Goal: Task Accomplishment & Management: Complete application form

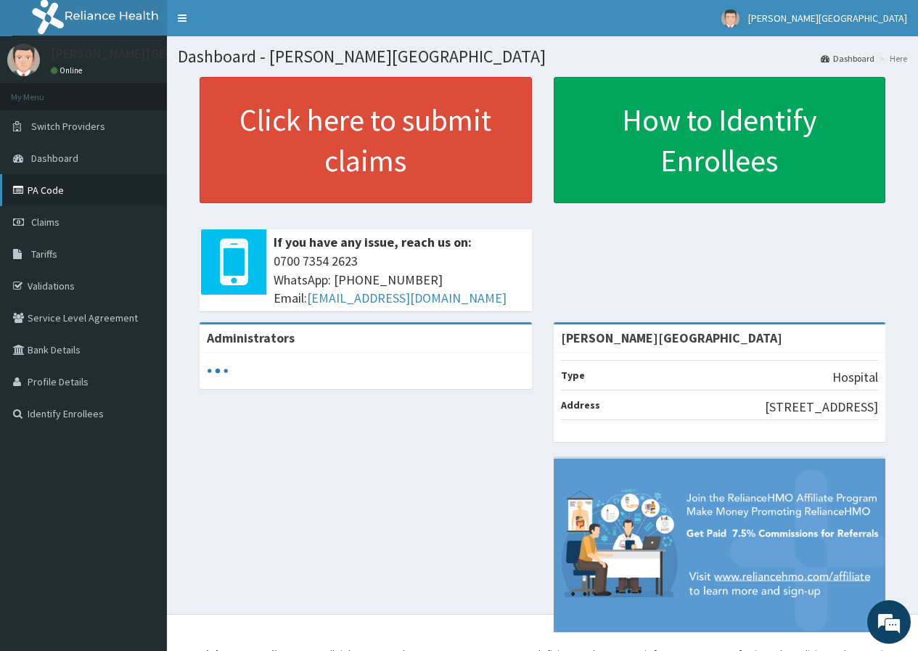
click at [110, 204] on link "PA Code" at bounding box center [83, 190] width 167 height 32
click at [102, 213] on link "Claims" at bounding box center [83, 222] width 167 height 32
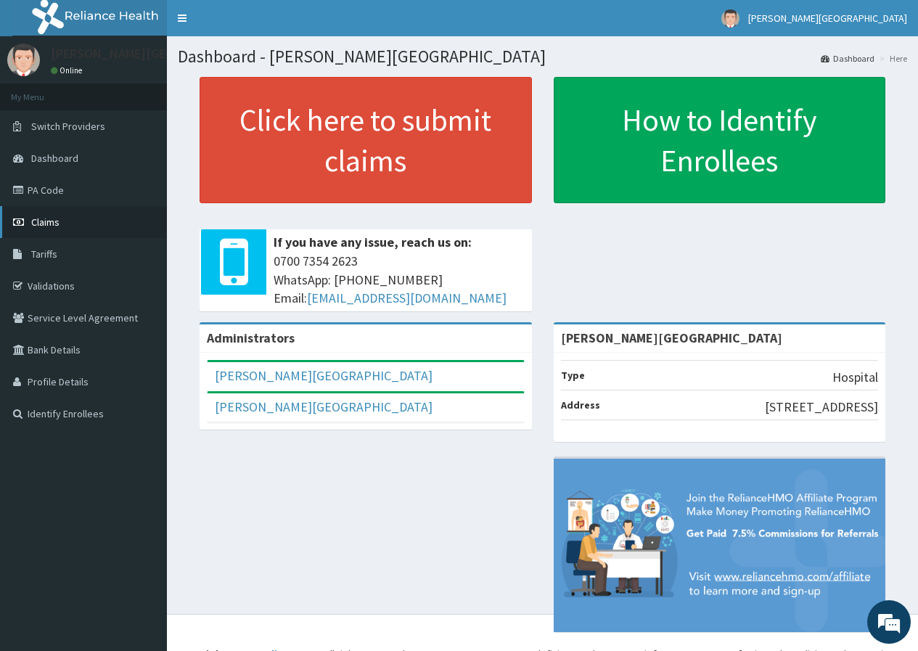
click at [41, 218] on span "Claims" at bounding box center [45, 222] width 28 height 13
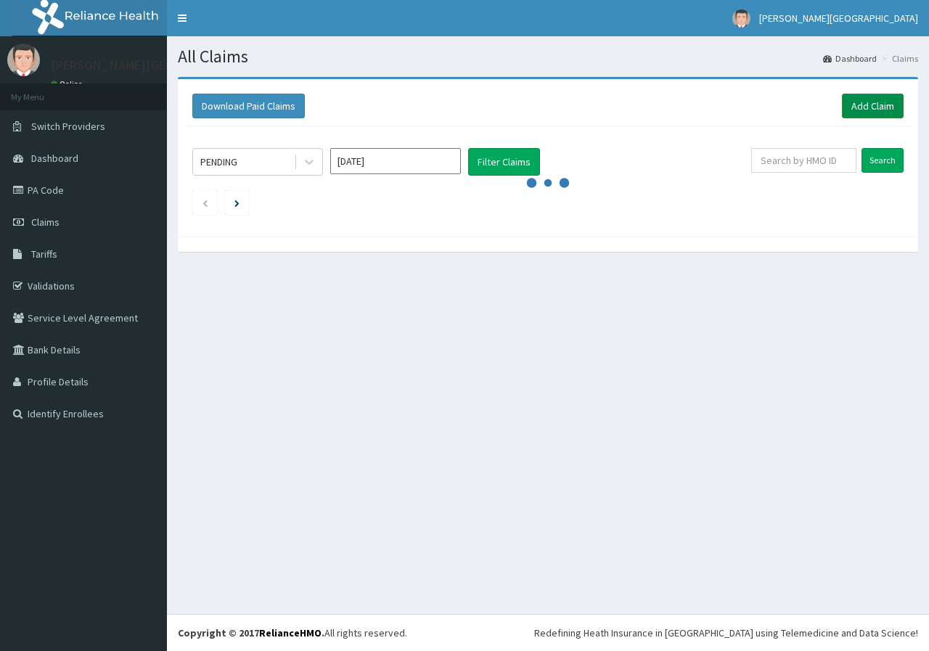
click at [860, 112] on link "Add Claim" at bounding box center [873, 106] width 62 height 25
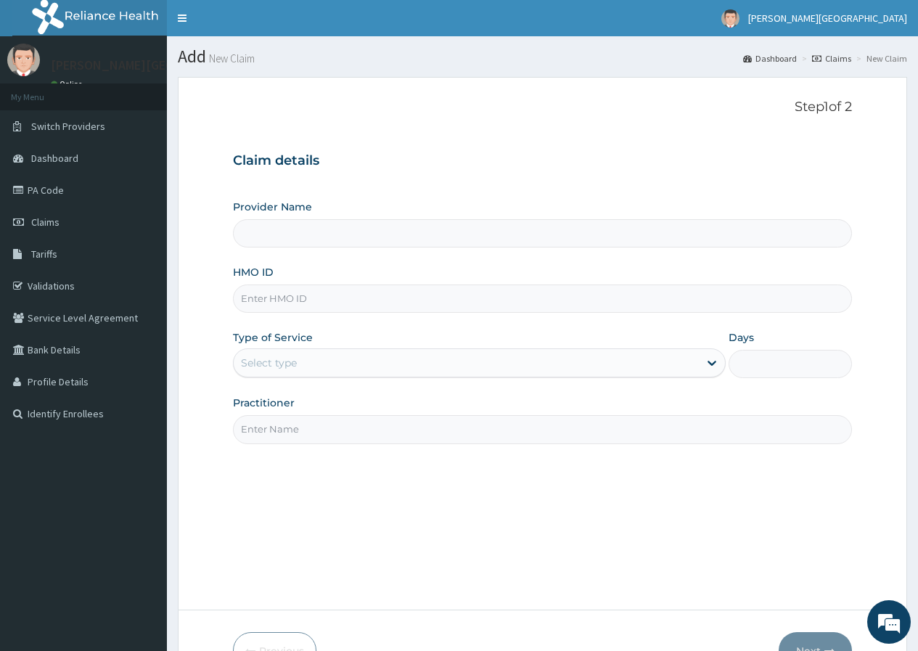
type input "[PERSON_NAME][GEOGRAPHIC_DATA]"
click at [366, 296] on input "HMO ID" at bounding box center [542, 298] width 619 height 28
click at [271, 304] on input "HMO ID" at bounding box center [542, 298] width 619 height 28
paste input "DTI/10177/B"
type input "DTI/10177/B"
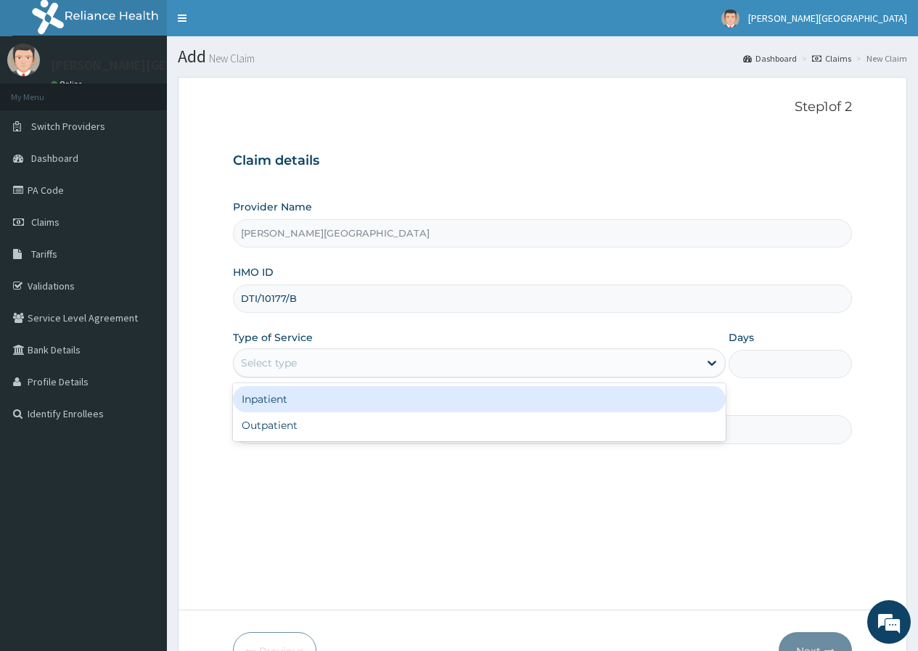
click at [259, 350] on div "Select type" at bounding box center [479, 362] width 493 height 29
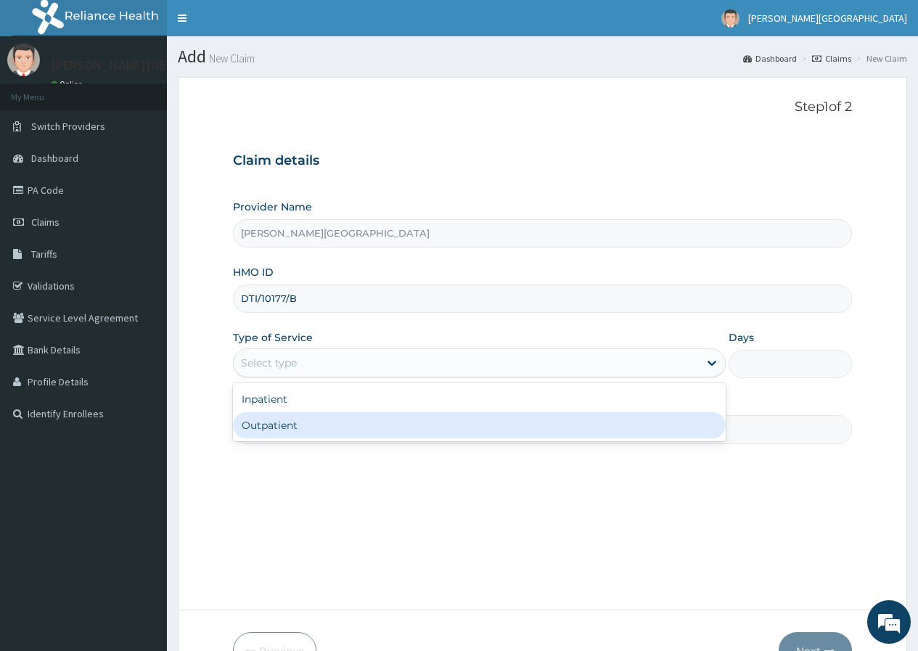
click at [271, 419] on div "Outpatient" at bounding box center [479, 425] width 493 height 26
type input "1"
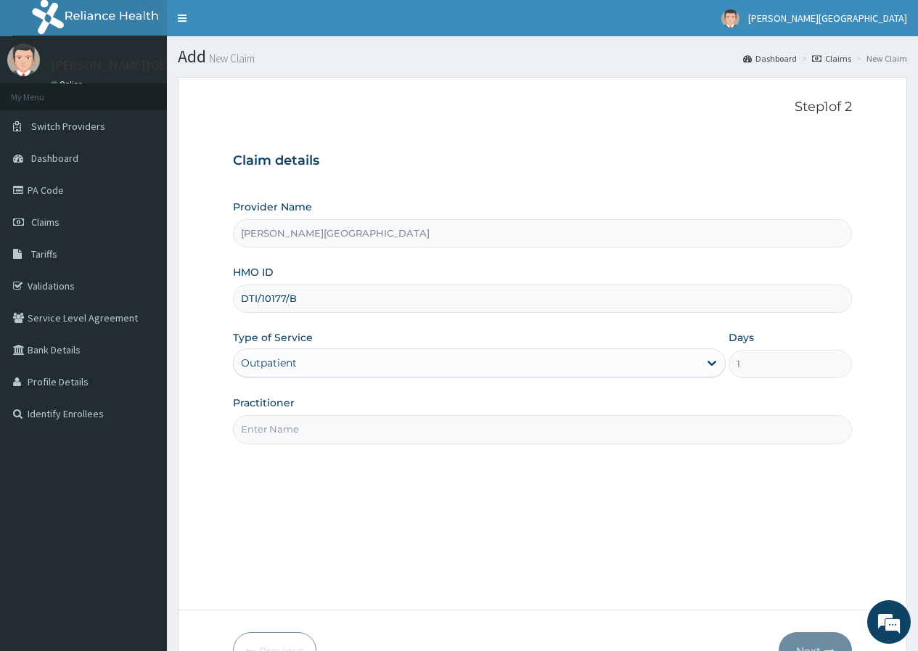
click at [271, 419] on input "Practitioner" at bounding box center [542, 429] width 619 height 28
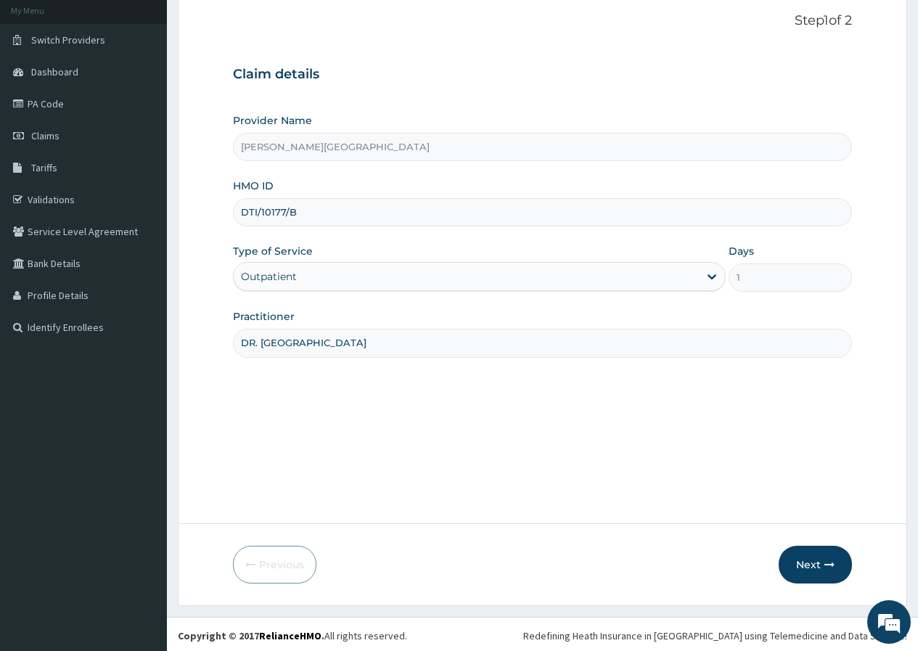
scroll to position [89, 0]
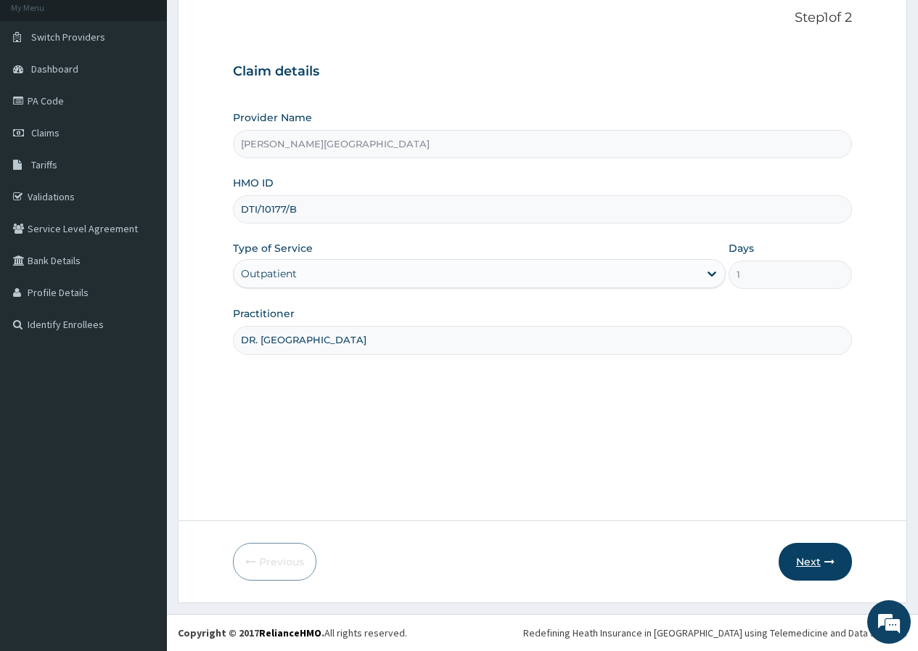
type input "DR. EMAKUNEY"
click at [806, 564] on button "Next" at bounding box center [815, 562] width 73 height 38
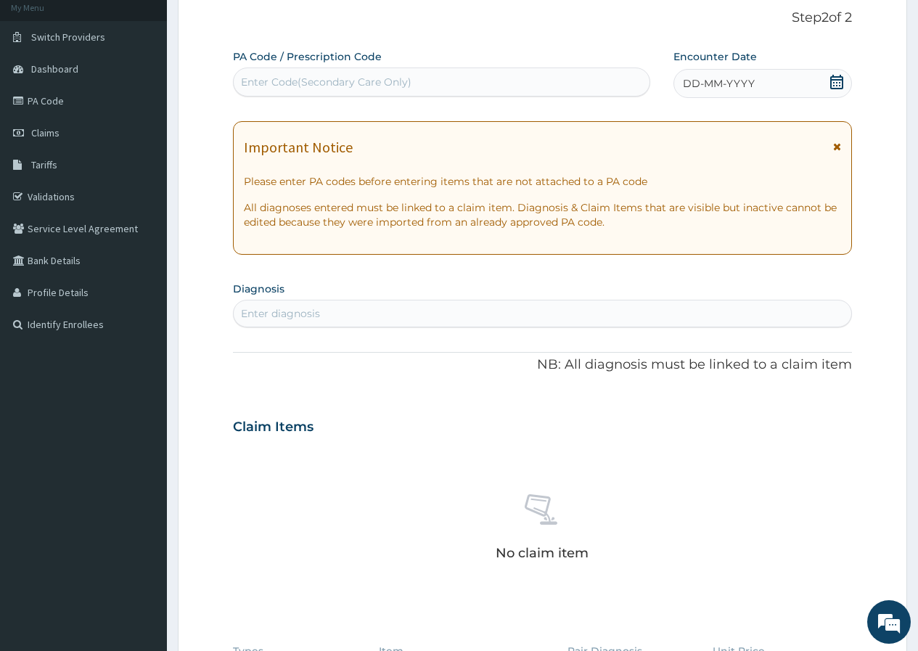
click at [245, 76] on div "Enter Code(Secondary Care Only)" at bounding box center [326, 82] width 171 height 15
paste input "PA/4BBB7A"
type input "PA/4BBB7A"
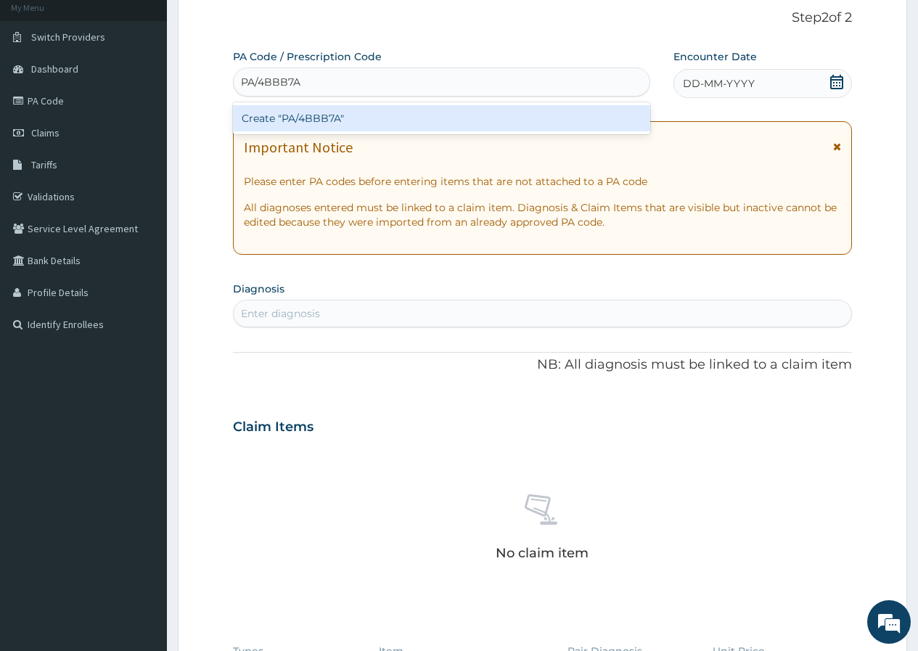
click at [374, 112] on div "Create "PA/4BBB7A"" at bounding box center [441, 118] width 417 height 26
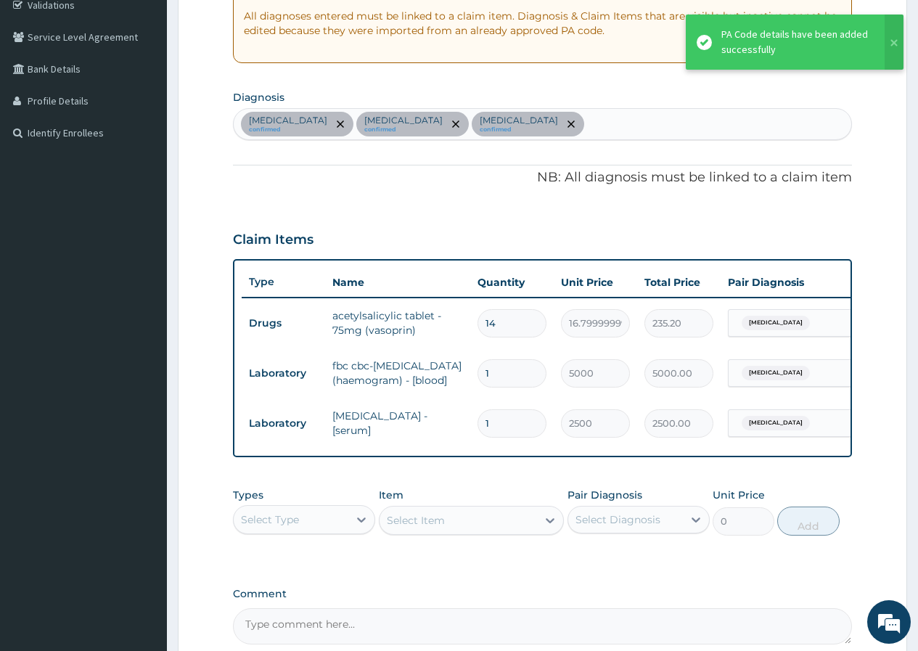
scroll to position [307, 0]
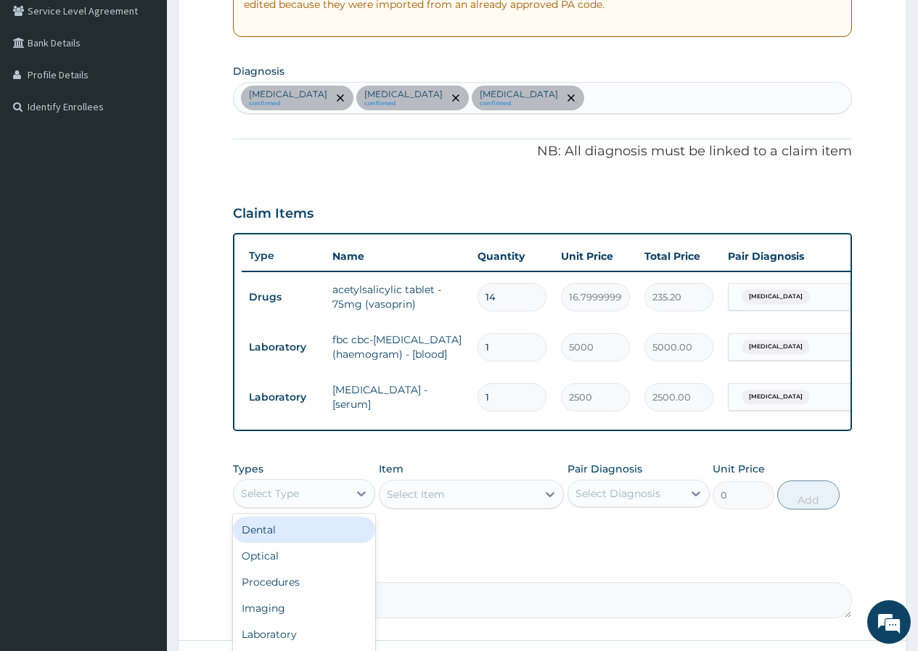
click at [322, 505] on div "Select Type" at bounding box center [291, 493] width 115 height 23
click at [327, 595] on div "Procedures" at bounding box center [304, 582] width 142 height 26
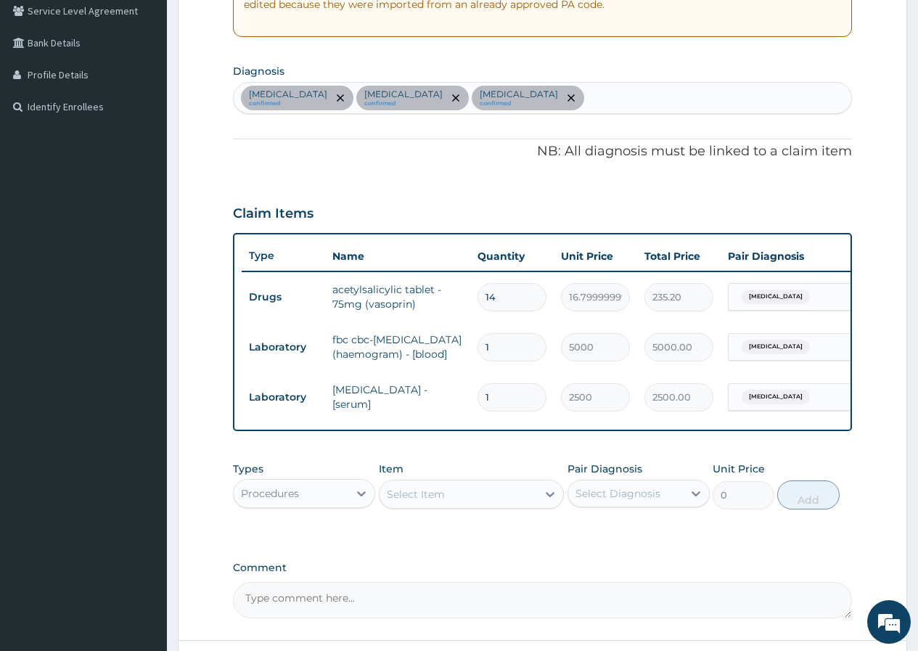
click at [409, 501] on div "Select Item" at bounding box center [416, 494] width 58 height 15
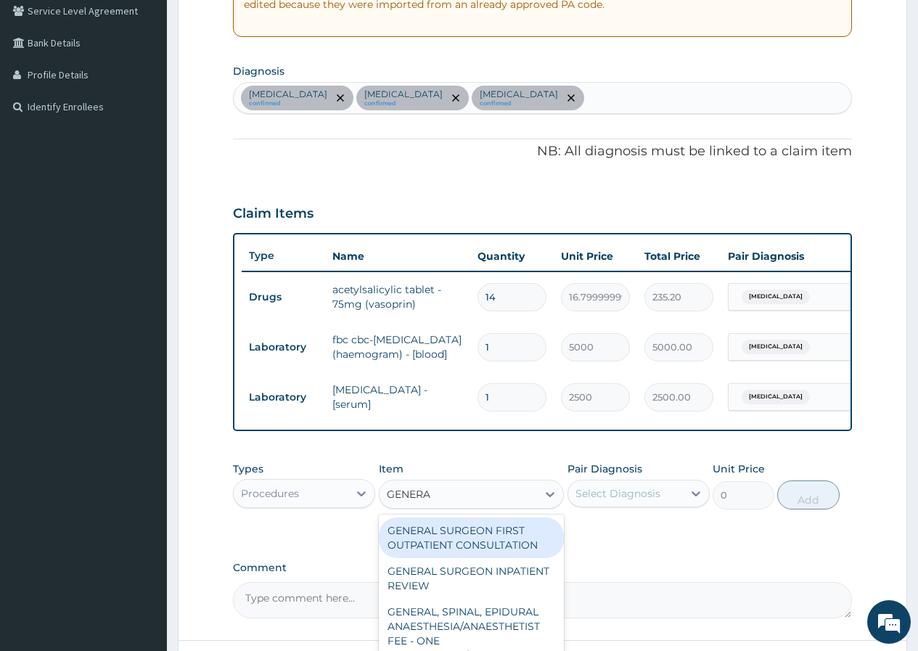
type input "GENERAL"
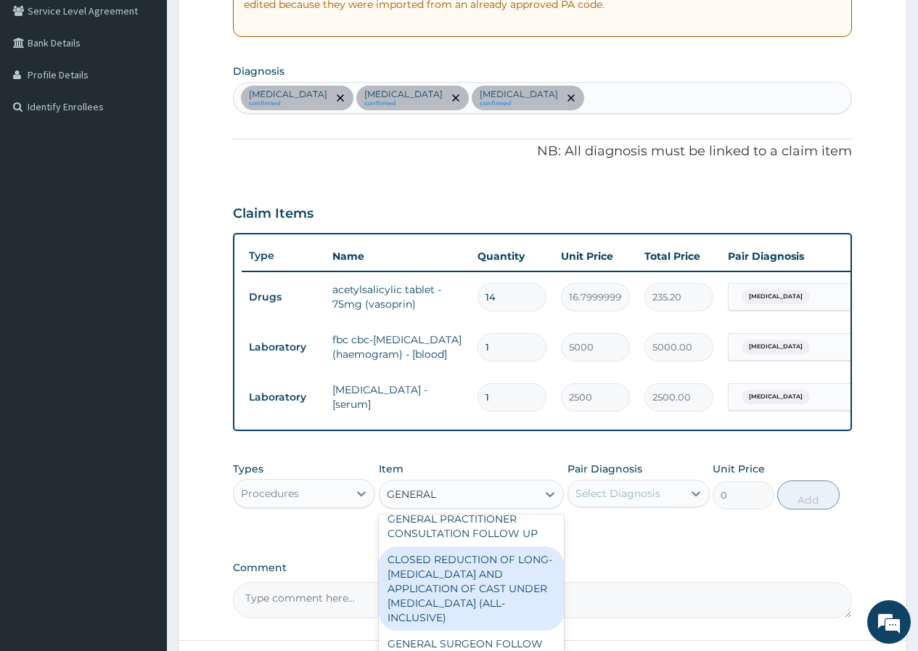
scroll to position [145, 0]
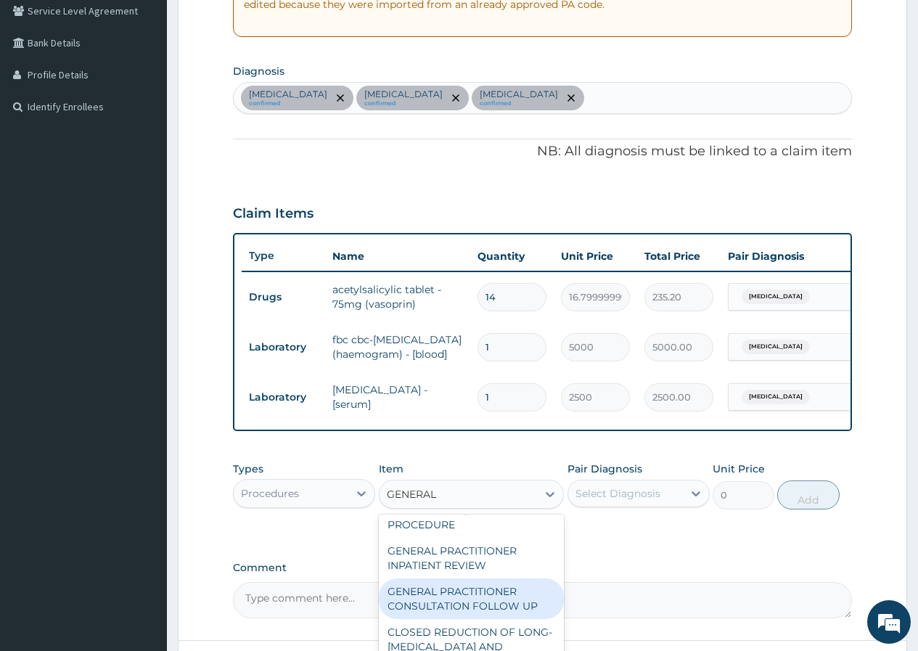
click at [493, 611] on div "GENERAL PRACTITIONER CONSULTATION FOLLOW UP" at bounding box center [472, 598] width 186 height 41
type input "1875"
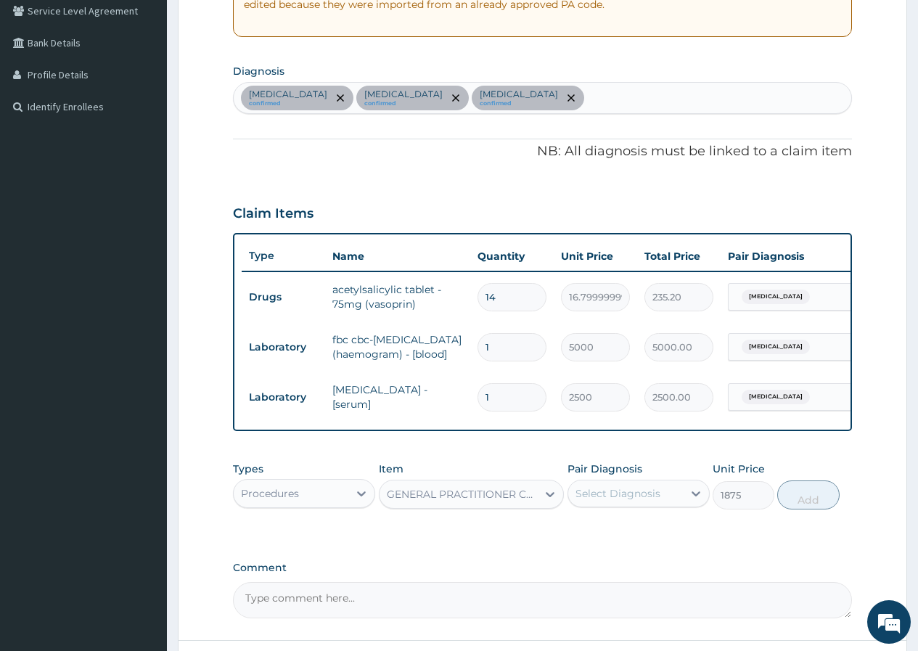
click at [632, 501] on div "Select Diagnosis" at bounding box center [618, 493] width 85 height 15
click at [620, 536] on label "Essential hypertension" at bounding box center [636, 529] width 90 height 15
checkbox input "true"
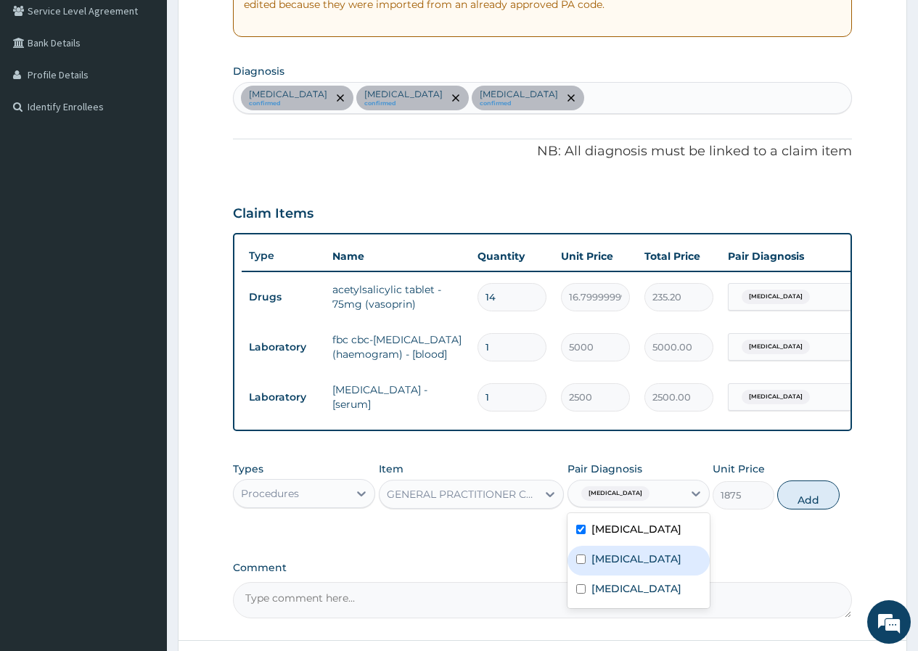
click at [610, 576] on div "Tonsillitis" at bounding box center [639, 561] width 142 height 30
checkbox input "true"
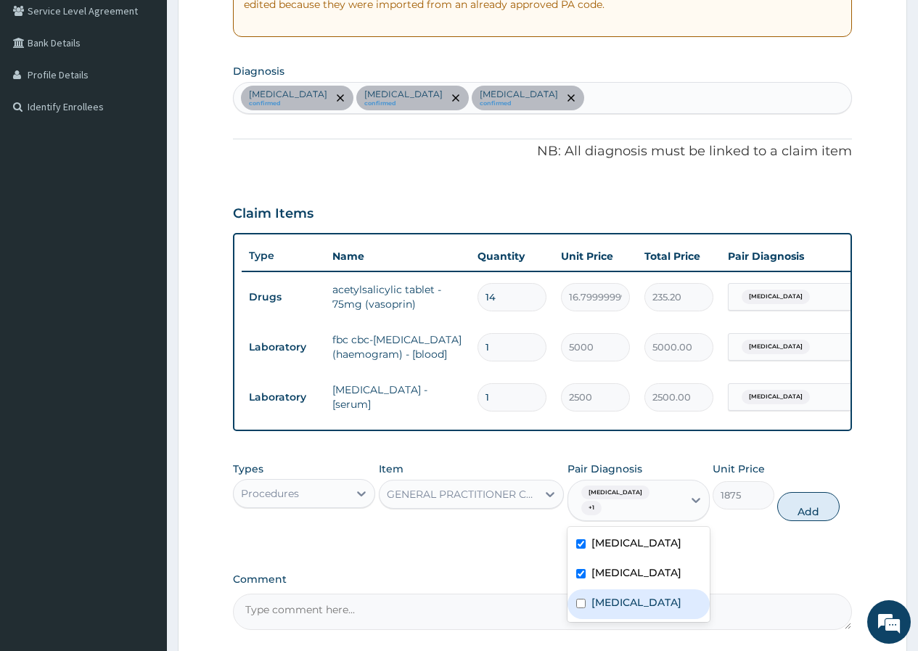
click at [609, 610] on label "Hyperlipidemia" at bounding box center [636, 602] width 90 height 15
checkbox input "true"
click at [800, 521] on button "Add" at bounding box center [808, 506] width 62 height 29
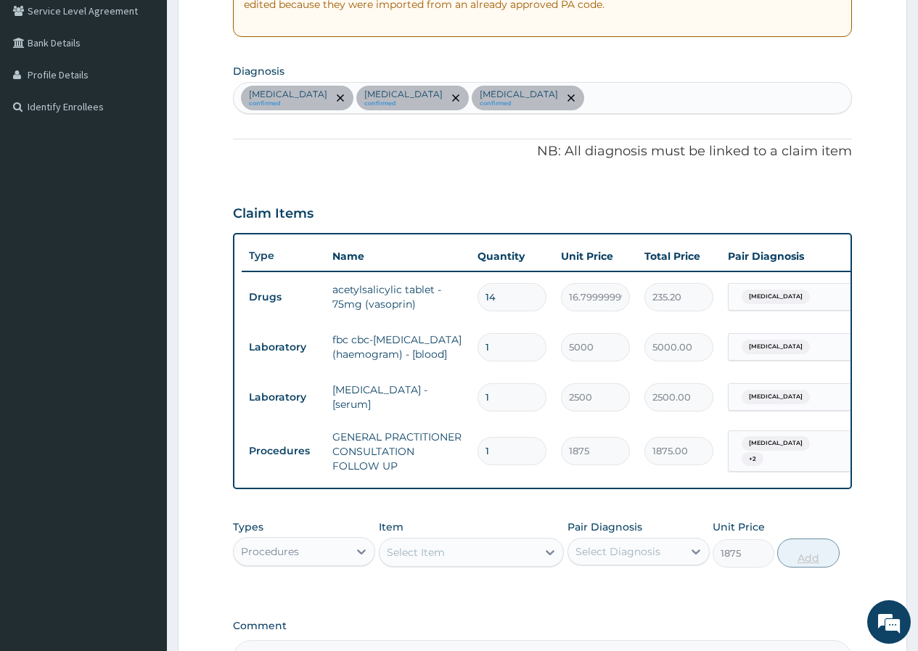
type input "0"
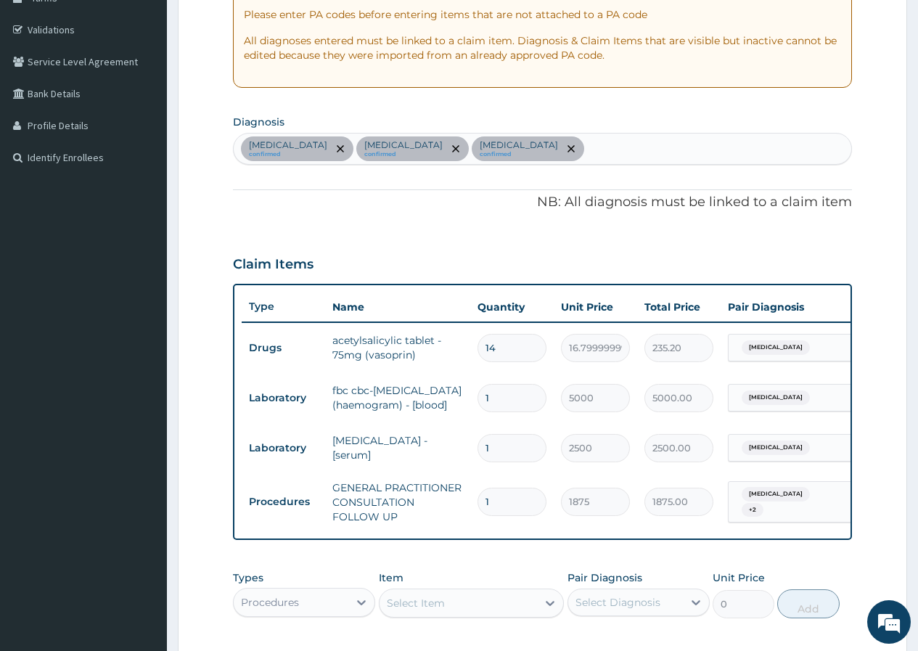
scroll to position [213, 0]
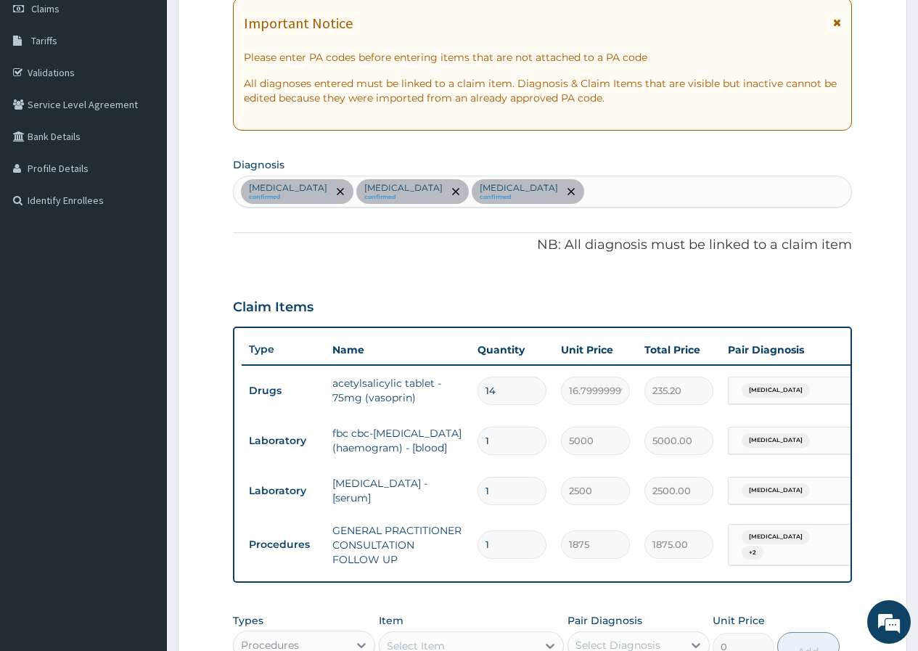
click at [578, 190] on div "Essential hypertension confirmed Tonsillitis confirmed Hyperlipidemia confirmed" at bounding box center [543, 191] width 618 height 30
type input "MYA"
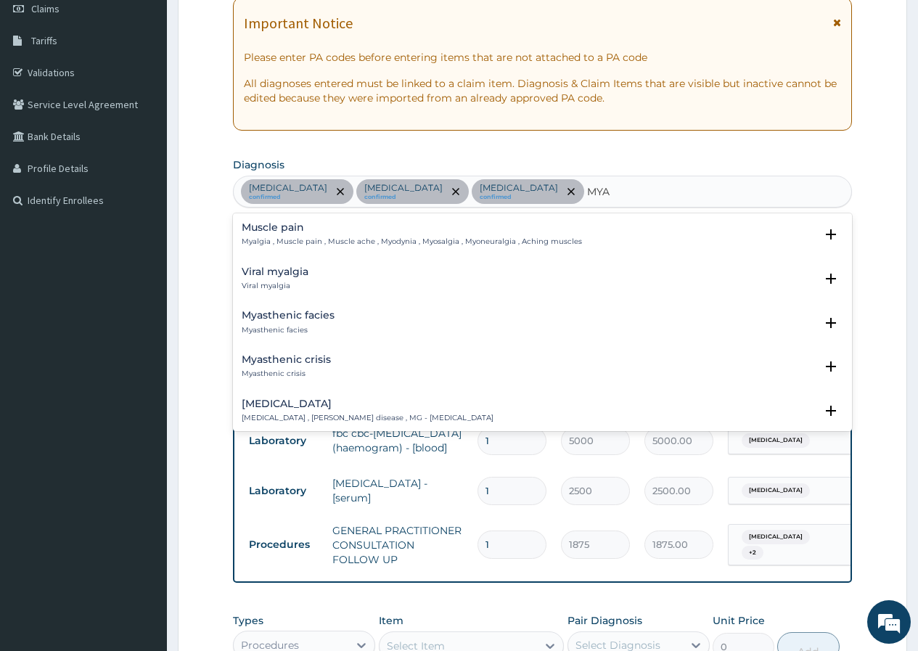
click at [327, 235] on div "Muscle pain Myalgia , Muscle pain , Muscle ache , Myodynia , Myosalgia , Myoneu…" at bounding box center [412, 234] width 340 height 25
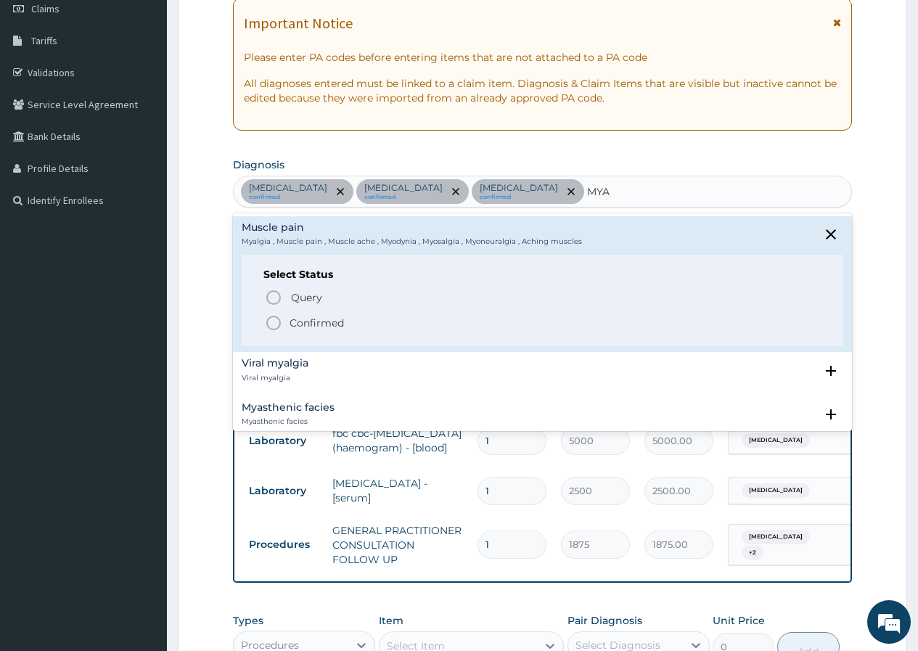
click at [335, 316] on p "Confirmed" at bounding box center [317, 323] width 54 height 15
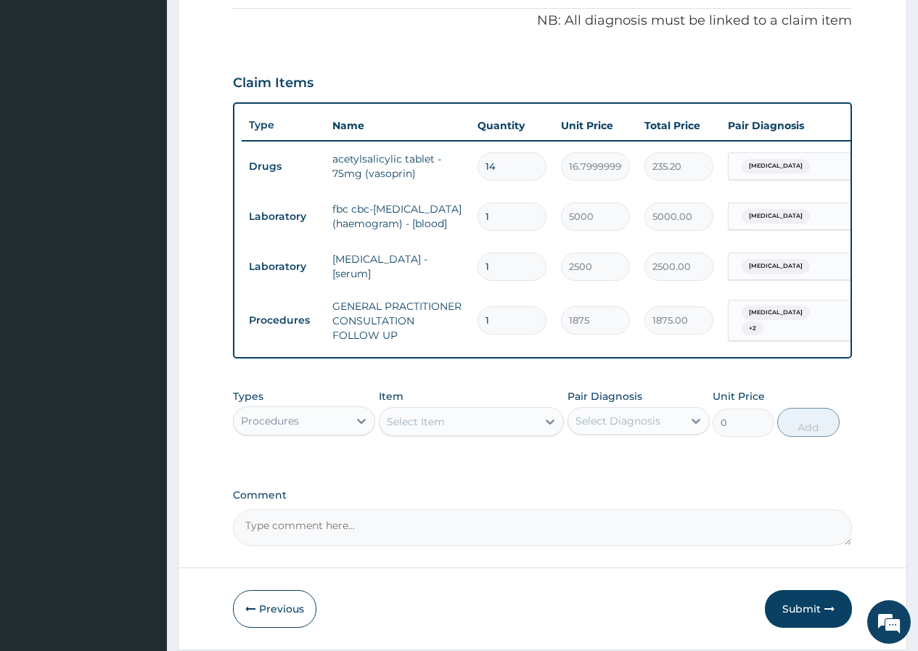
scroll to position [504, 0]
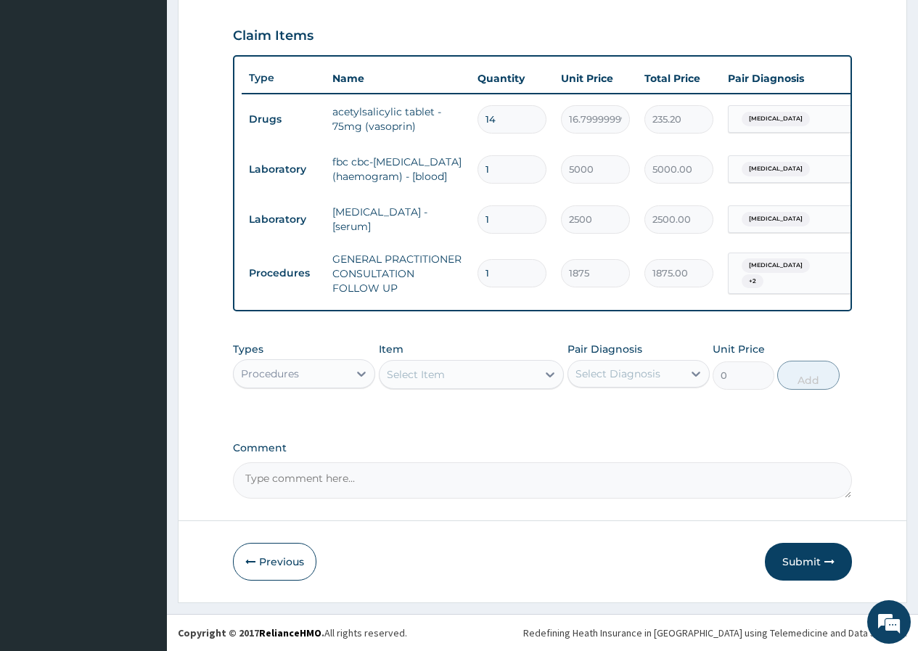
click at [800, 267] on div "Essential hypertension + 2" at bounding box center [785, 273] width 99 height 35
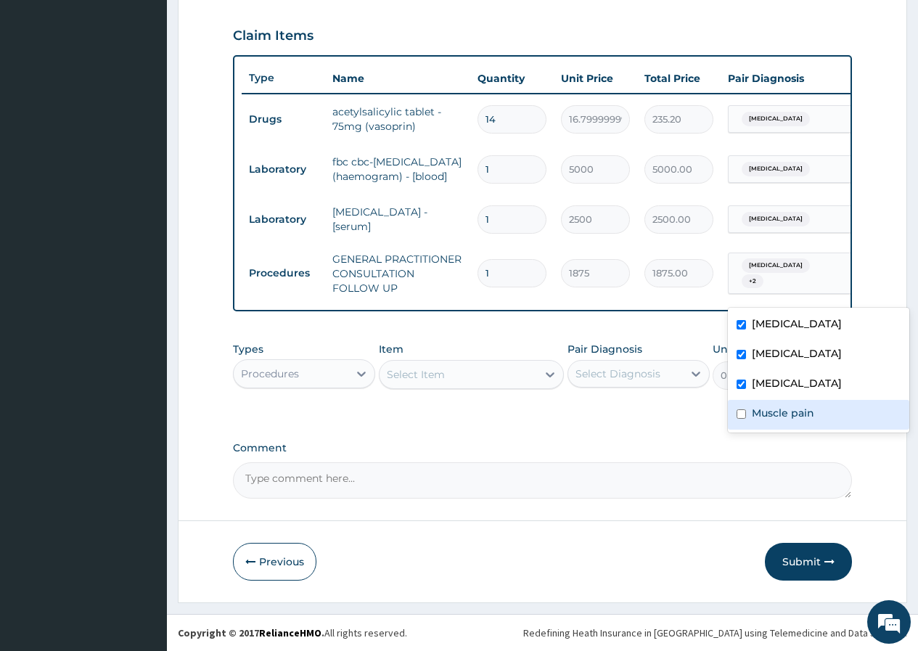
click at [749, 400] on div "Muscle pain" at bounding box center [818, 415] width 181 height 30
checkbox input "true"
click at [394, 382] on div "Select Item" at bounding box center [459, 374] width 158 height 23
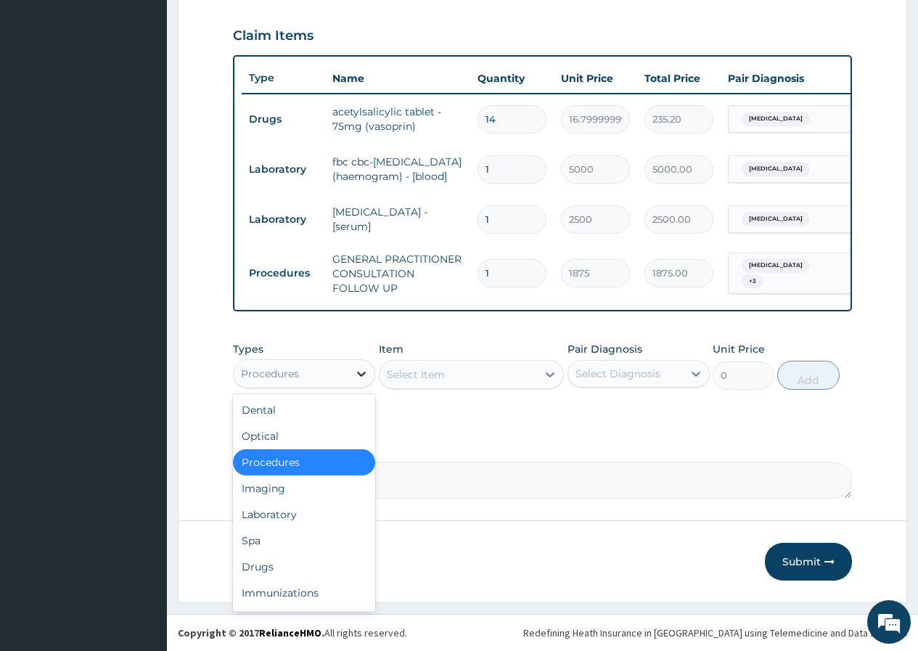
click at [361, 375] on icon at bounding box center [361, 374] width 9 height 5
click at [314, 573] on div "Drugs" at bounding box center [304, 567] width 142 height 26
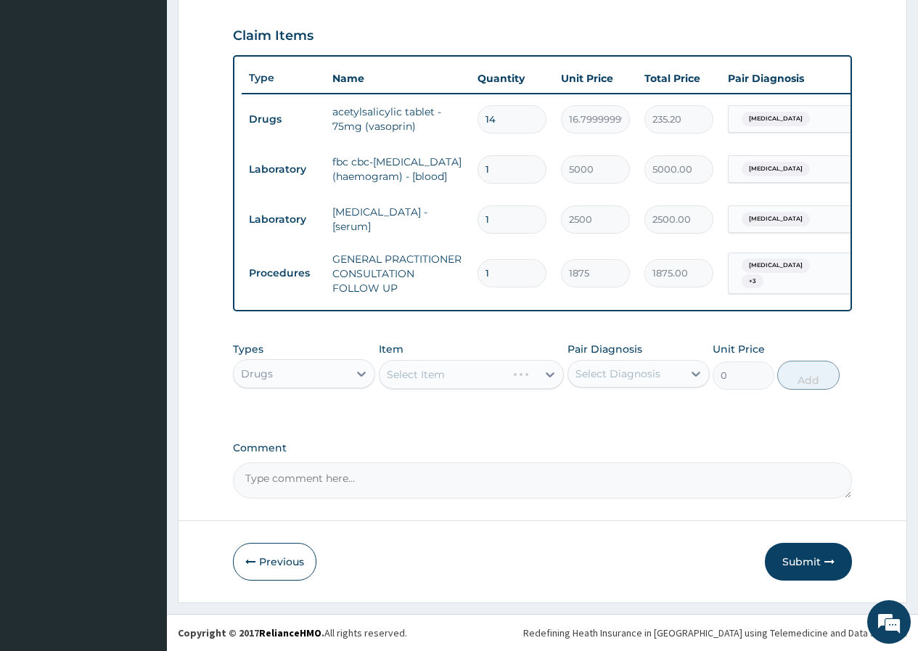
click at [400, 369] on div "Select Item" at bounding box center [472, 374] width 186 height 29
click at [389, 373] on div "Select Item" at bounding box center [416, 374] width 58 height 15
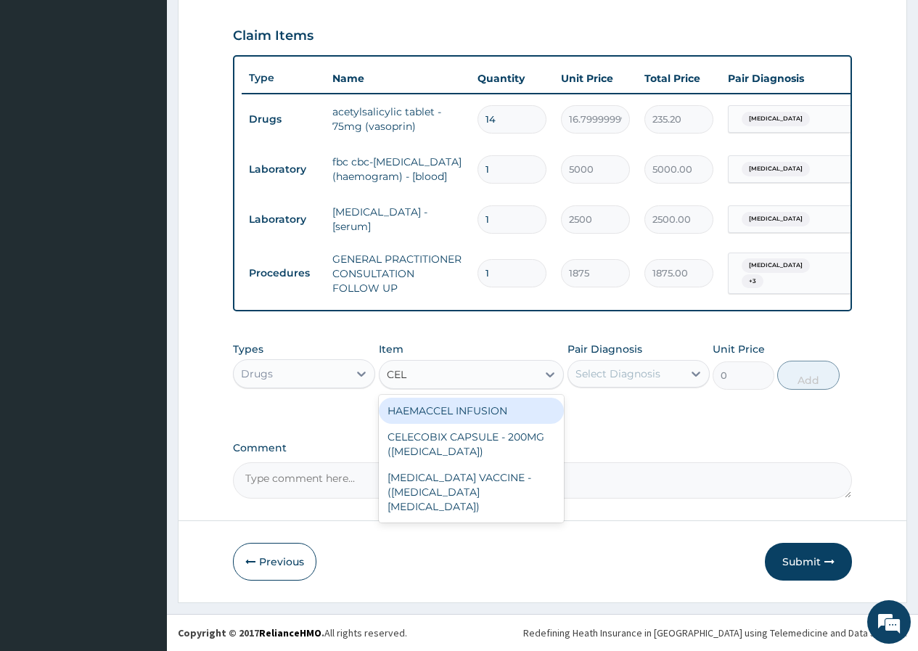
type input "CELE"
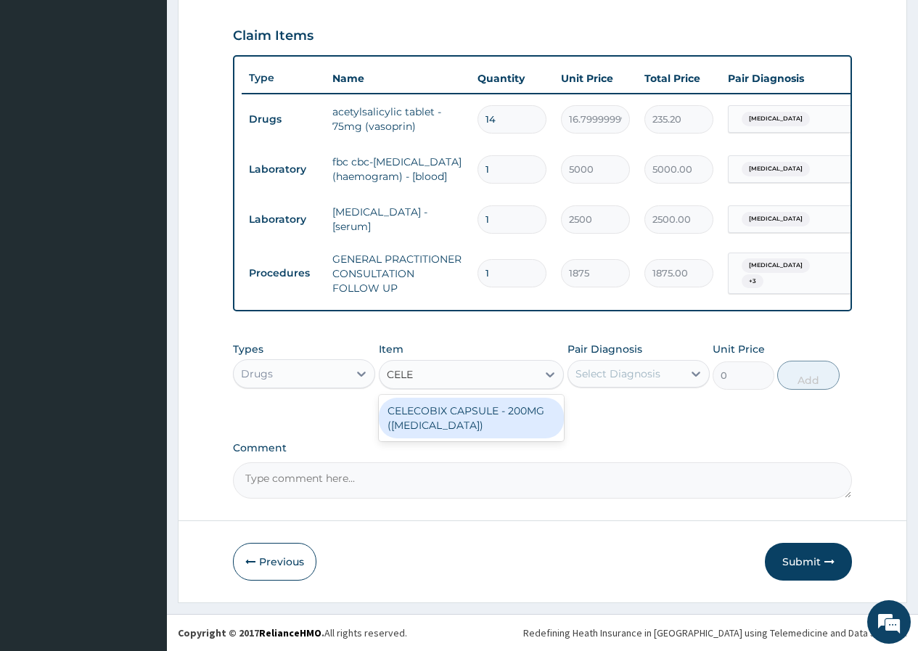
click at [449, 426] on div "CELECOBIX CAPSULE - 200MG (CELEBREX)" at bounding box center [472, 418] width 186 height 41
type input "224"
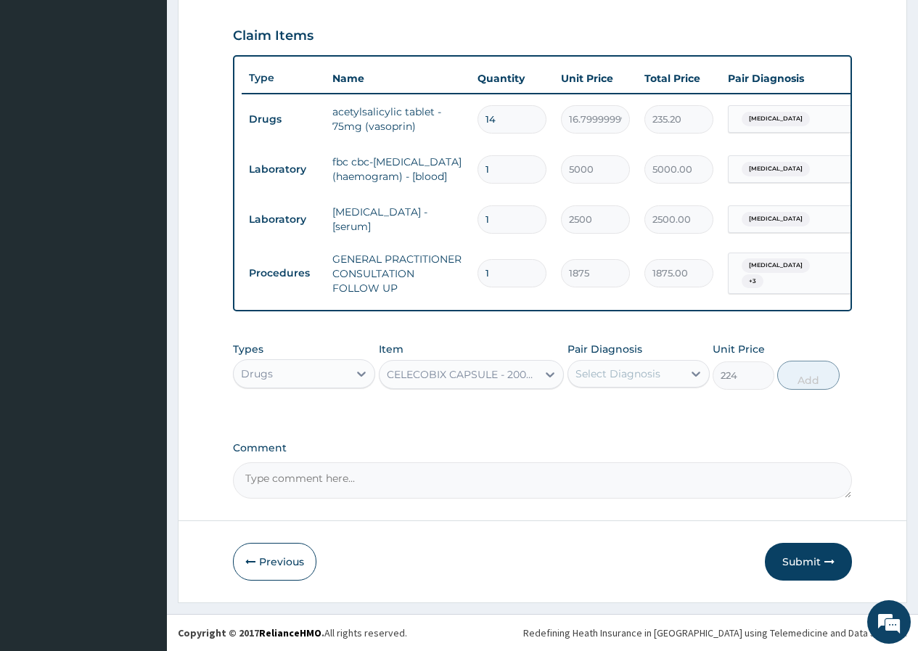
click at [614, 378] on div "Select Diagnosis" at bounding box center [618, 374] width 85 height 15
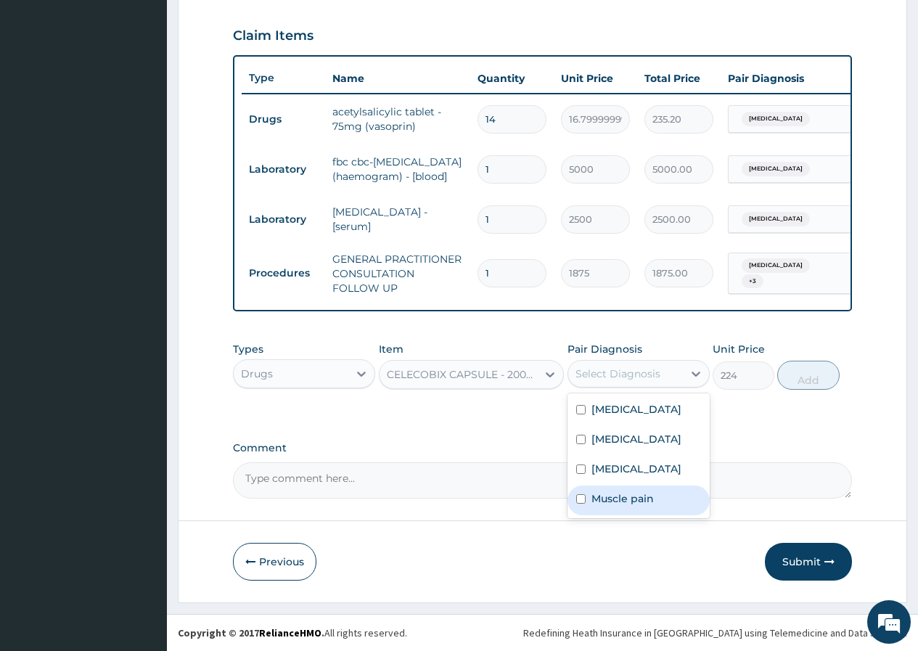
click at [654, 509] on div "Muscle pain" at bounding box center [639, 501] width 142 height 30
checkbox input "true"
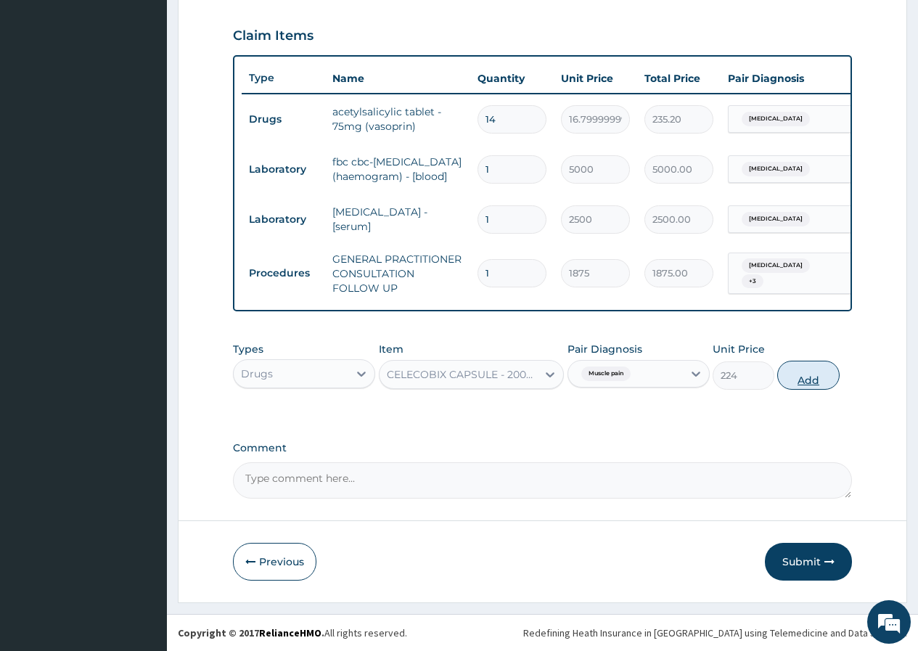
click at [810, 377] on button "Add" at bounding box center [808, 375] width 62 height 29
type input "0"
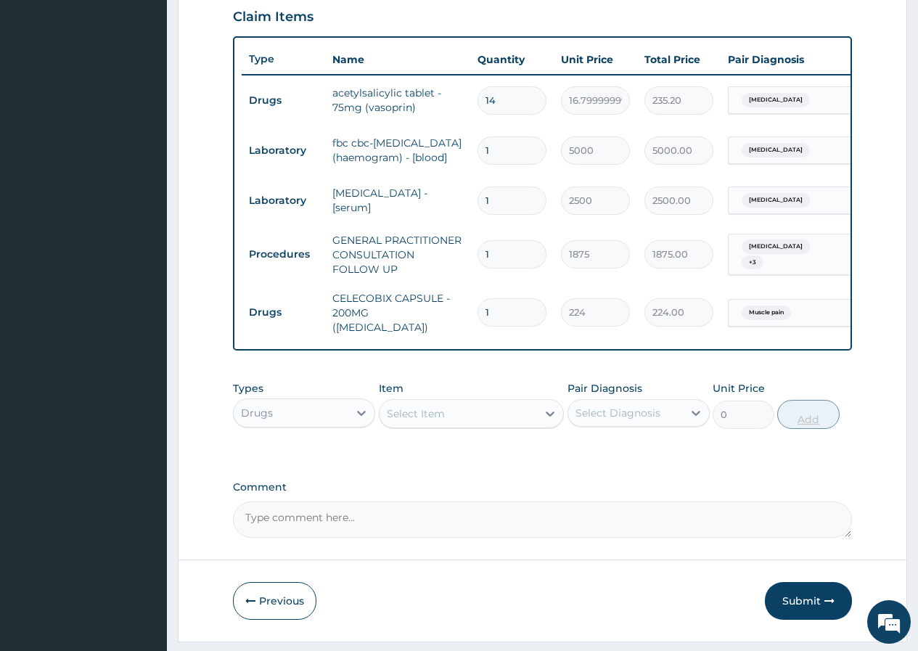
type input "10"
type input "2240.00"
type input "10"
click at [396, 421] on div "Select Item" at bounding box center [416, 413] width 58 height 15
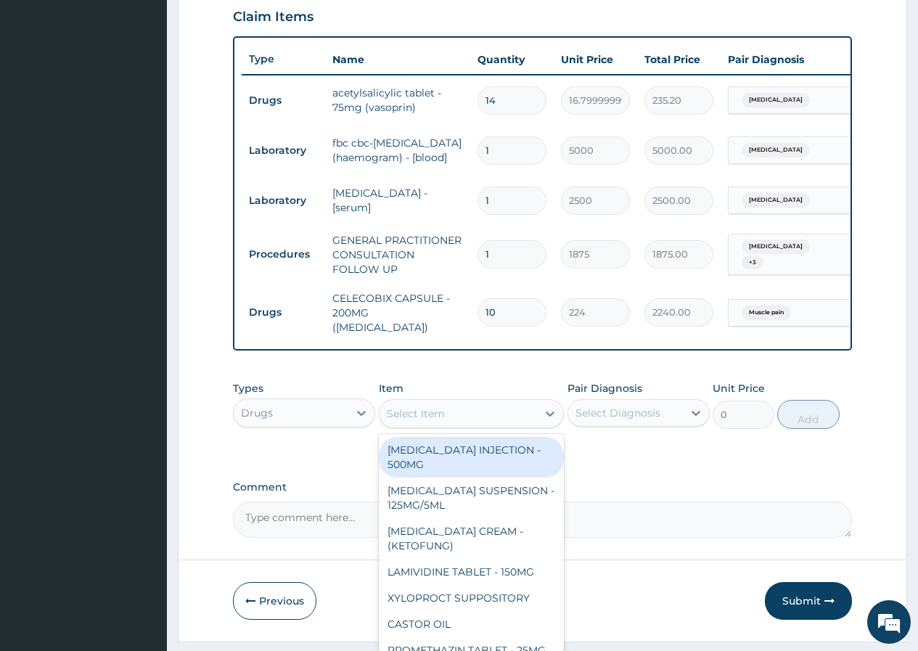
type input "F"
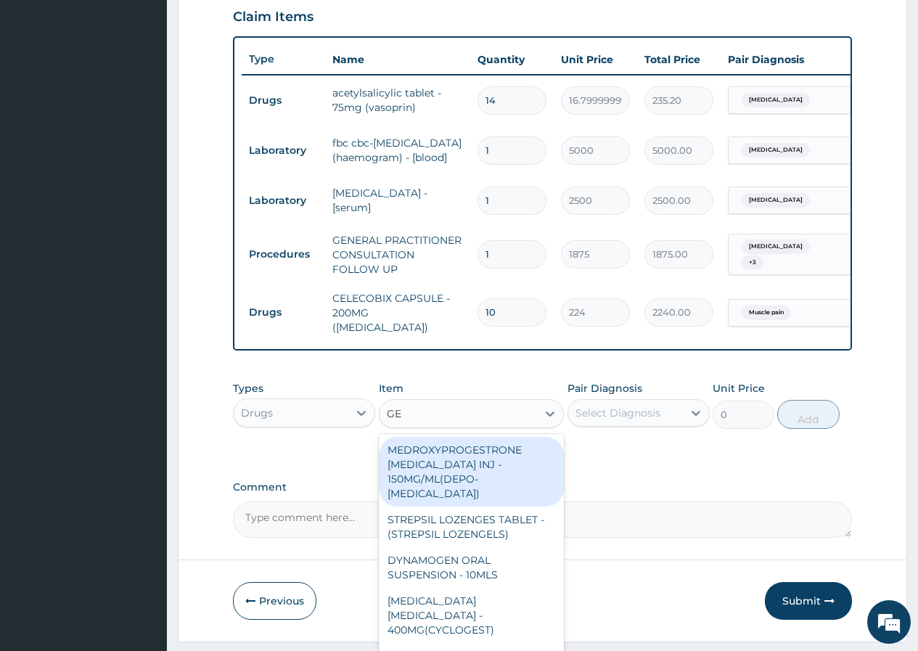
type input "GEL"
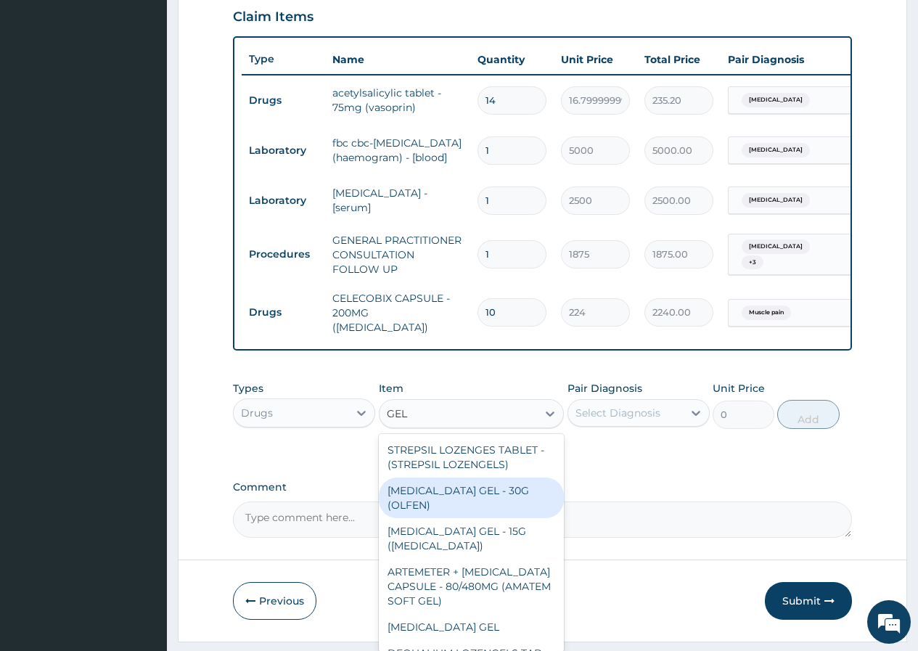
click at [510, 511] on div "DICLOFENAC GEL - 30G (OLFEN)" at bounding box center [472, 498] width 186 height 41
type input "1120"
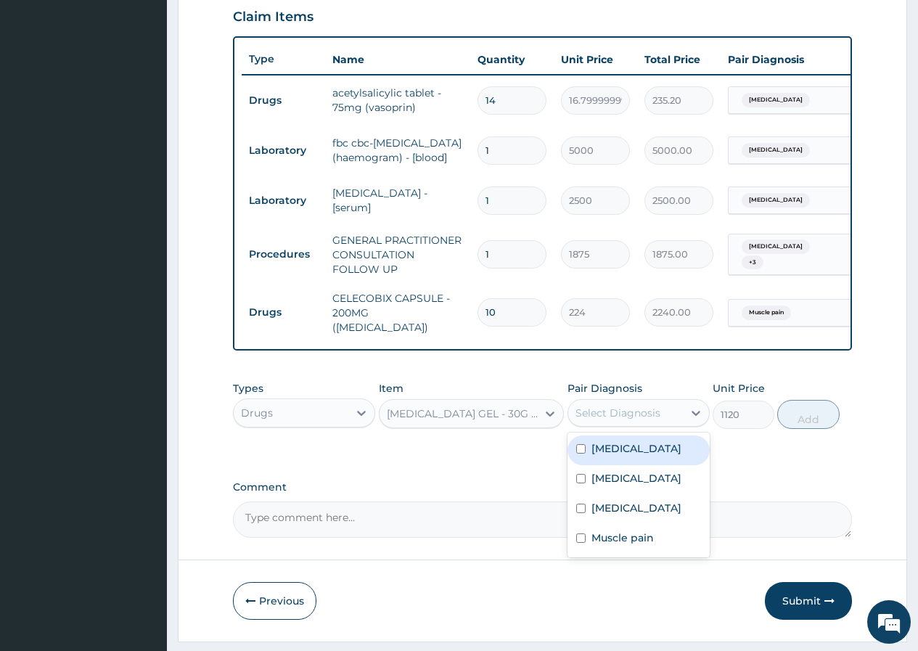
click at [629, 420] on div "Select Diagnosis" at bounding box center [618, 413] width 85 height 15
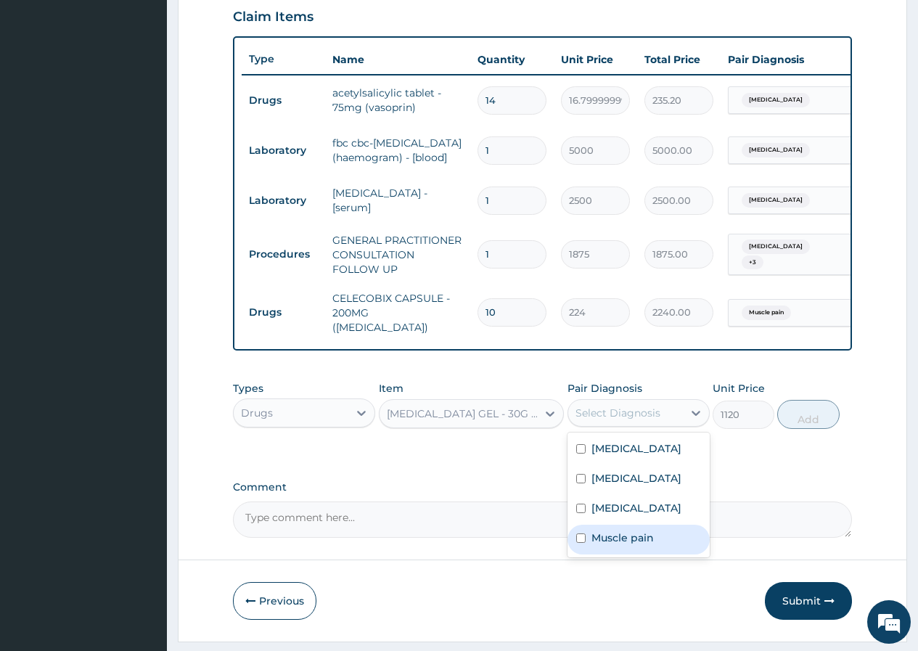
click at [651, 545] on label "Muscle pain" at bounding box center [622, 538] width 62 height 15
checkbox input "true"
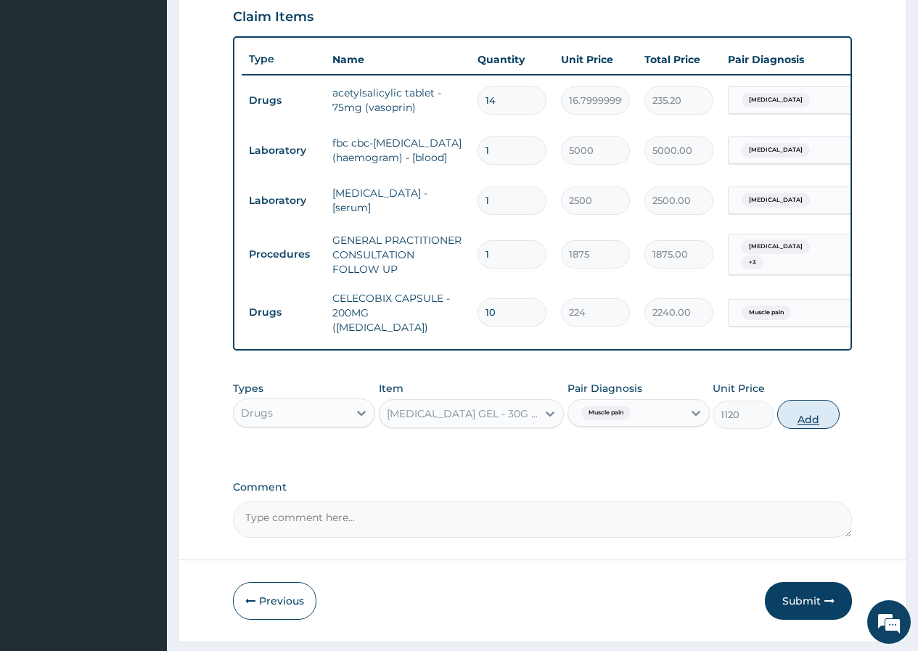
click at [804, 429] on button "Add" at bounding box center [808, 414] width 62 height 29
type input "0"
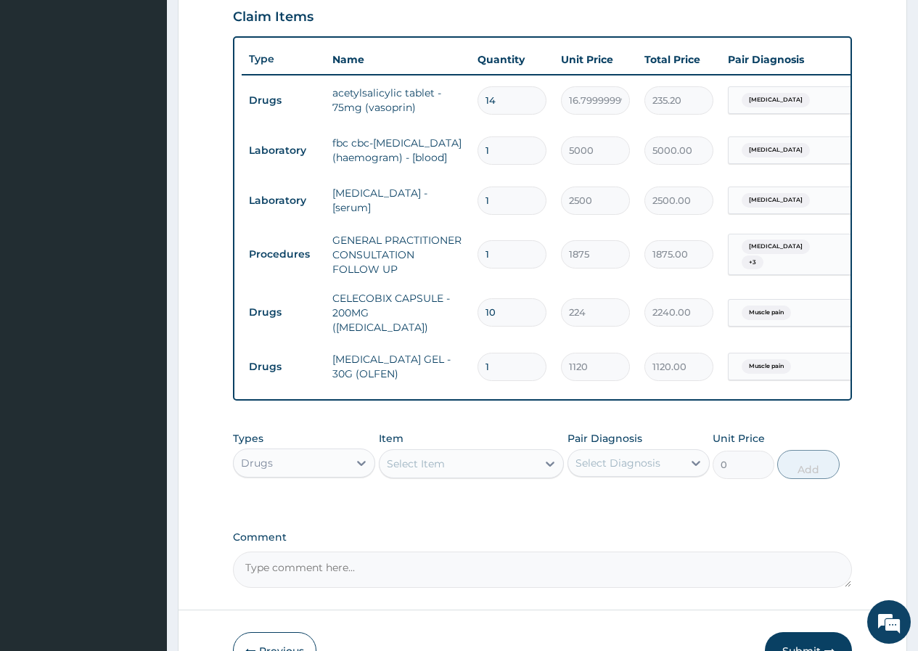
click at [394, 471] on div "Select Item" at bounding box center [416, 463] width 58 height 15
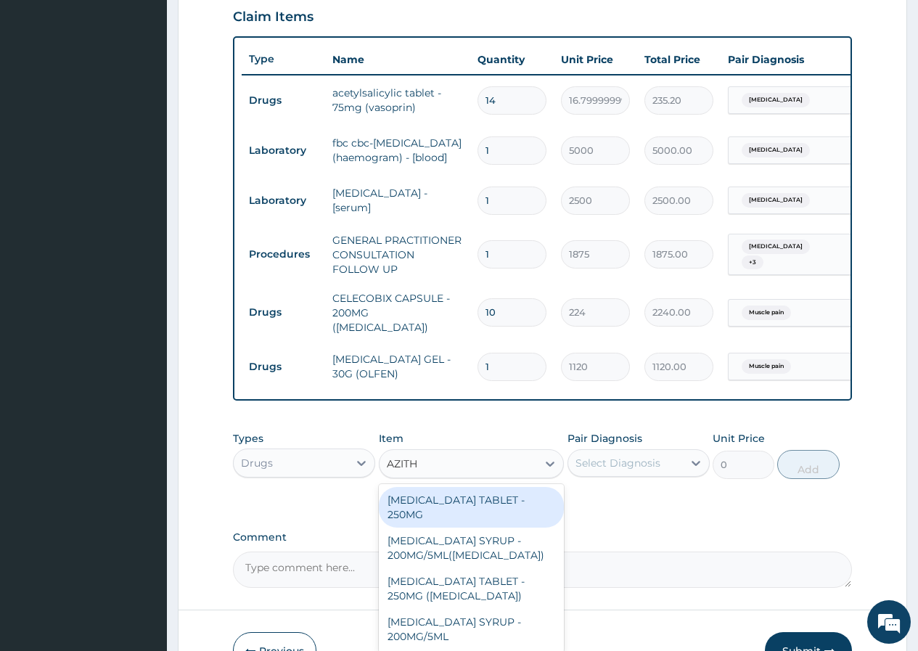
type input "AZITHR"
click at [536, 509] on div "AZITHROMYCIN TABLET - 250MG" at bounding box center [472, 507] width 186 height 41
type input "280"
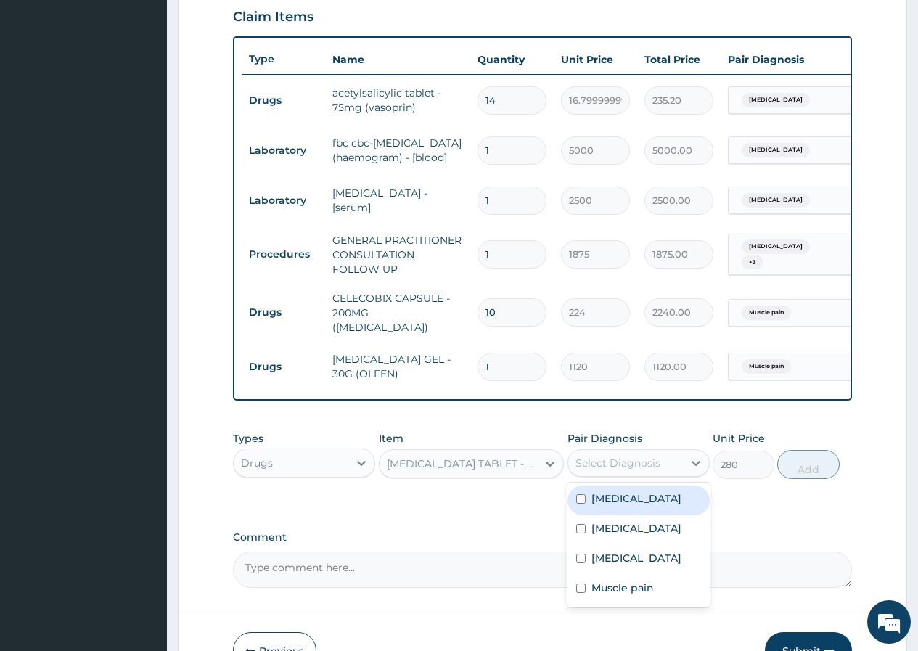
click at [618, 470] on div "Select Diagnosis" at bounding box center [618, 463] width 85 height 15
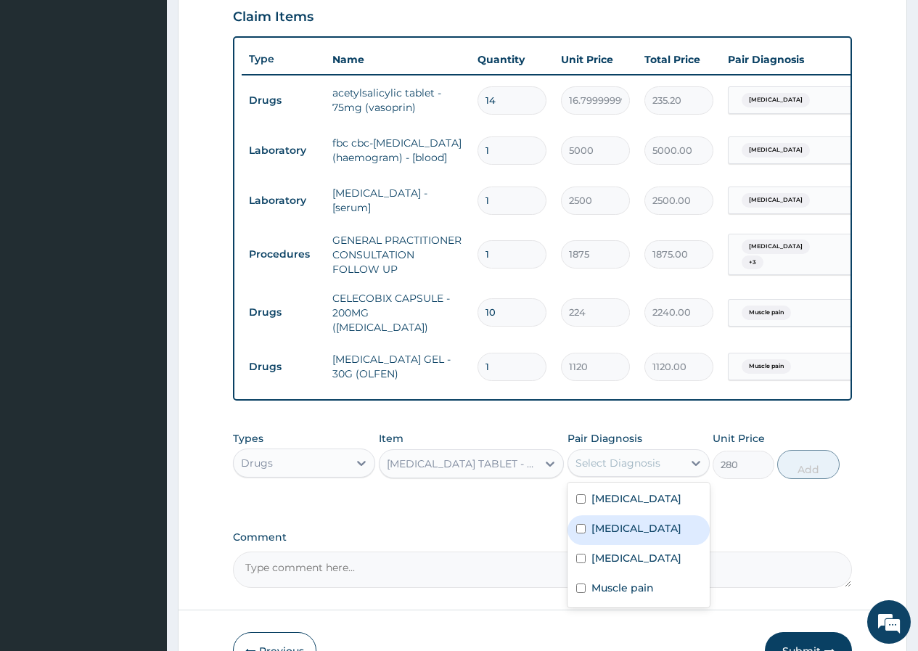
click at [640, 545] on div "Tonsillitis" at bounding box center [639, 530] width 142 height 30
checkbox input "true"
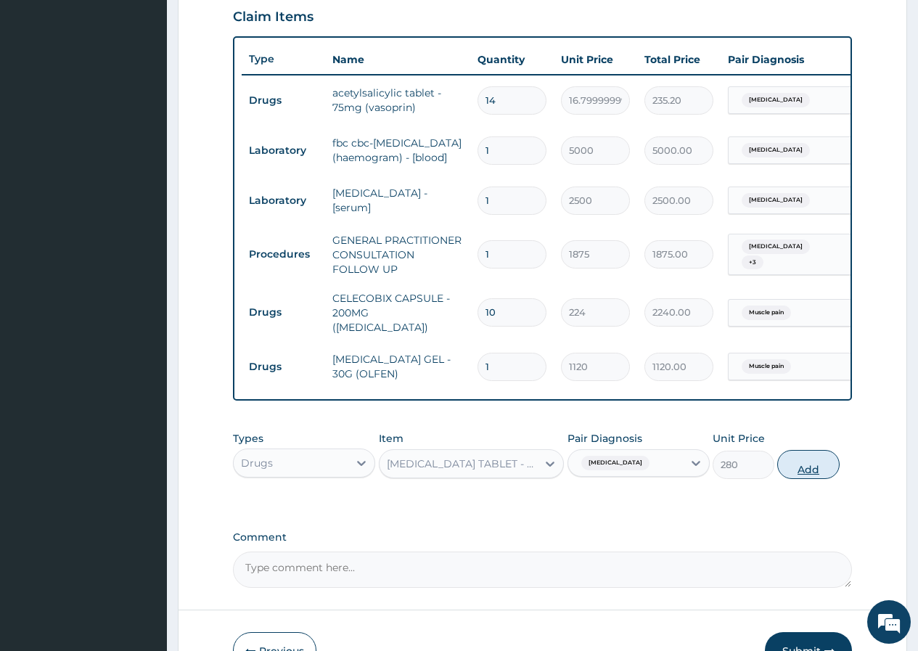
click at [803, 479] on button "Add" at bounding box center [808, 464] width 62 height 29
type input "0"
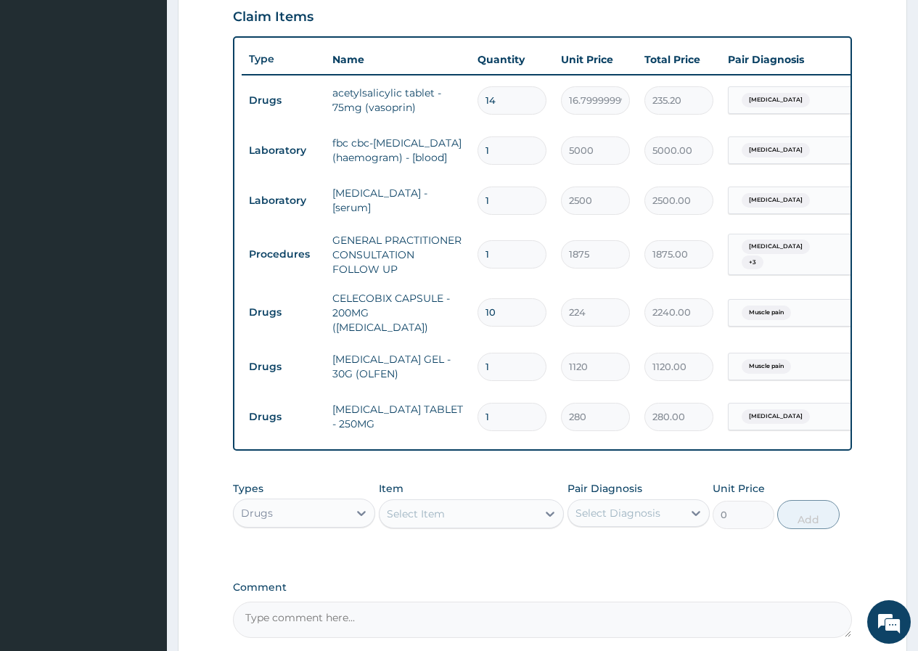
type input "10"
type input "2800.00"
type input "1"
type input "280.00"
type input "0.00"
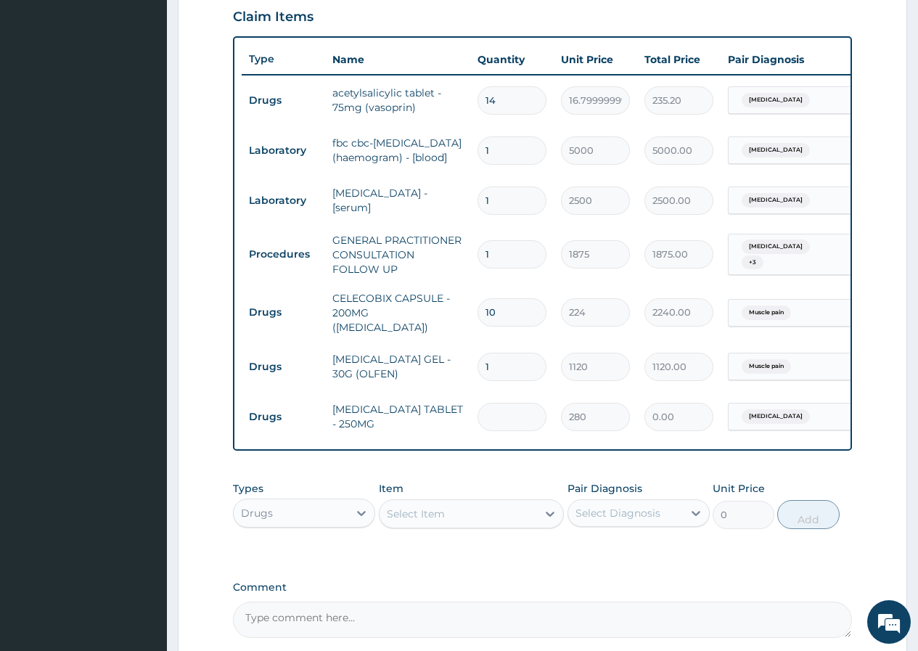
type input "5"
type input "1400.00"
type input "5"
click at [401, 521] on div "Select Item" at bounding box center [416, 514] width 58 height 15
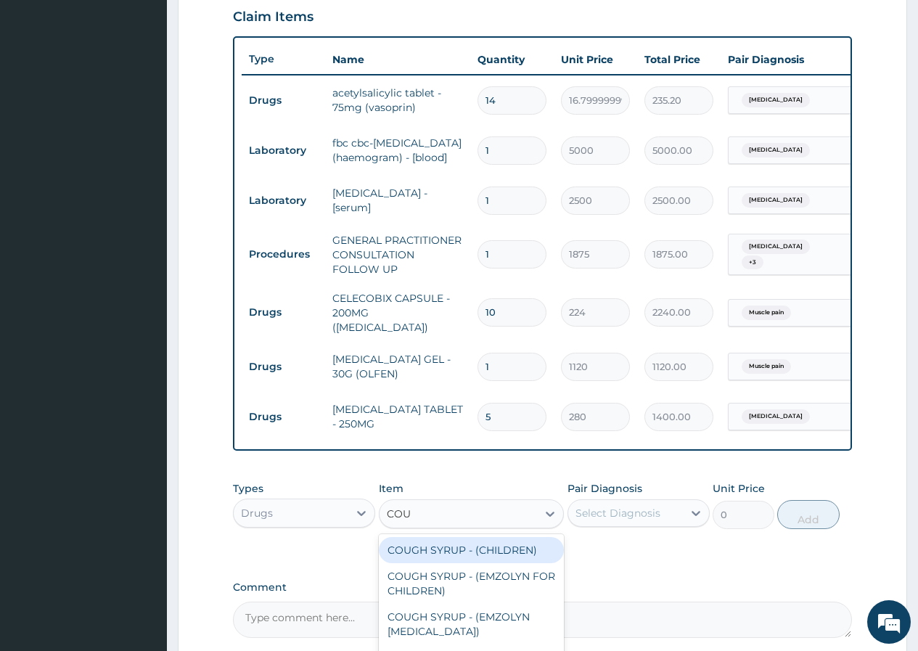
type input "COUG"
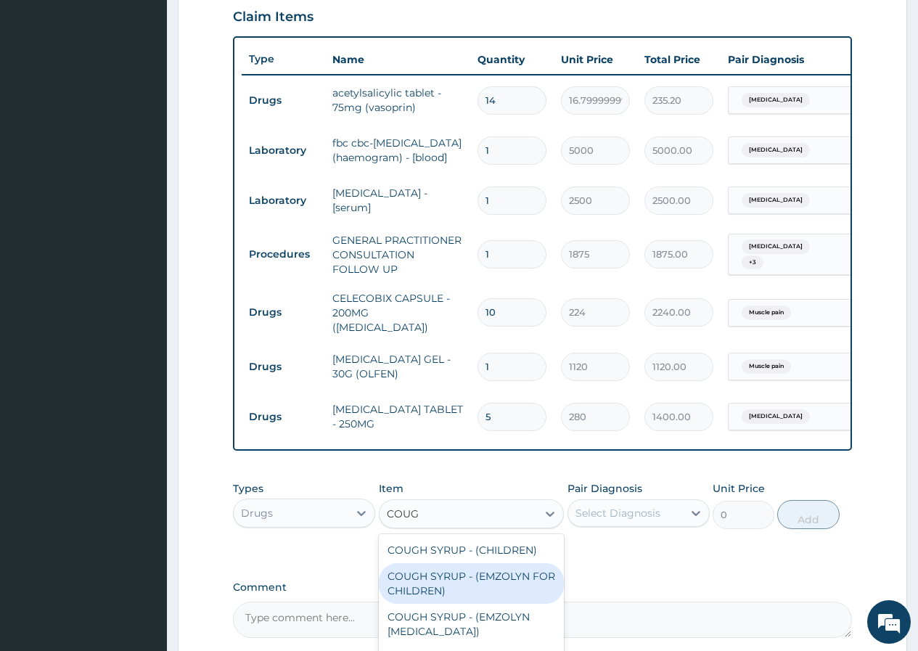
click at [511, 585] on div "COUGH SYRUP - (EMZOLYN FOR CHILDREN)" at bounding box center [472, 583] width 186 height 41
type input "1120"
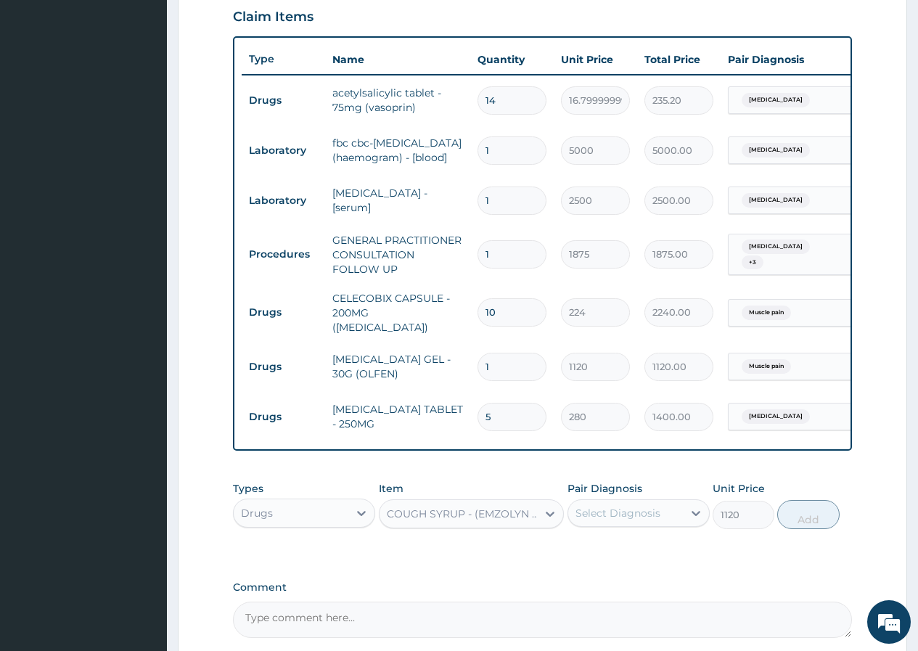
click at [509, 521] on div "COUGH SYRUP - (EMZOLYN FOR CHILDREN)" at bounding box center [463, 514] width 152 height 15
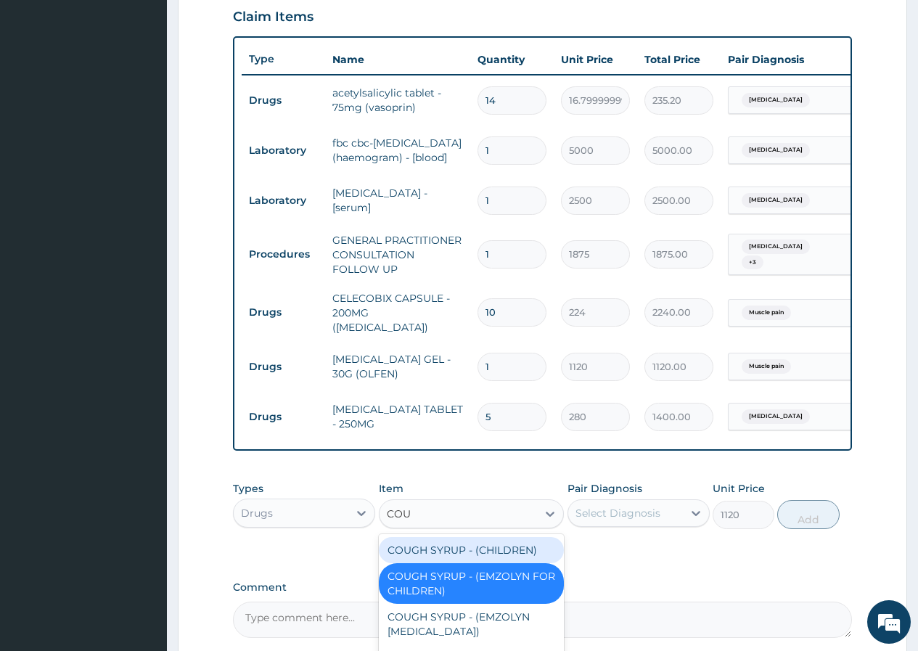
scroll to position [0, 0]
type input "COUGH"
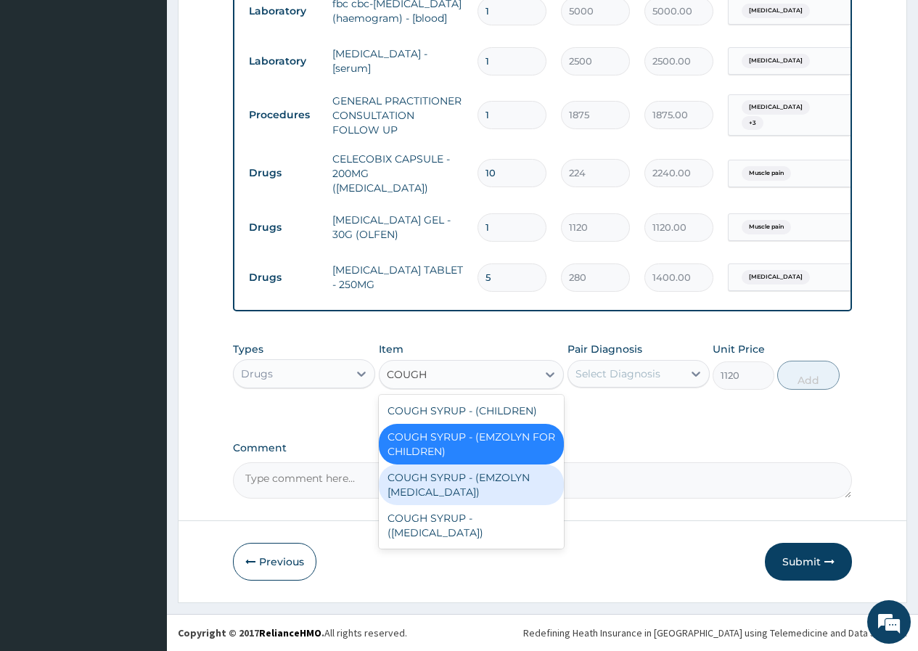
scroll to position [649, 0]
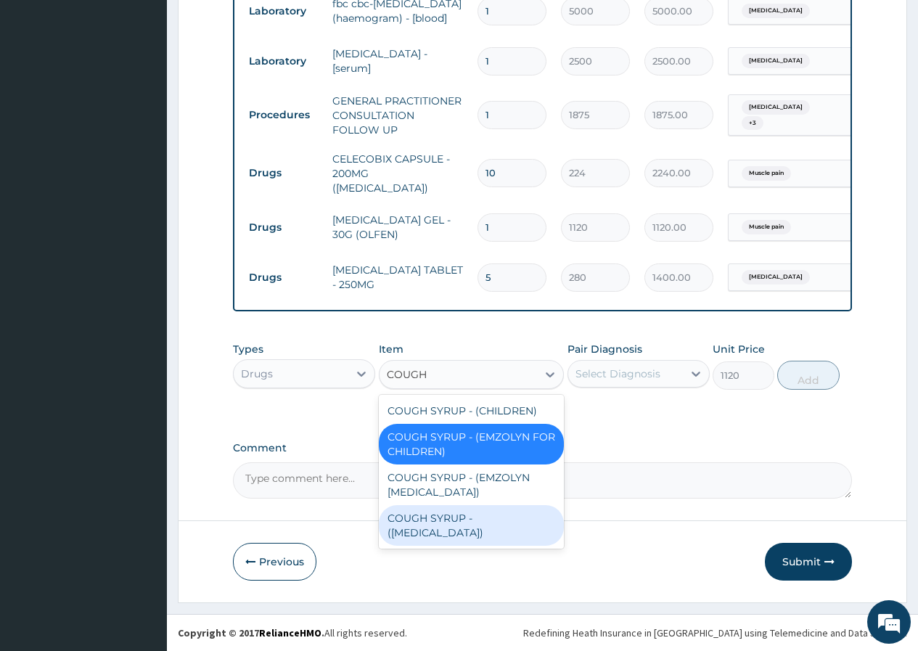
click at [494, 523] on div "COUGH SYRUP - (EXPECTORANT)" at bounding box center [472, 525] width 186 height 41
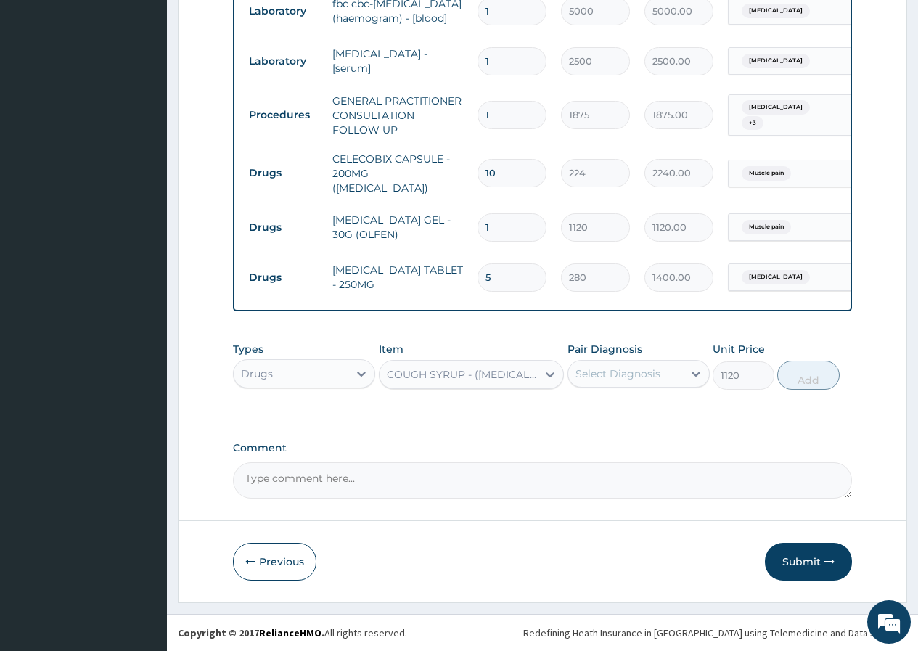
click at [599, 385] on div "Select Diagnosis" at bounding box center [625, 373] width 115 height 23
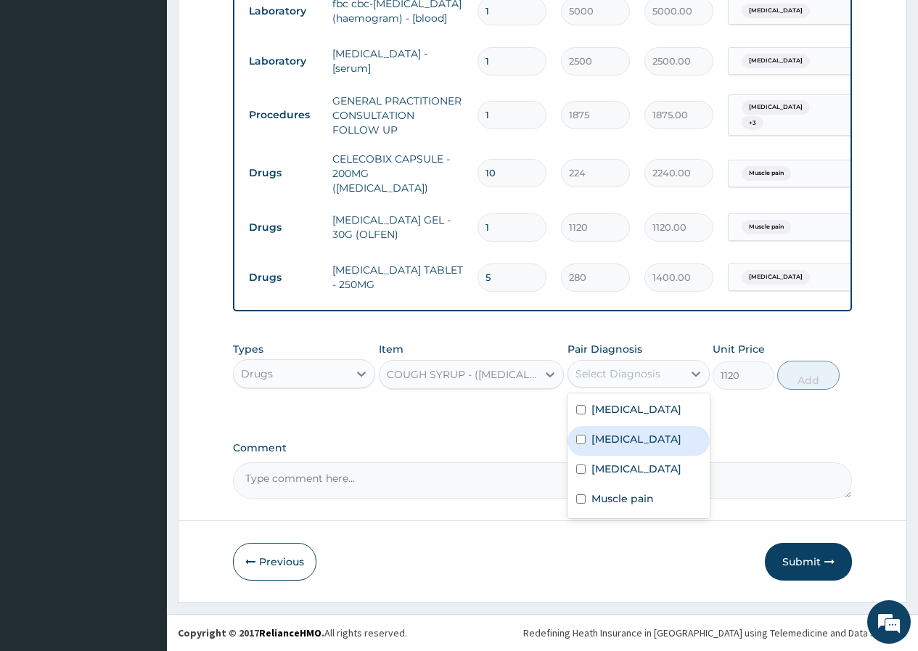
click at [630, 446] on label "Tonsillitis" at bounding box center [636, 439] width 90 height 15
checkbox input "true"
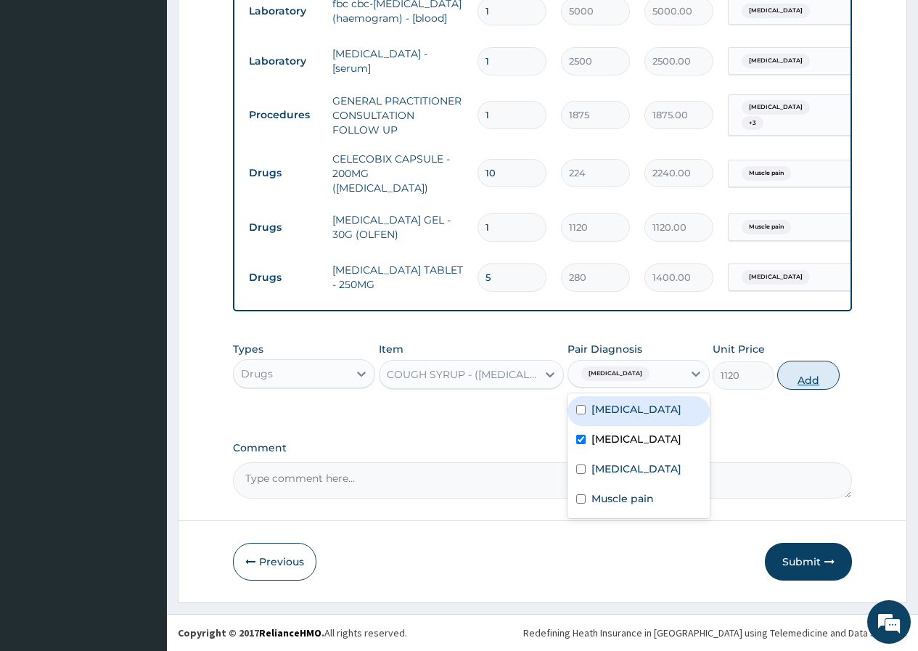
click at [804, 389] on button "Add" at bounding box center [808, 375] width 62 height 29
type input "0"
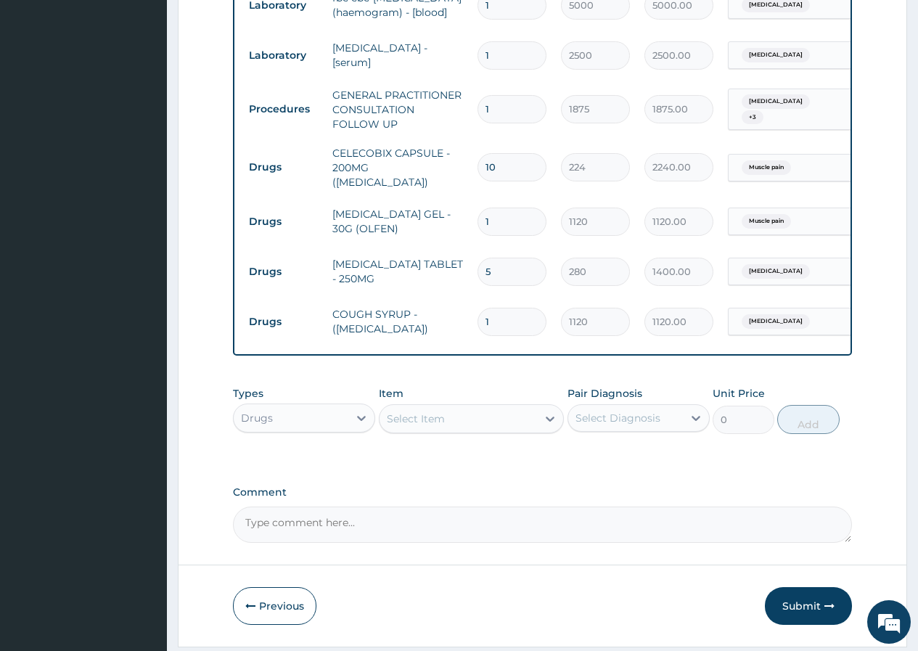
click at [391, 426] on div "Select Item" at bounding box center [416, 418] width 58 height 15
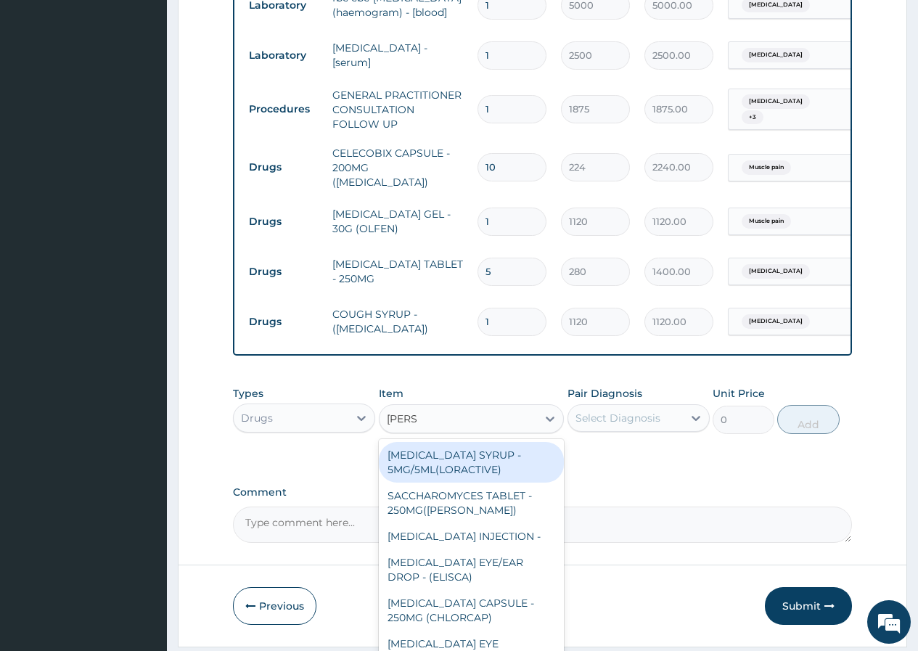
type input "LORAT"
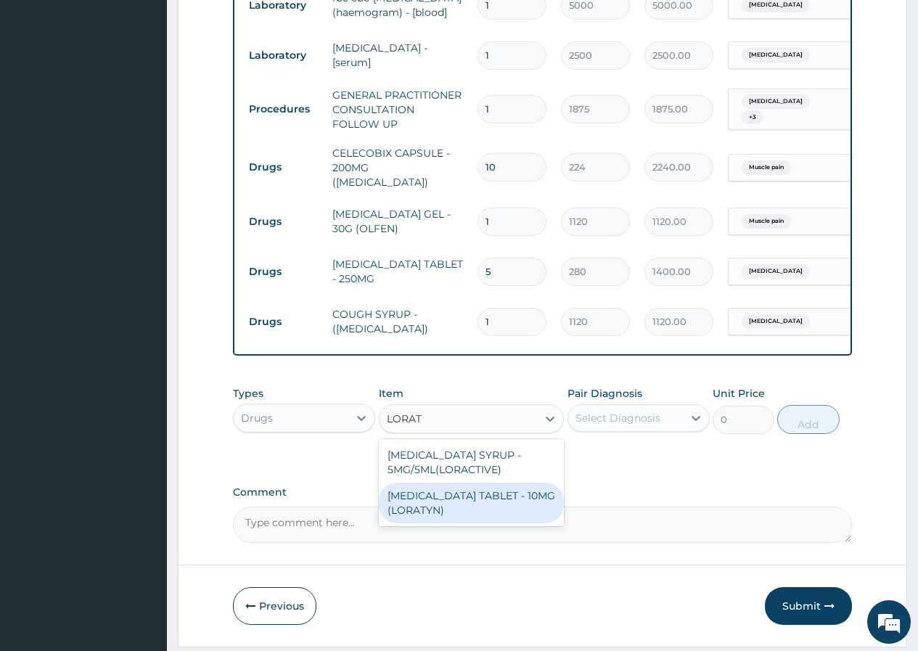
click at [468, 502] on div "LORATADINE TABLET - 10MG (LORATYN)" at bounding box center [472, 503] width 186 height 41
type input "98"
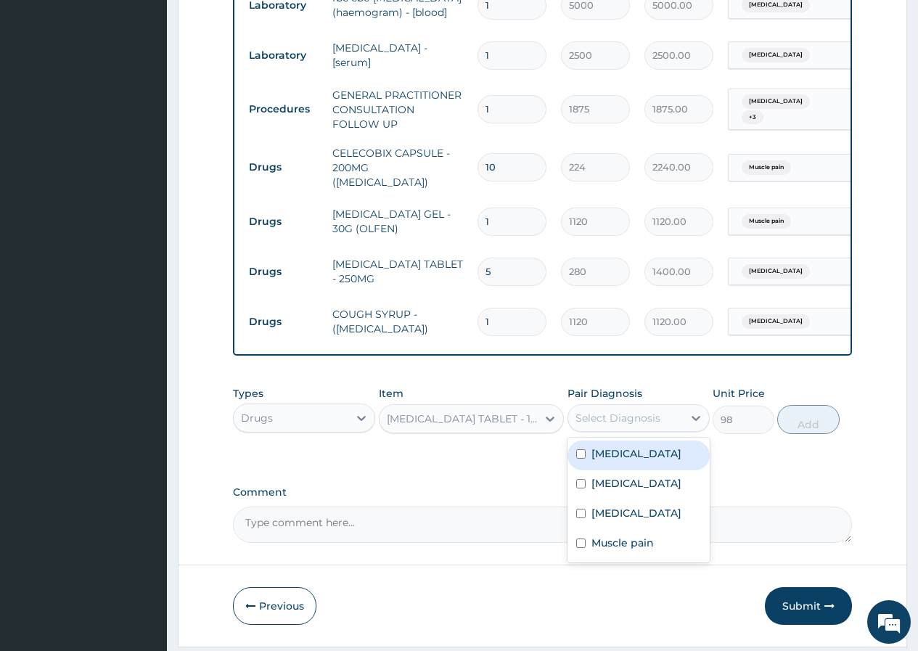
click at [603, 425] on div "Select Diagnosis" at bounding box center [618, 418] width 85 height 15
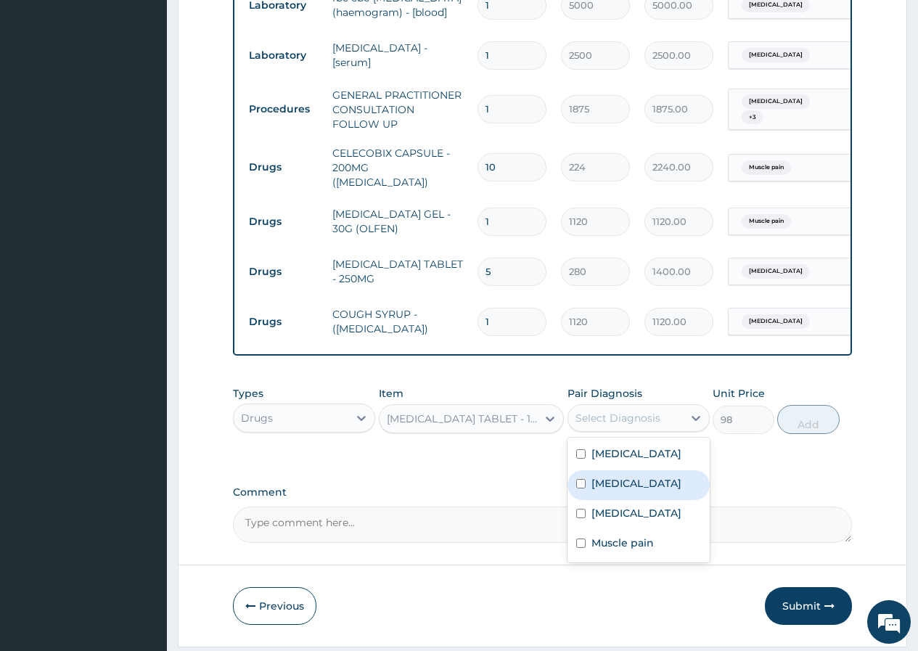
click at [642, 500] on div "Tonsillitis" at bounding box center [639, 485] width 142 height 30
checkbox input "true"
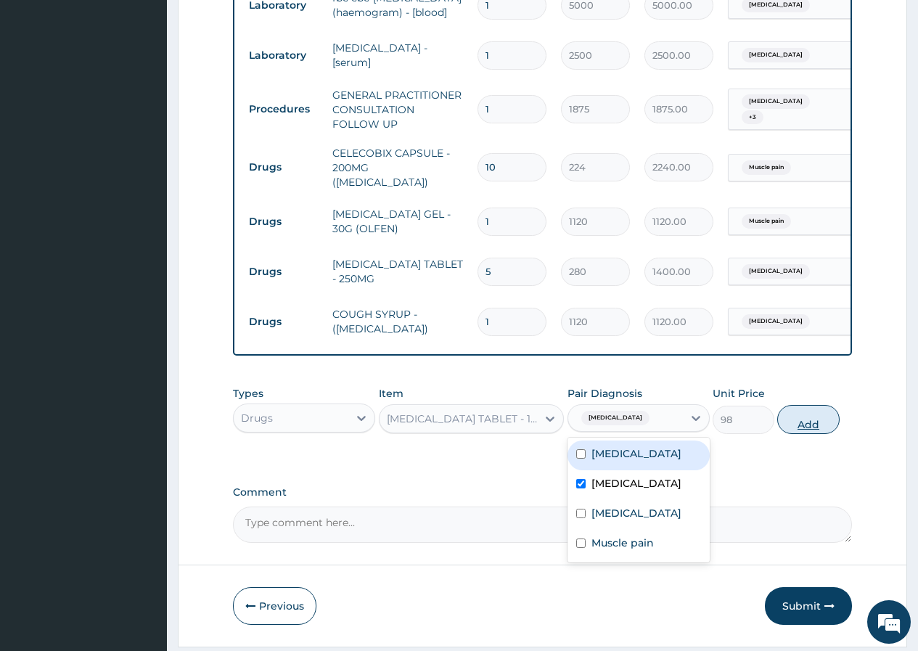
click at [799, 434] on button "Add" at bounding box center [808, 419] width 62 height 29
type input "0"
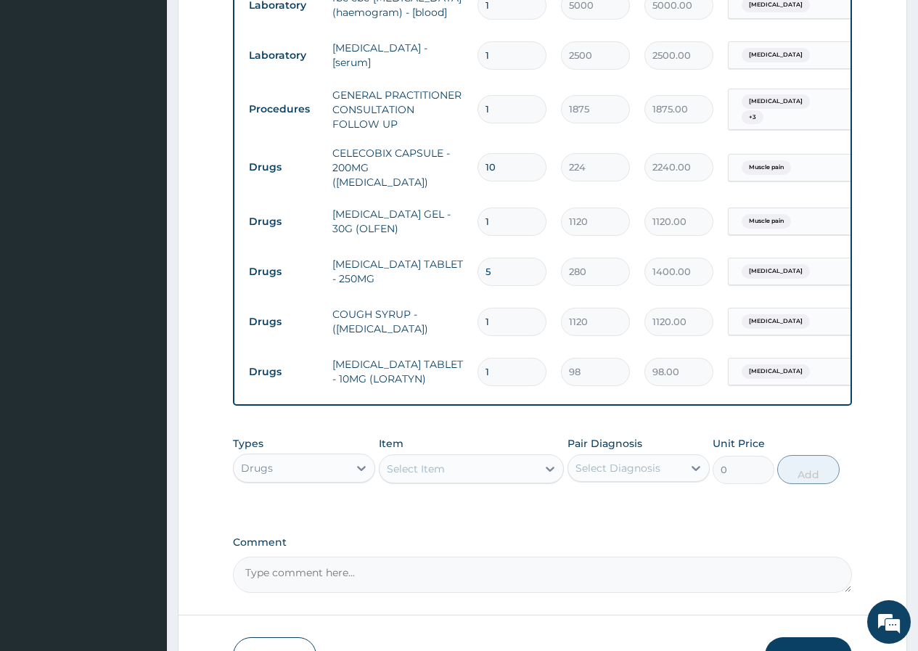
type input "10"
type input "980.00"
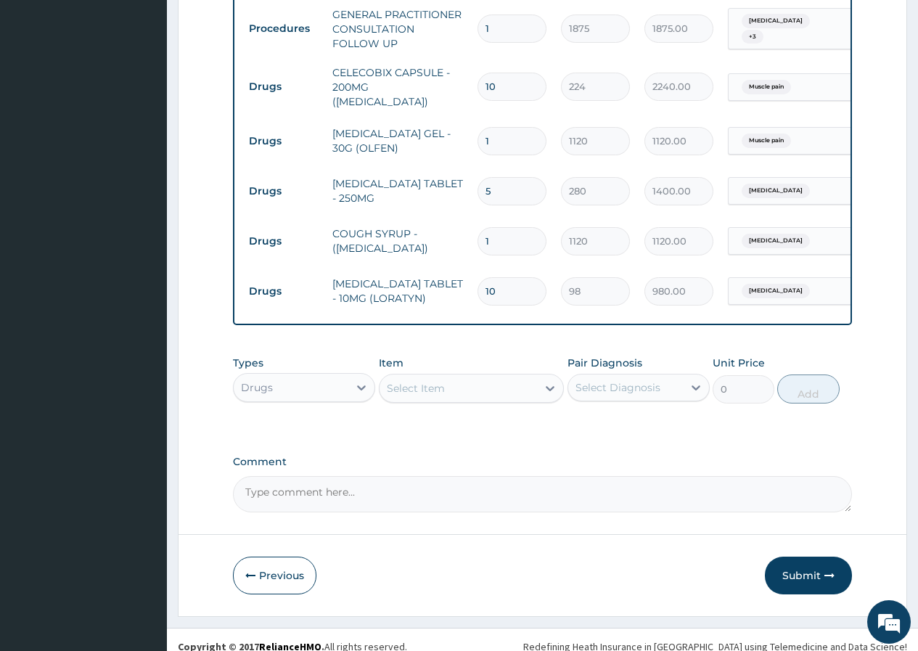
scroll to position [754, 0]
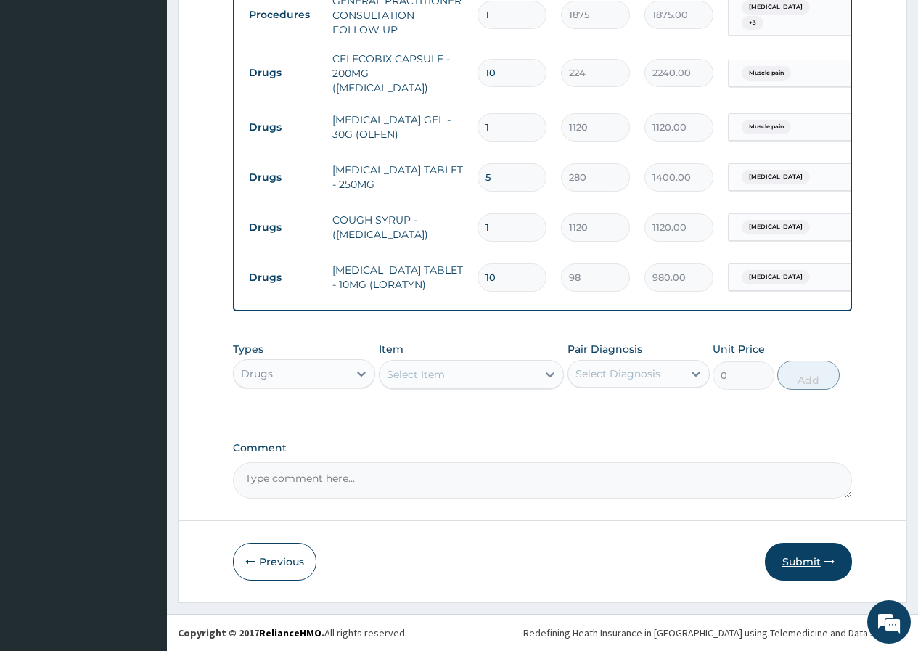
type input "10"
click at [801, 564] on button "Submit" at bounding box center [808, 562] width 87 height 38
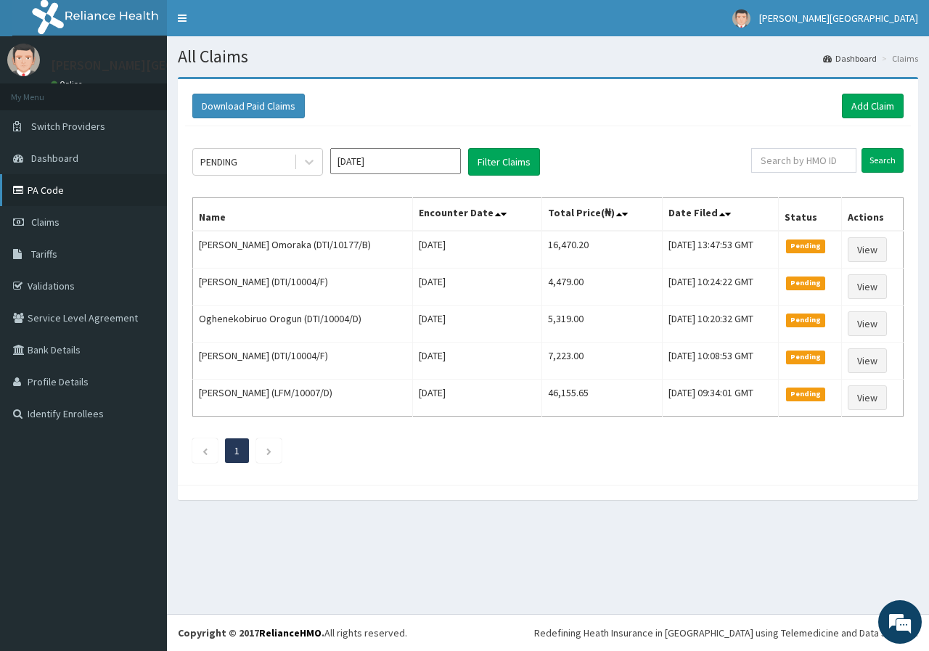
click at [49, 190] on link "PA Code" at bounding box center [83, 190] width 167 height 32
click at [861, 94] on link "Add Claim" at bounding box center [873, 106] width 62 height 25
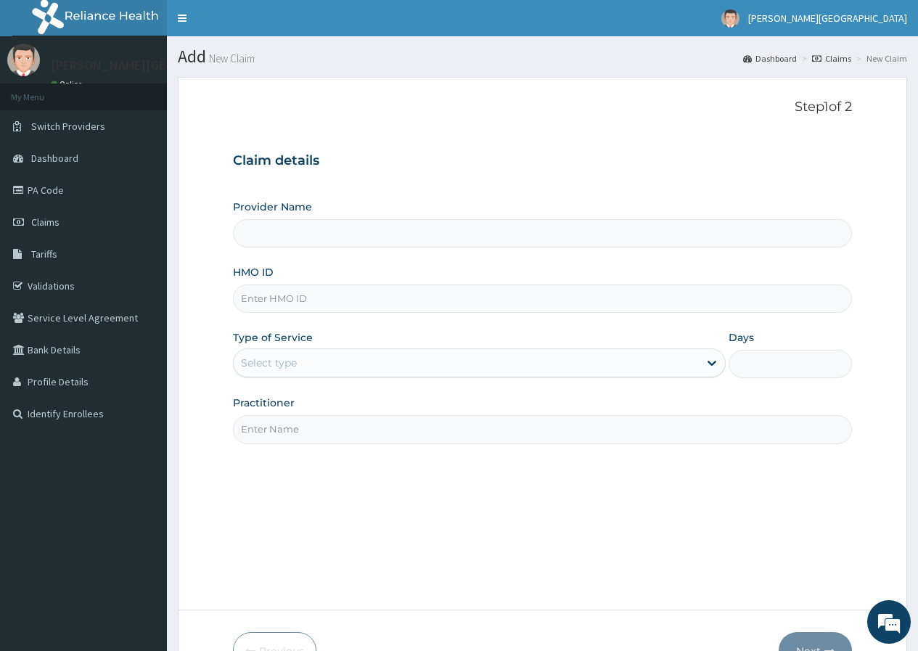
type input "[PERSON_NAME][GEOGRAPHIC_DATA]"
drag, startPoint x: 306, startPoint y: 291, endPoint x: 295, endPoint y: 310, distance: 21.4
click at [300, 298] on input "HMO ID" at bounding box center [542, 298] width 619 height 28
type input "LFM/10124/A"
click at [266, 364] on div "Select type" at bounding box center [269, 363] width 56 height 15
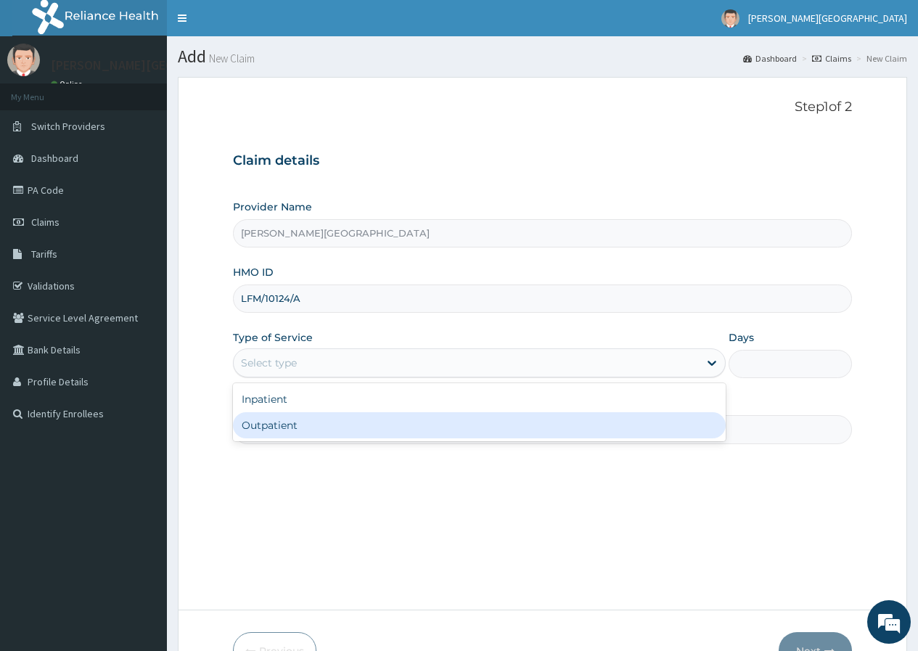
click at [282, 422] on div "Outpatient" at bounding box center [479, 425] width 493 height 26
type input "1"
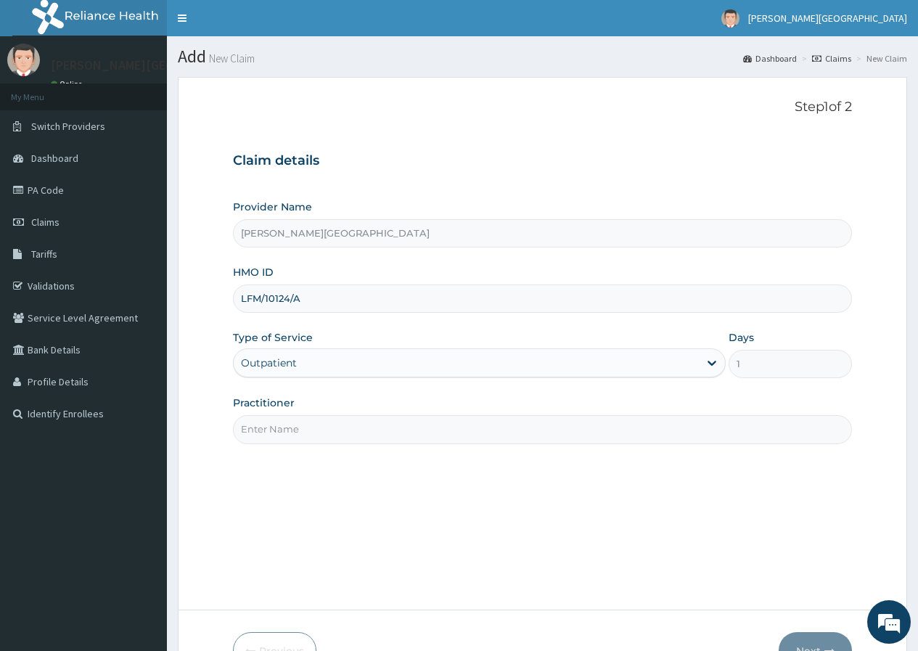
click at [276, 434] on input "Practitioner" at bounding box center [542, 429] width 619 height 28
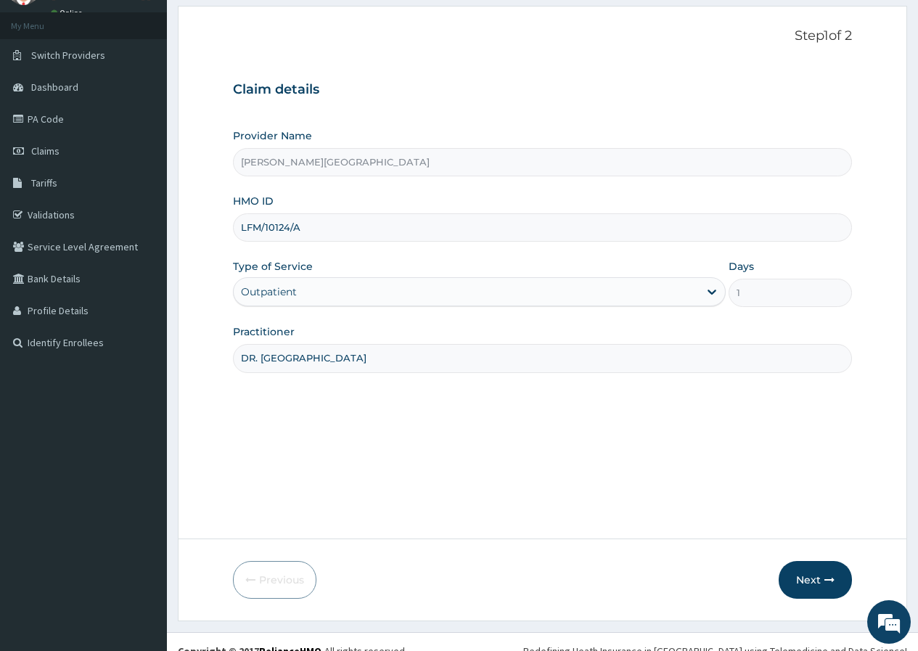
scroll to position [89, 0]
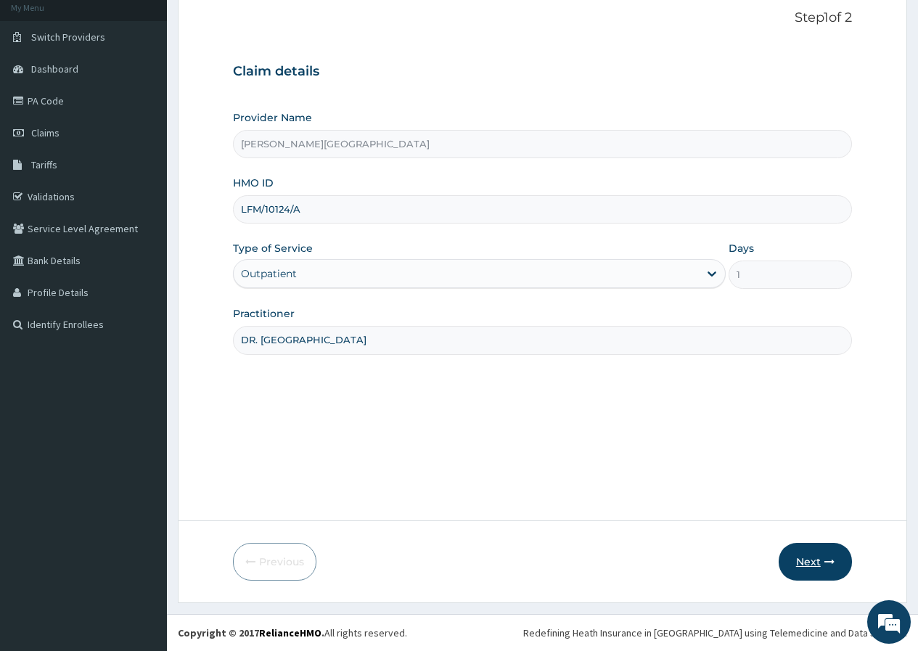
type input "DR. [GEOGRAPHIC_DATA]"
click at [803, 564] on button "Next" at bounding box center [815, 562] width 73 height 38
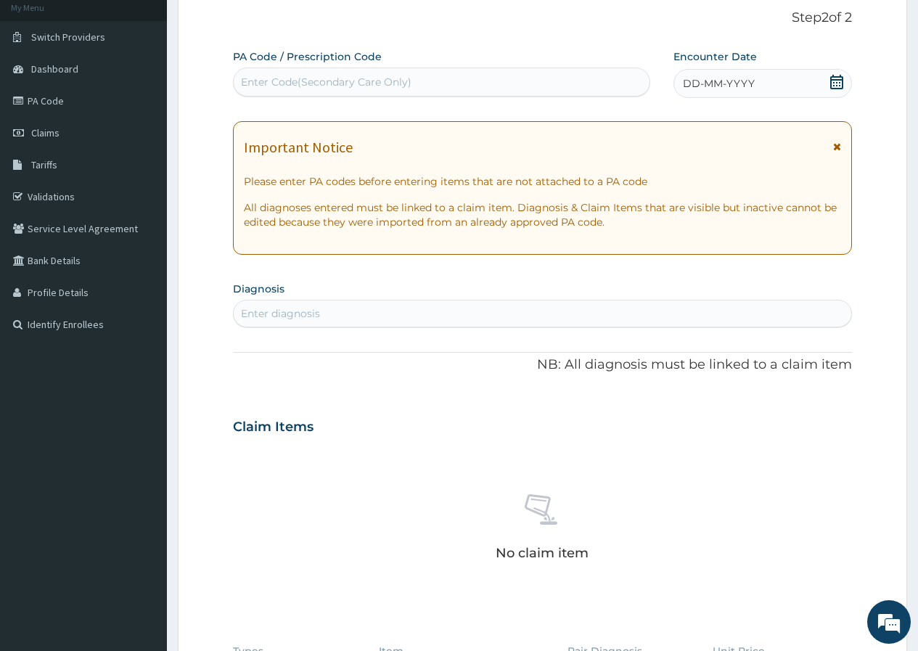
click at [840, 83] on icon at bounding box center [837, 82] width 15 height 15
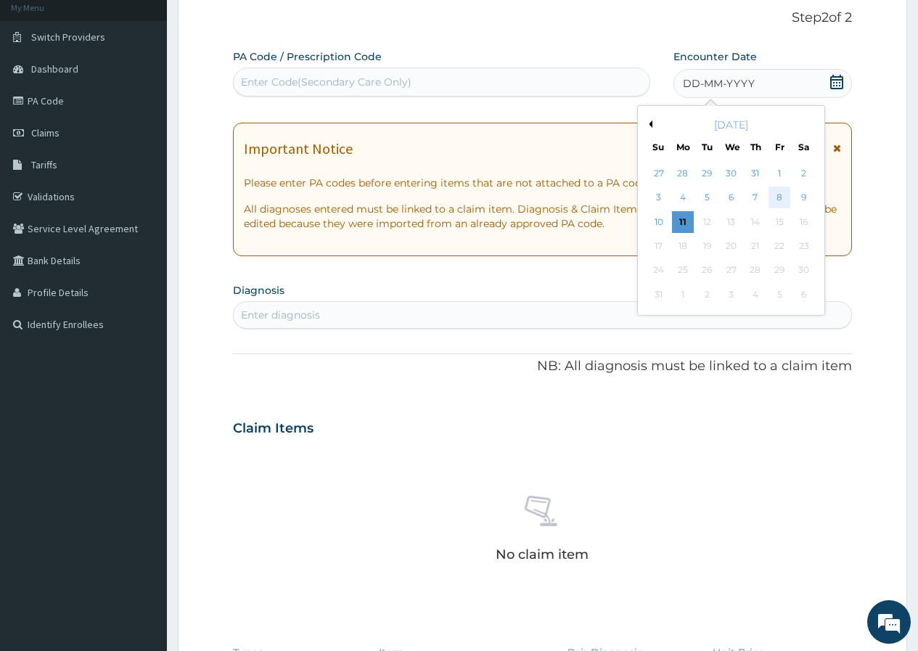
click at [782, 193] on div "8" at bounding box center [780, 198] width 22 height 22
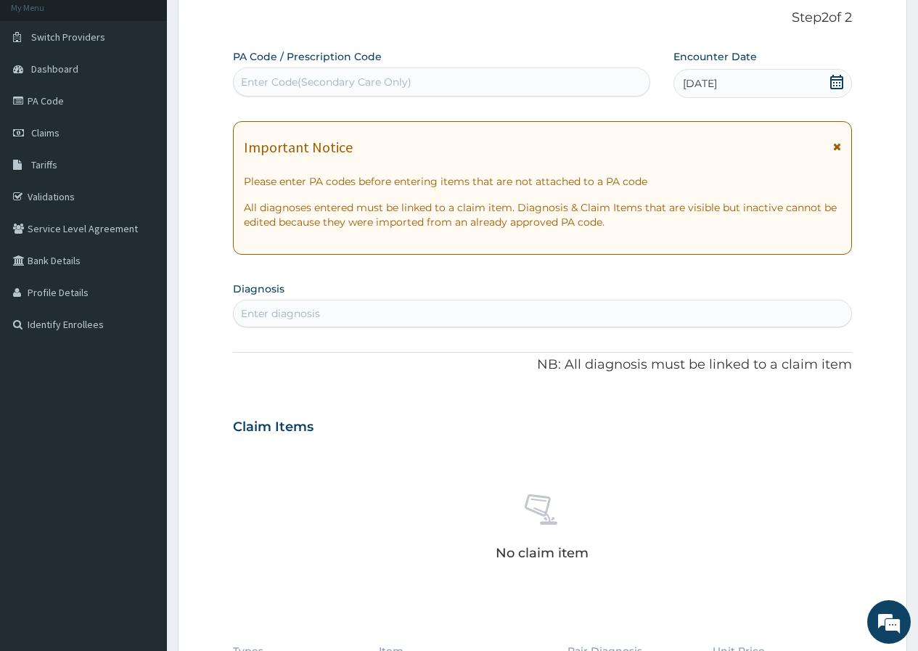
click at [258, 308] on div "Enter diagnosis" at bounding box center [280, 313] width 79 height 15
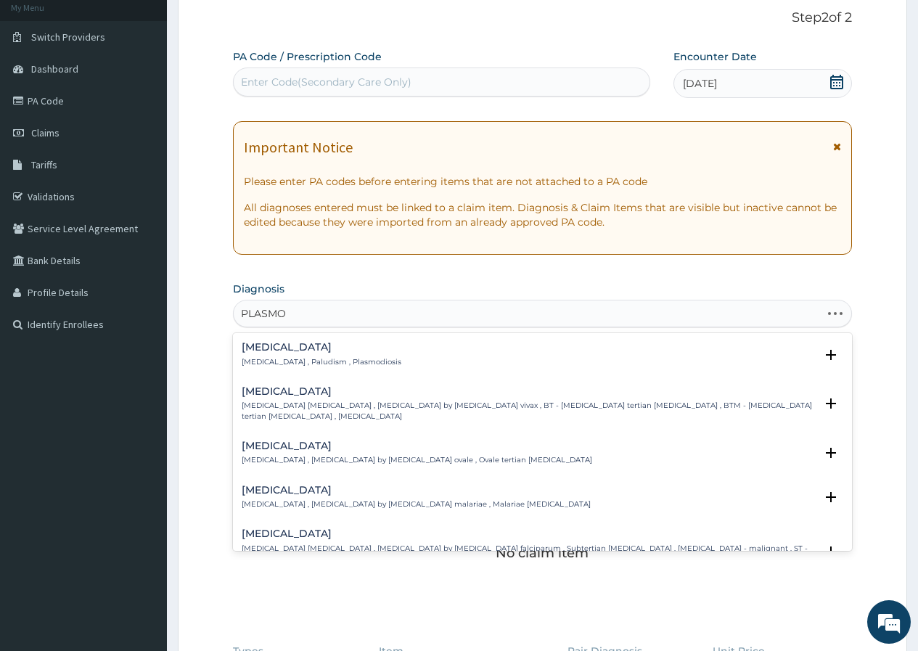
type input "PLASMOD"
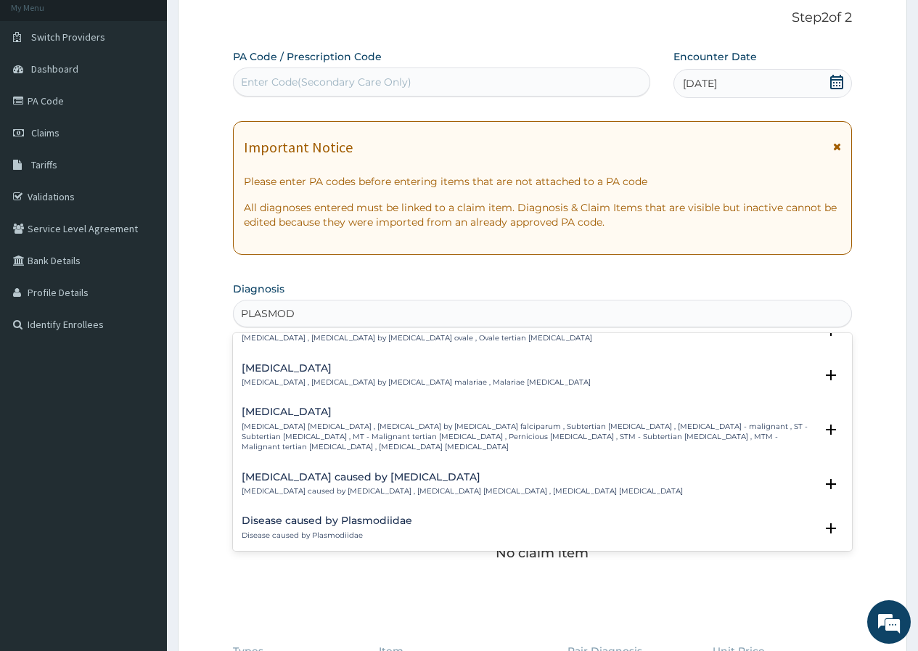
scroll to position [145, 0]
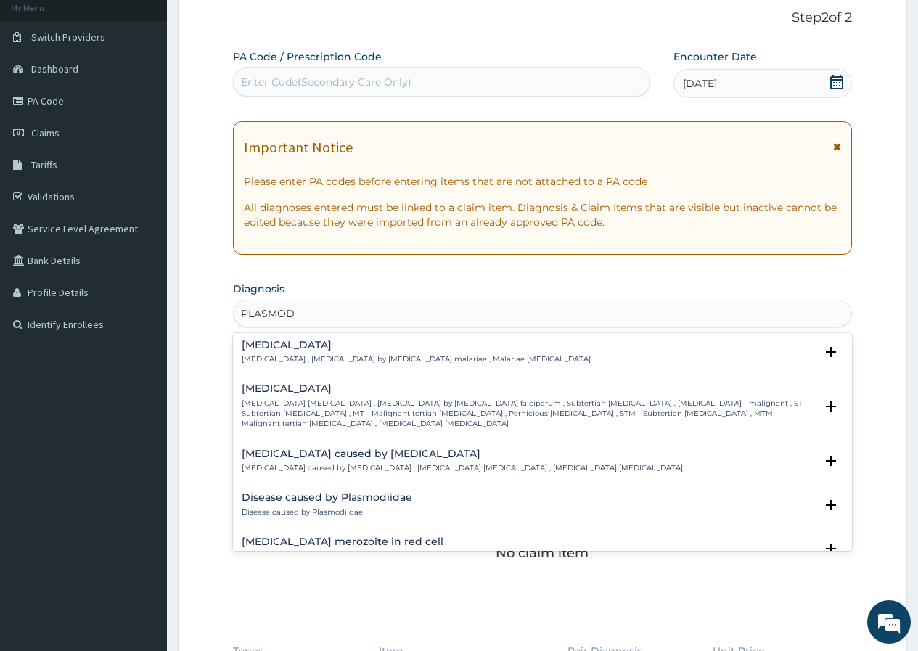
click at [294, 397] on div "Falciparum malaria Falciparum malaria , Malignant tertian malaria , Malaria by …" at bounding box center [528, 406] width 573 height 46
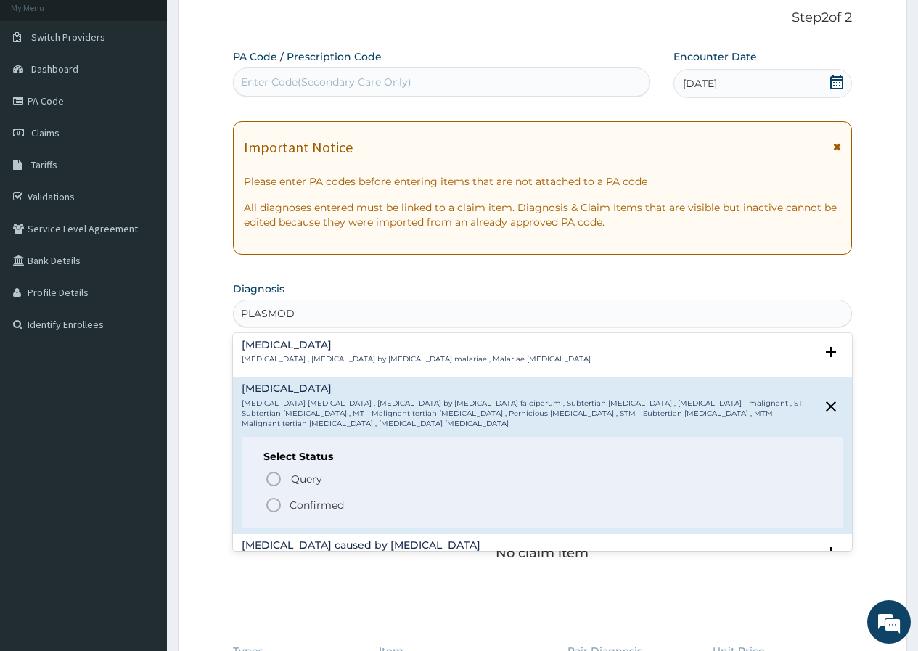
click at [303, 498] on p "Confirmed" at bounding box center [317, 505] width 54 height 15
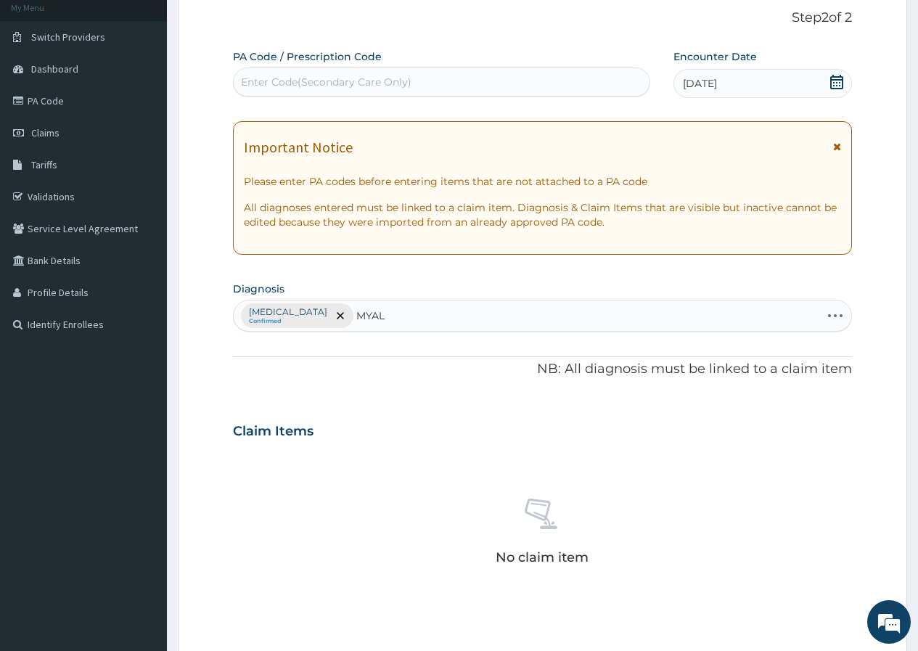
type input "MYALG"
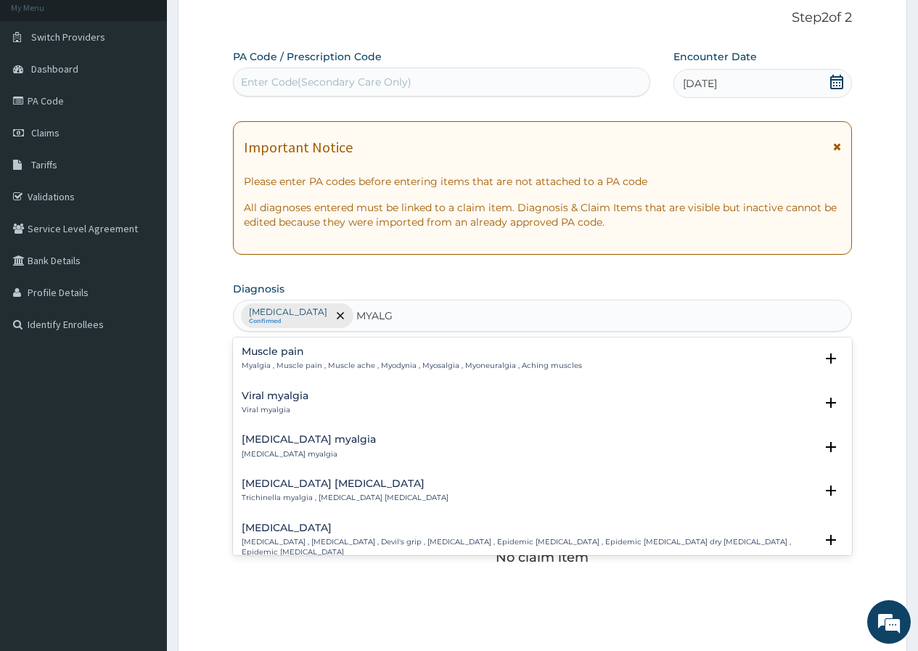
click at [283, 346] on h4 "Muscle pain" at bounding box center [412, 351] width 340 height 11
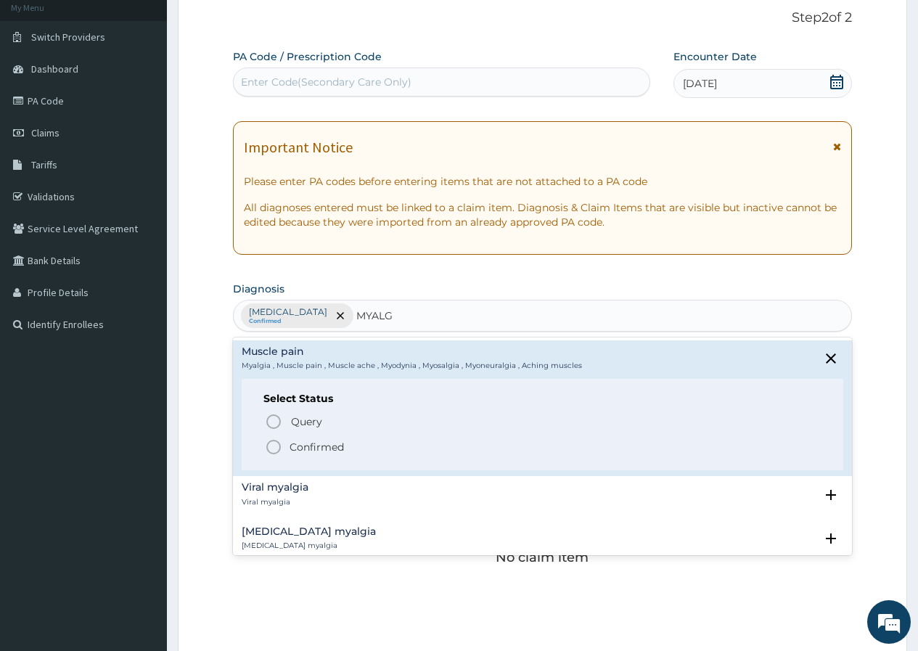
click at [291, 441] on p "Confirmed" at bounding box center [317, 447] width 54 height 15
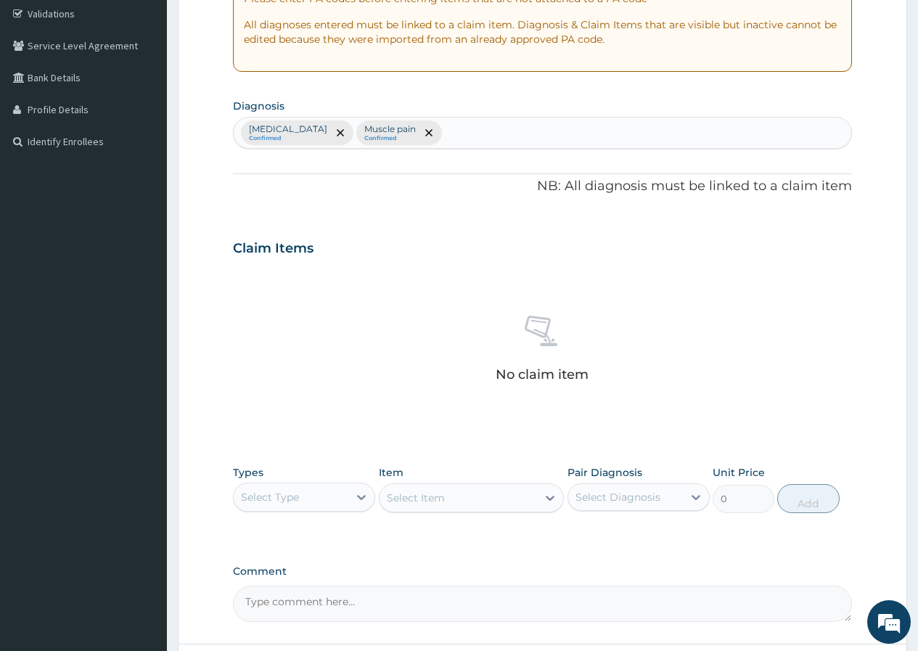
scroll to position [380, 0]
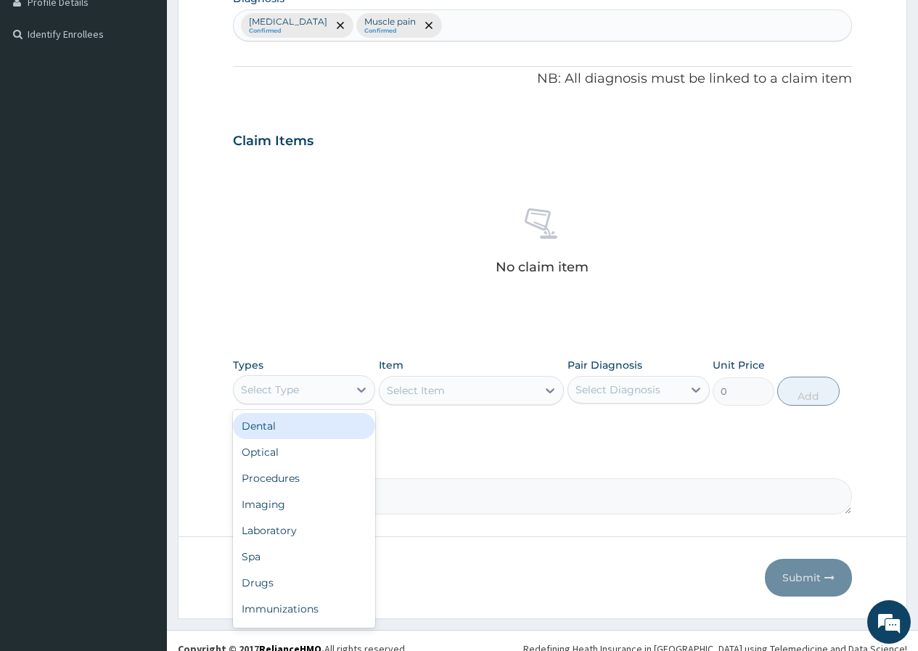
click at [310, 398] on div "Select Type" at bounding box center [291, 389] width 115 height 23
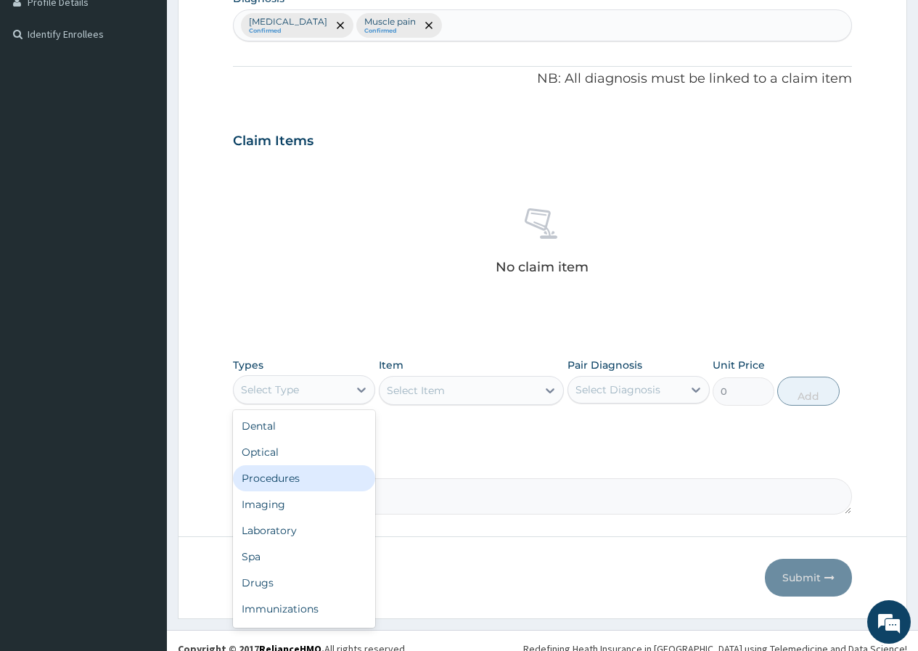
click at [298, 472] on div "Procedures" at bounding box center [304, 478] width 142 height 26
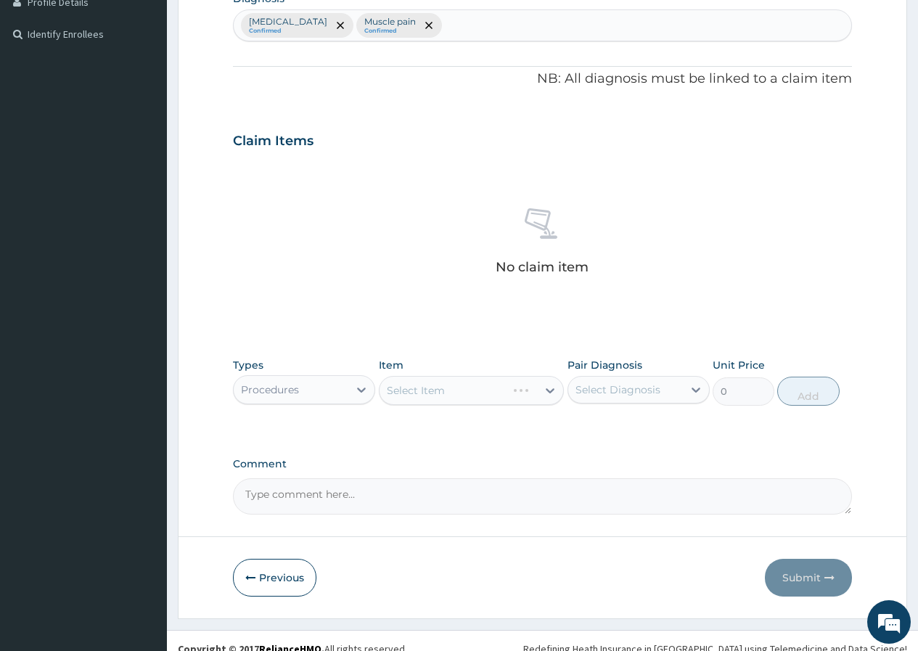
click at [404, 380] on div "Select Item" at bounding box center [472, 390] width 186 height 29
click at [399, 390] on div "Select Item" at bounding box center [416, 390] width 58 height 15
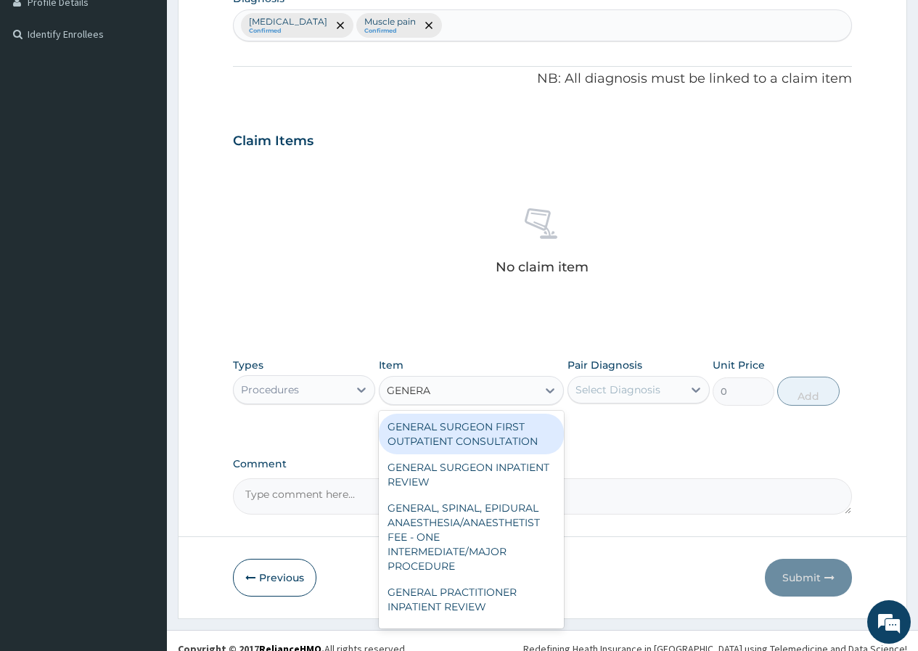
type input "GENERAL"
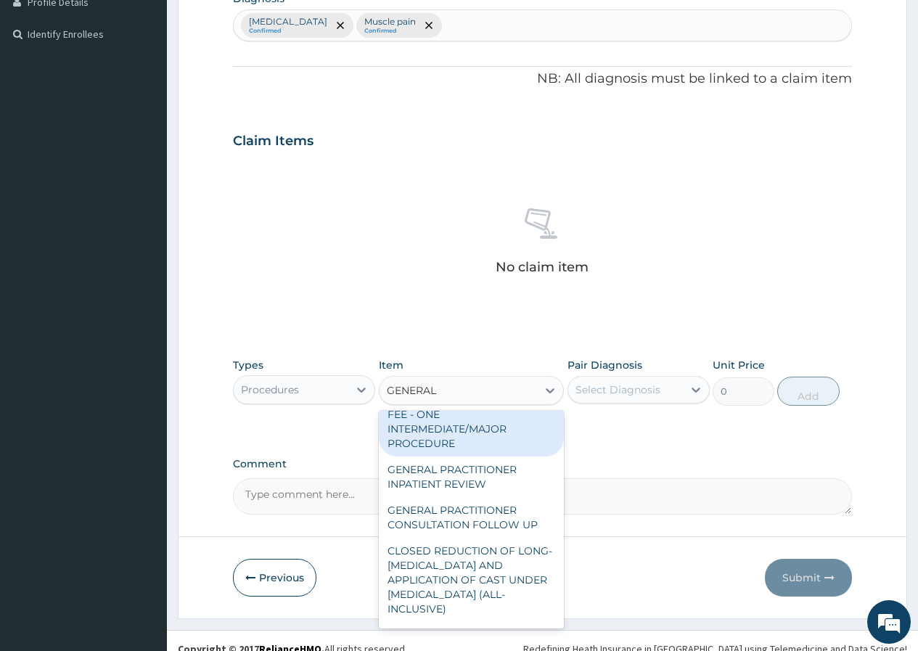
scroll to position [145, 0]
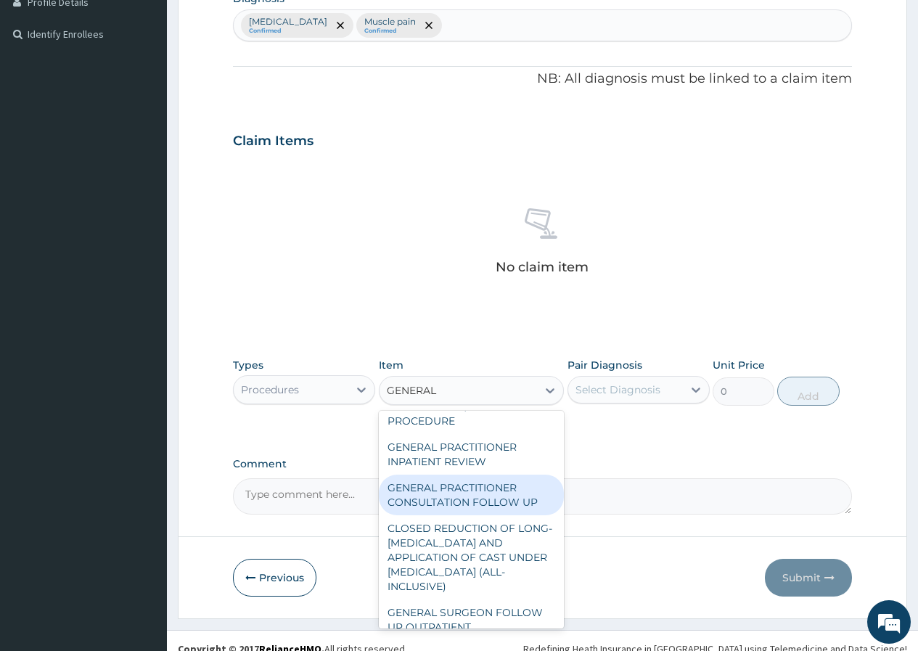
click at [487, 494] on div "GENERAL PRACTITIONER CONSULTATION FOLLOW UP" at bounding box center [472, 495] width 186 height 41
type input "1875"
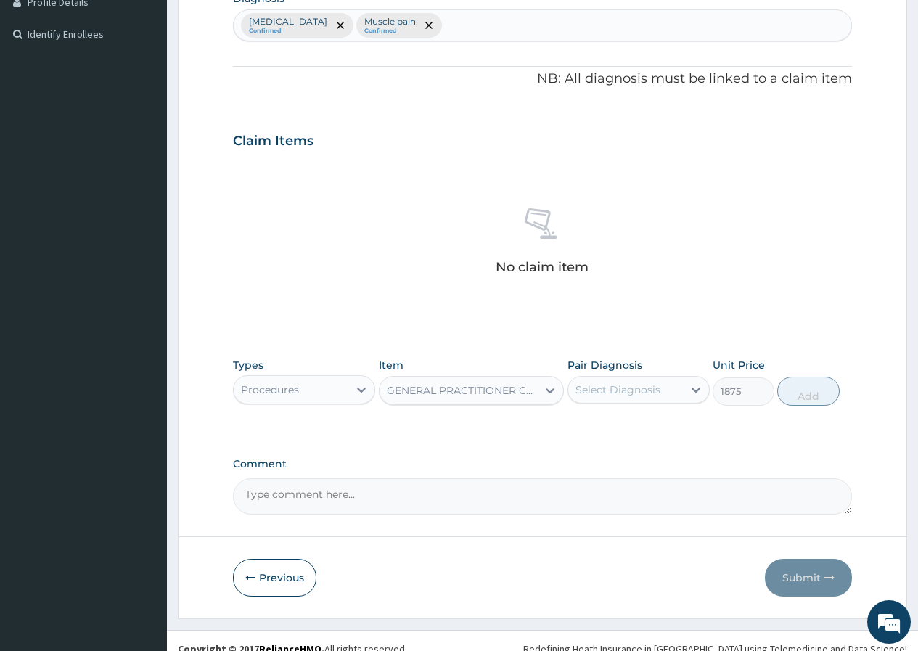
click at [611, 390] on div "Select Diagnosis" at bounding box center [618, 389] width 85 height 15
click at [615, 428] on label "Falciparum malaria" at bounding box center [636, 425] width 90 height 15
checkbox input "true"
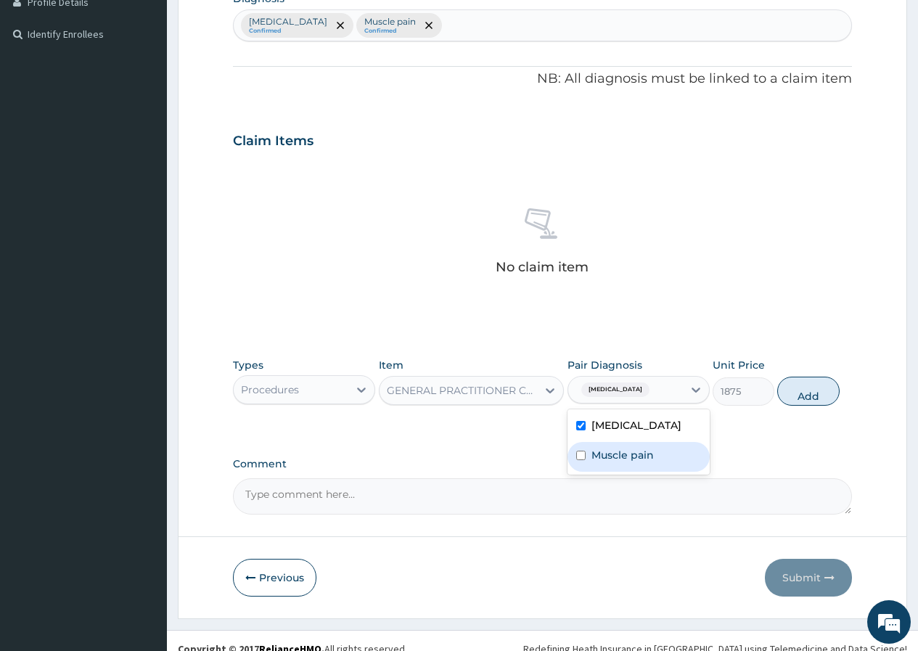
click at [615, 451] on label "Muscle pain" at bounding box center [622, 455] width 62 height 15
checkbox input "true"
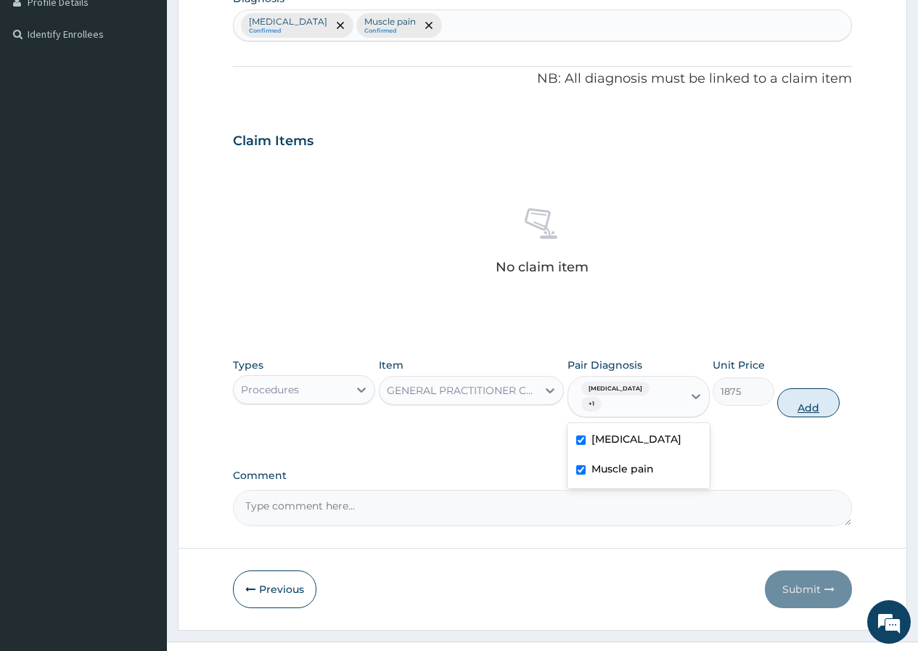
click at [801, 403] on button "Add" at bounding box center [808, 402] width 62 height 29
type input "0"
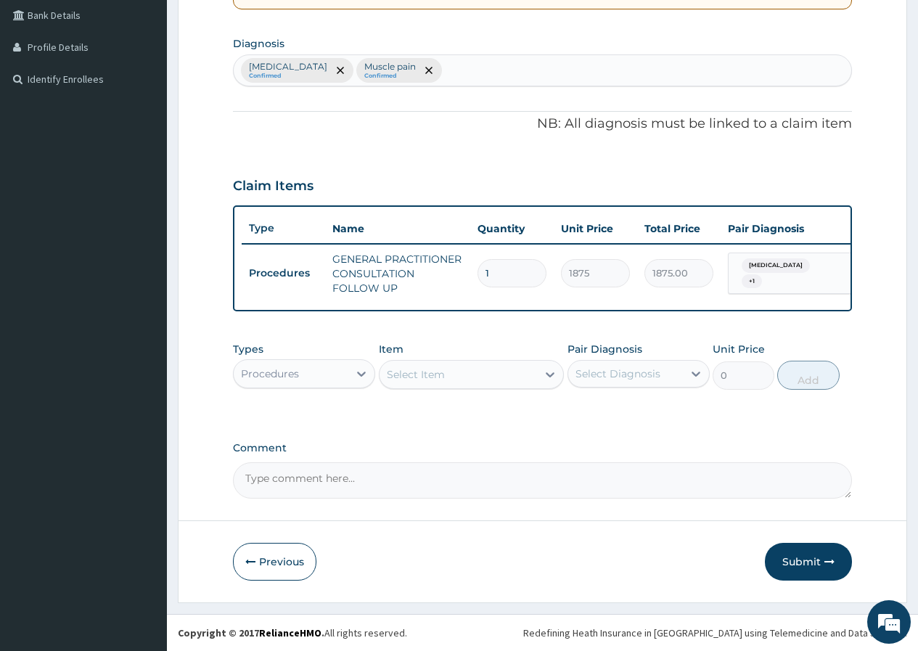
scroll to position [345, 0]
click at [356, 372] on icon at bounding box center [361, 374] width 15 height 15
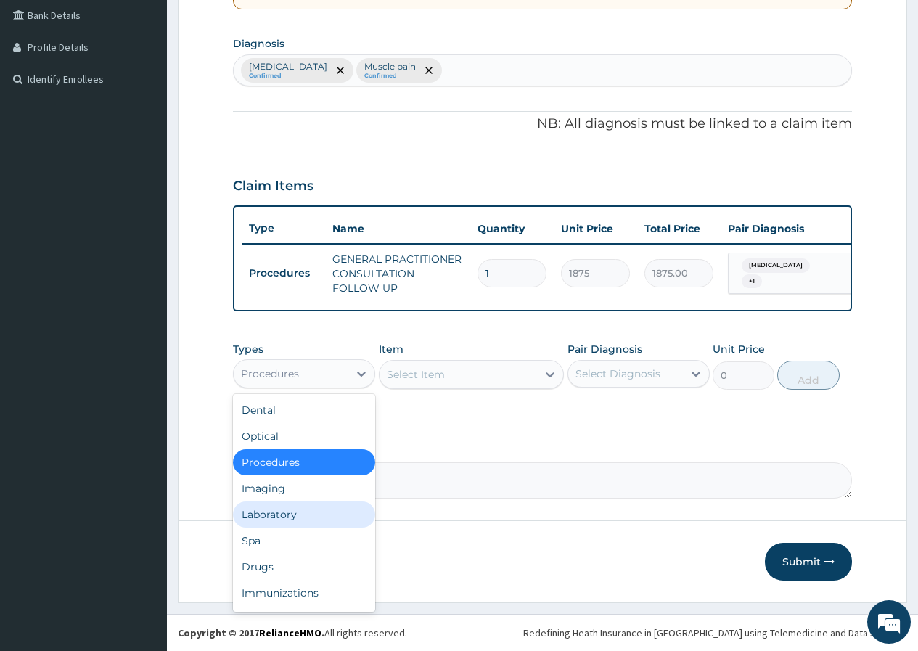
click at [302, 515] on div "Laboratory" at bounding box center [304, 514] width 142 height 26
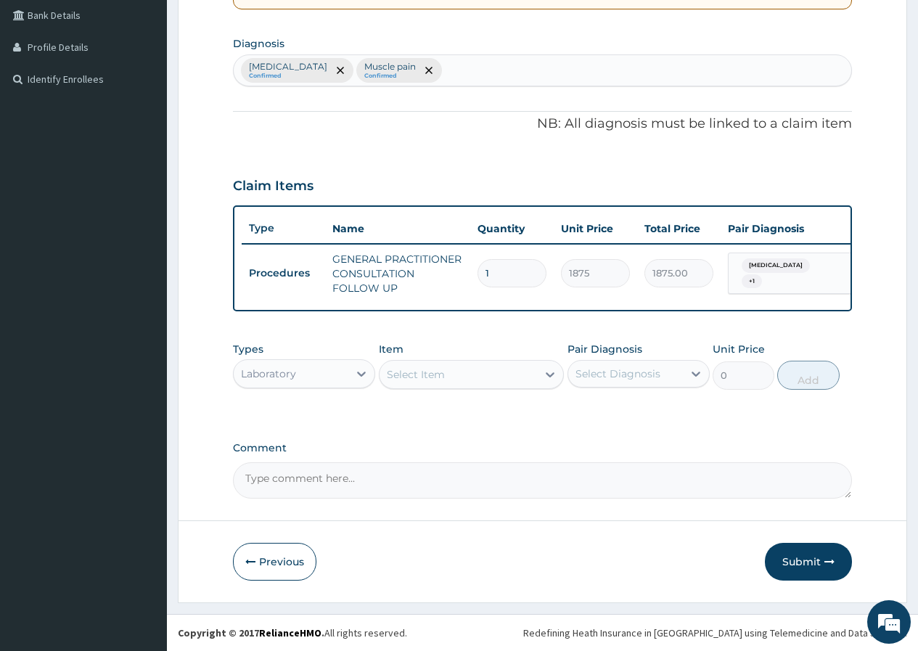
click at [396, 373] on div "Select Item" at bounding box center [416, 374] width 58 height 15
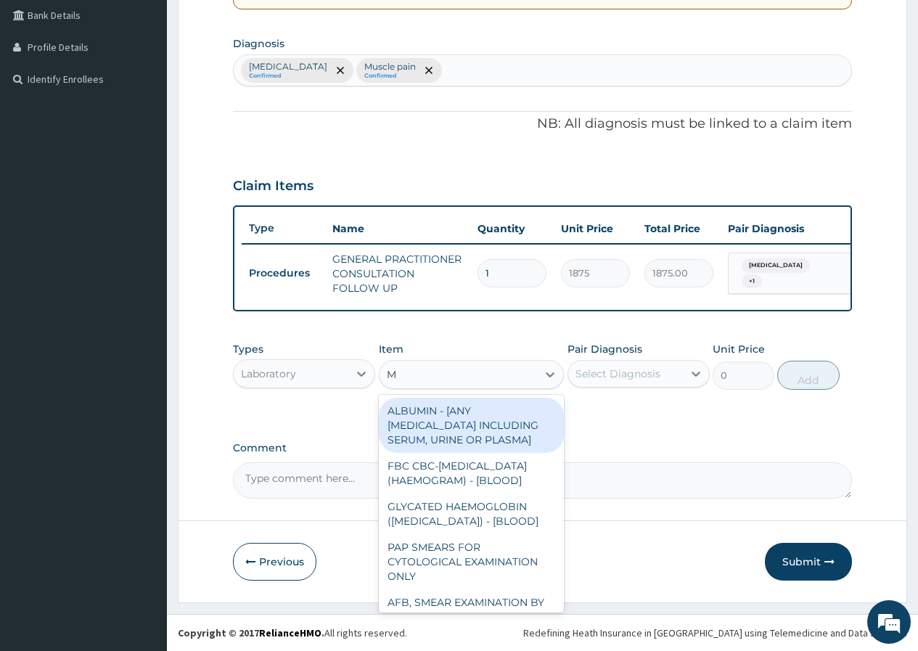
type input "MP"
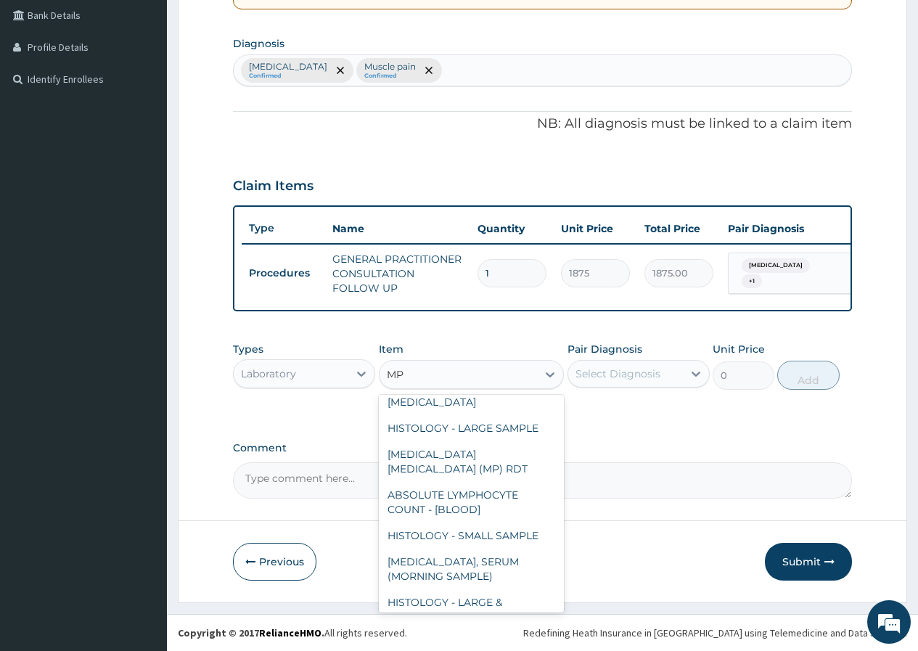
scroll to position [218, 0]
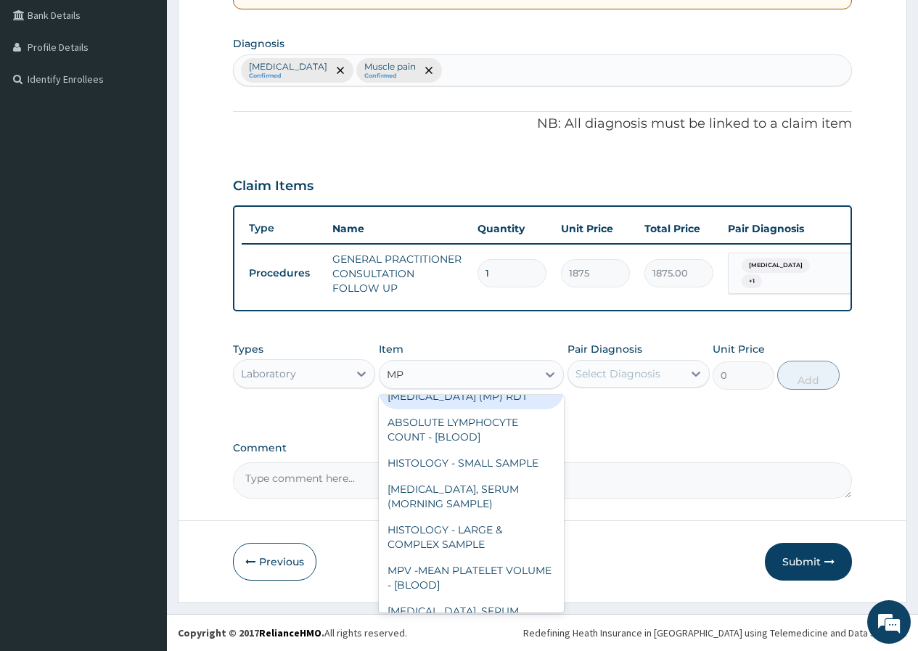
click at [501, 409] on div "MALARIA PARASITE (MP) RDT" at bounding box center [472, 389] width 186 height 41
type input "2000"
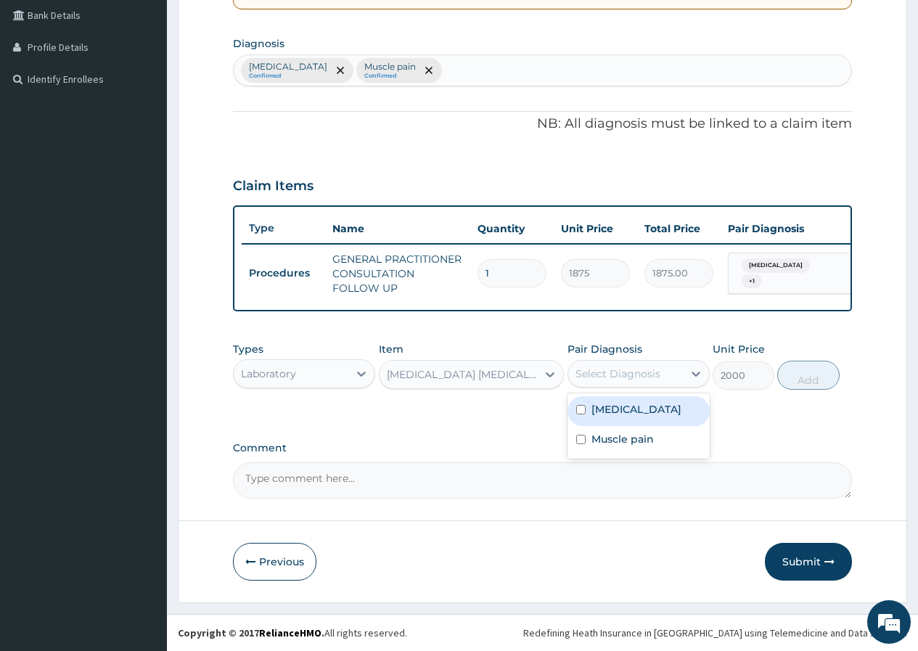
click at [602, 370] on div "Select Diagnosis" at bounding box center [618, 374] width 85 height 15
click at [649, 414] on label "Falciparum malaria" at bounding box center [636, 409] width 90 height 15
checkbox input "true"
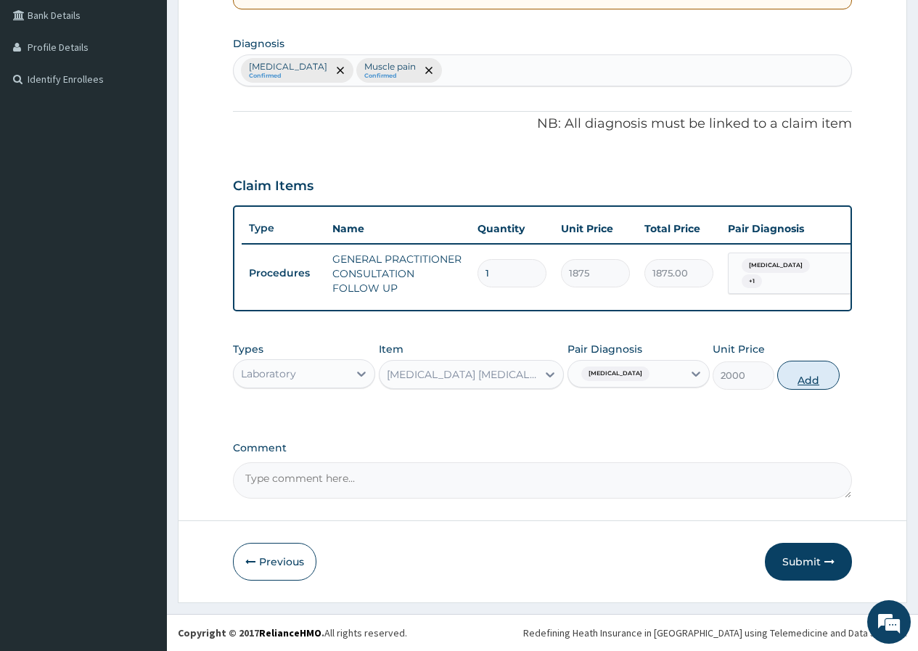
click at [806, 382] on button "Add" at bounding box center [808, 375] width 62 height 29
type input "0"
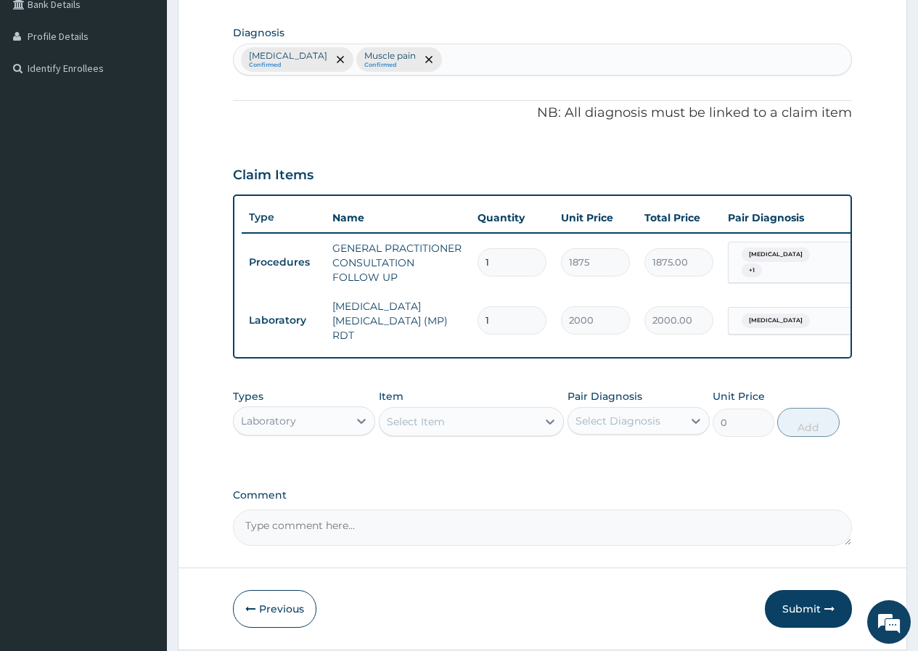
click at [329, 426] on div "Laboratory" at bounding box center [291, 420] width 115 height 23
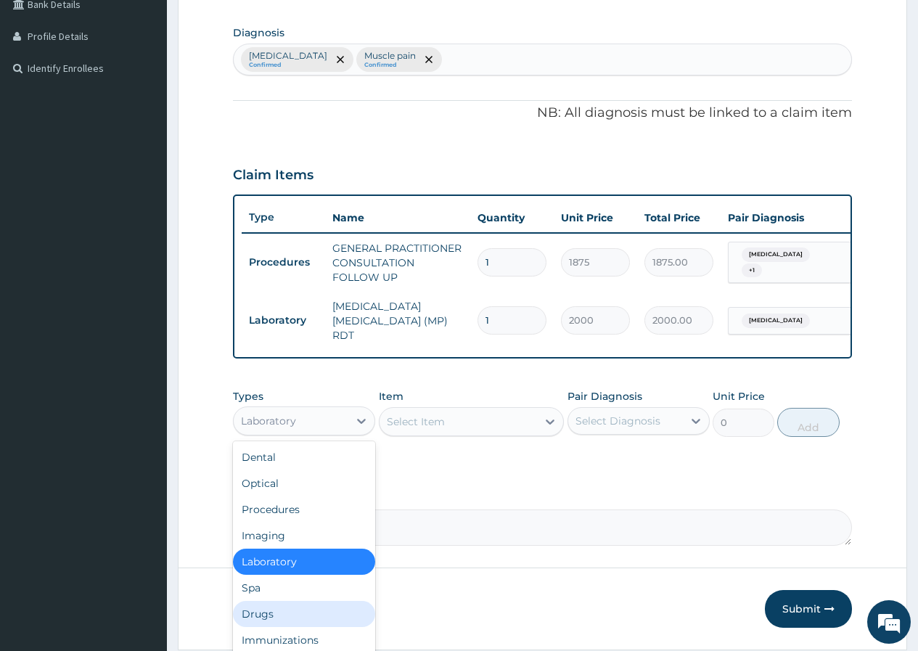
click at [287, 611] on div "Drugs" at bounding box center [304, 614] width 142 height 26
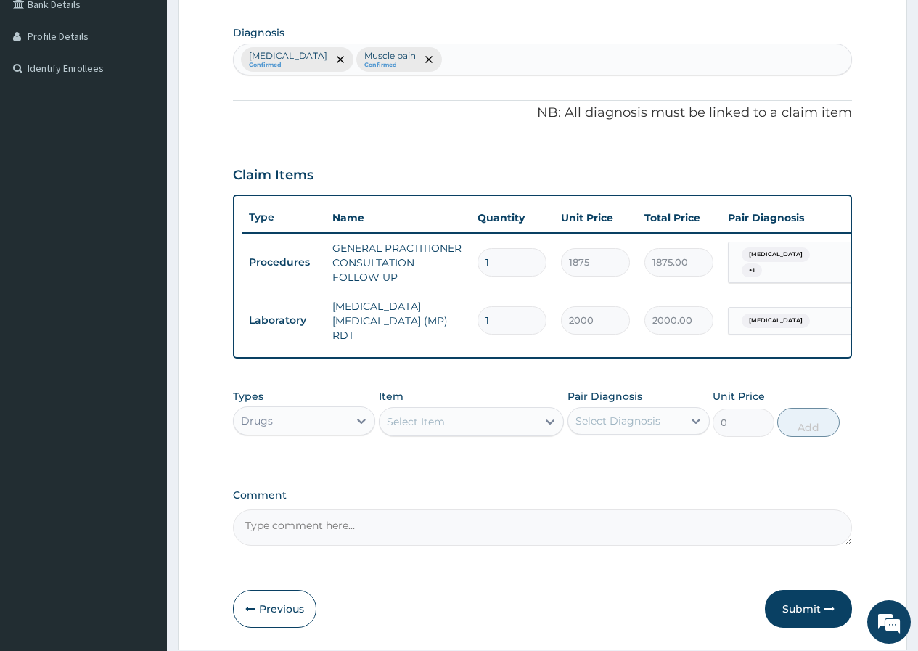
click at [414, 427] on div "Select Item" at bounding box center [416, 421] width 58 height 15
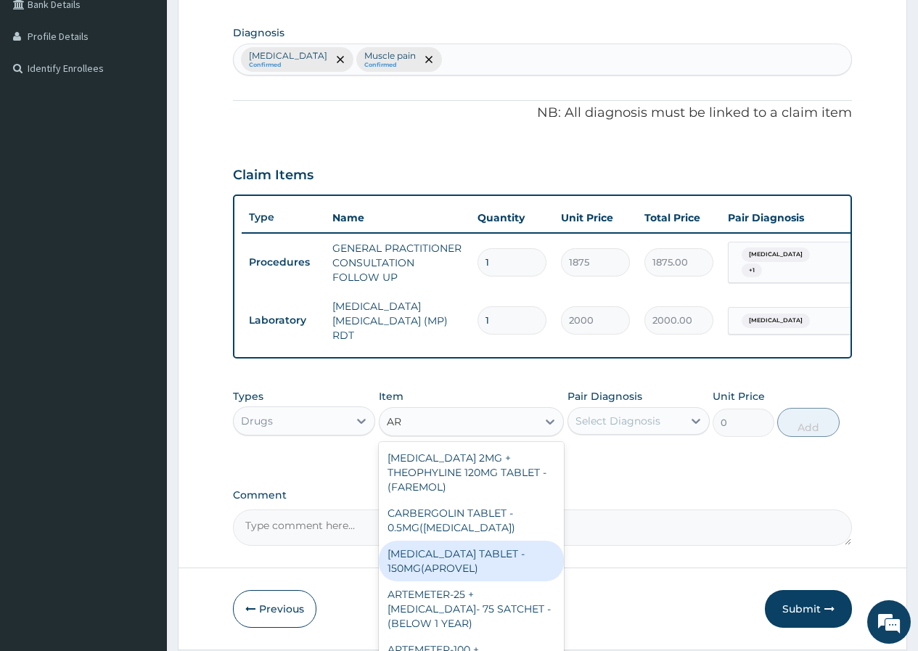
type input "A"
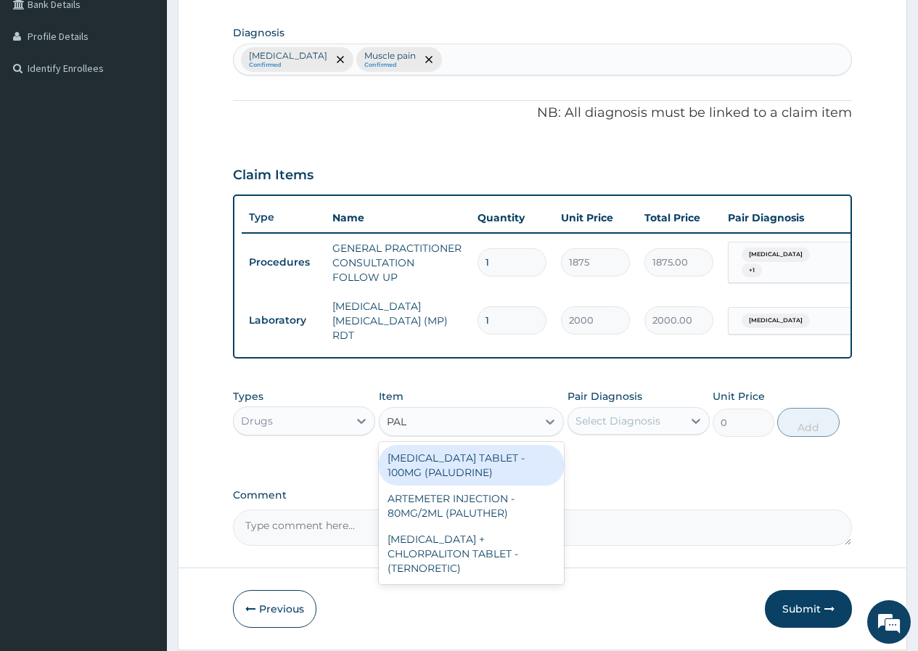
type input "PALU"
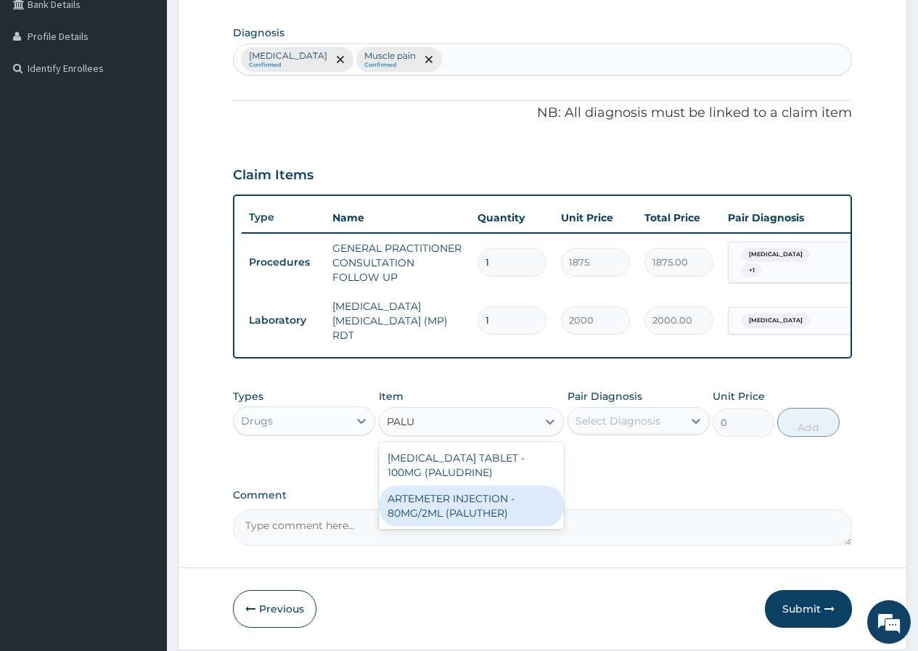
click at [478, 517] on div "ARTEMETER INJECTION - 80MG/2ML (PALUTHER)" at bounding box center [472, 506] width 186 height 41
type input "700"
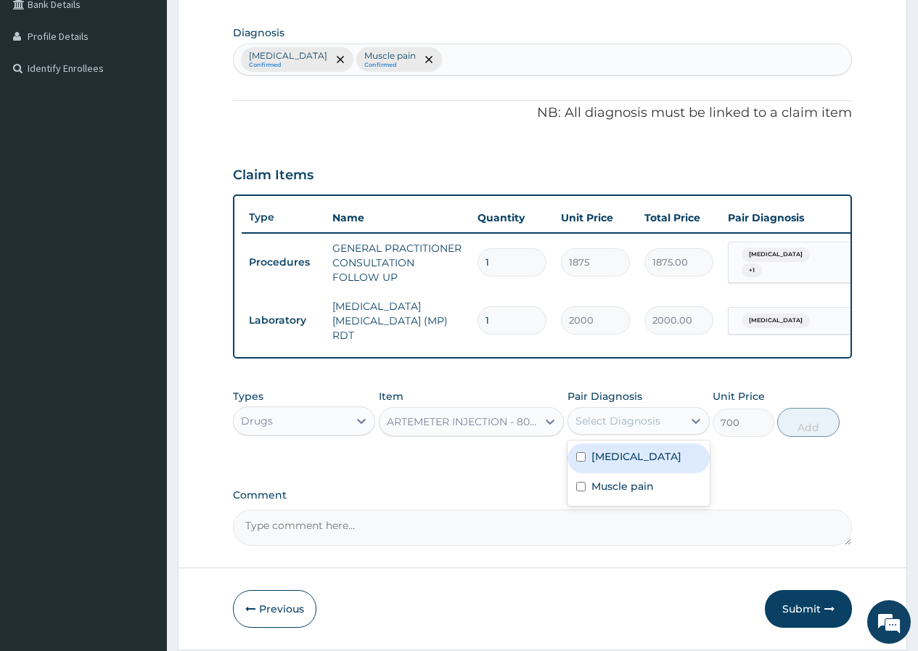
click at [604, 422] on div "Select Diagnosis" at bounding box center [618, 421] width 85 height 15
click at [634, 467] on div "Falciparum malaria" at bounding box center [639, 458] width 142 height 30
checkbox input "true"
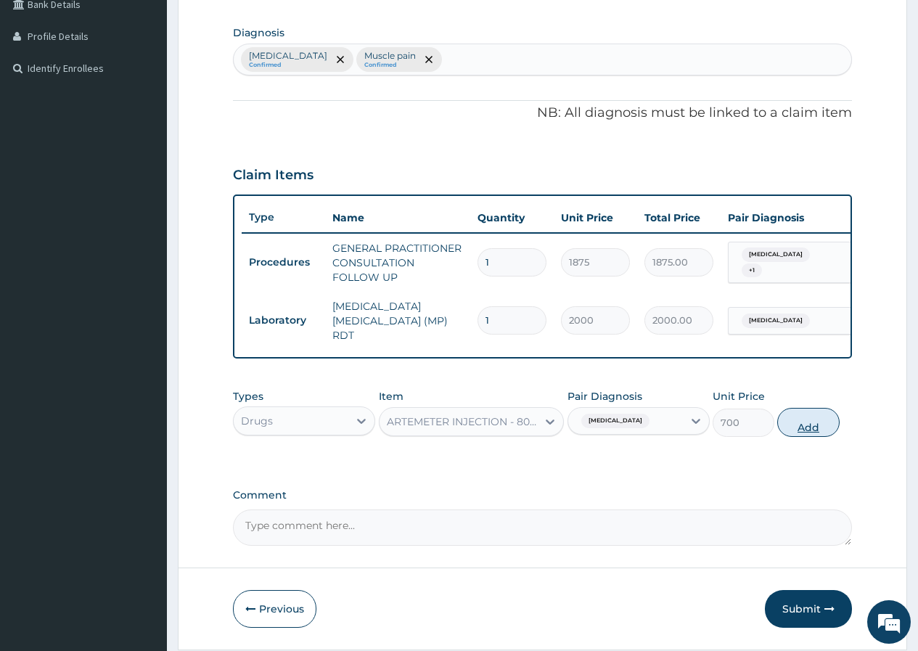
click at [811, 430] on button "Add" at bounding box center [808, 422] width 62 height 29
type input "0"
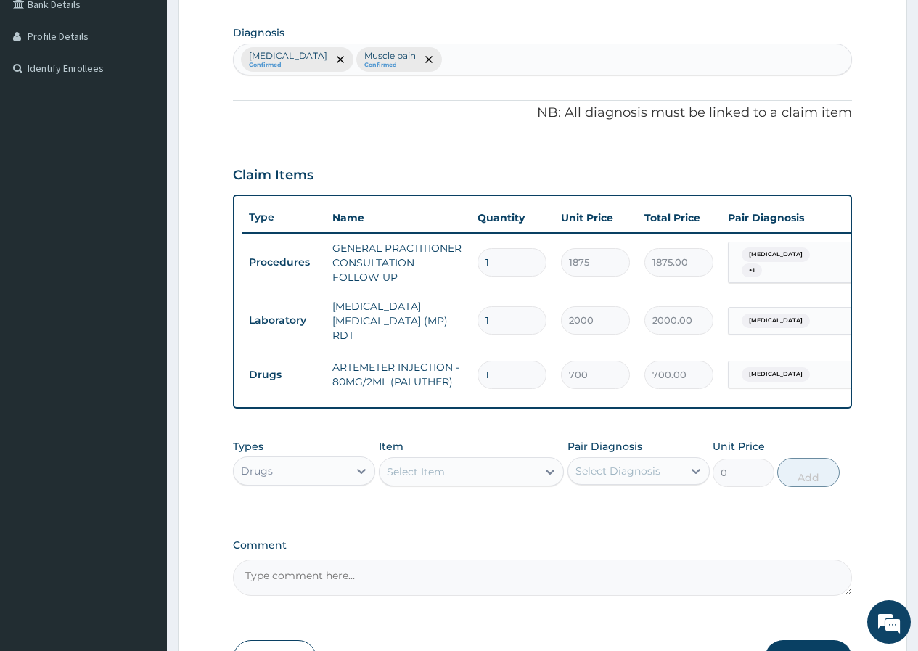
type input "0.00"
type input "6"
type input "4200.00"
type input "6"
click at [393, 474] on div "Select Item" at bounding box center [416, 471] width 58 height 15
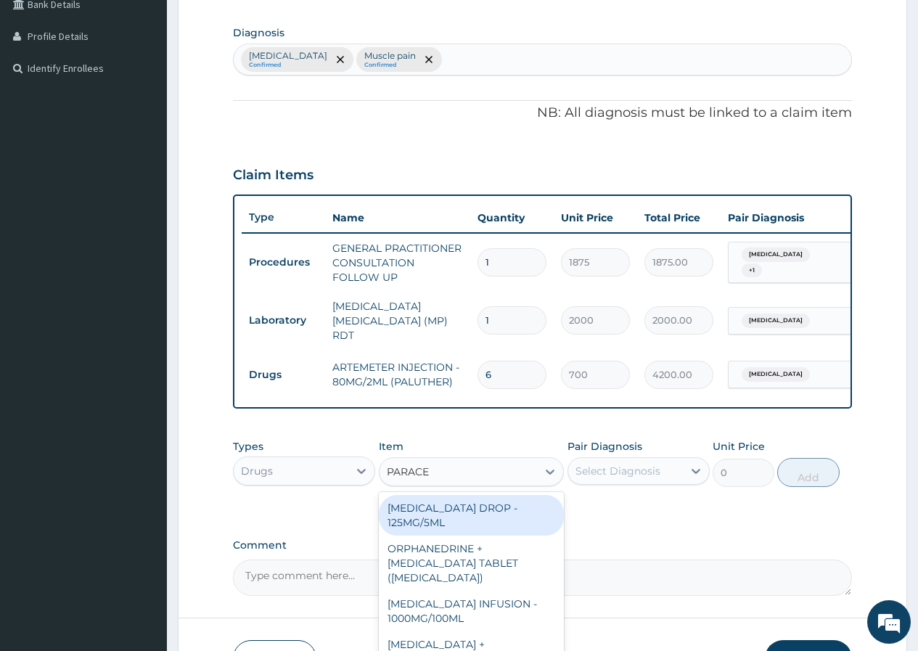
type input "PARACET"
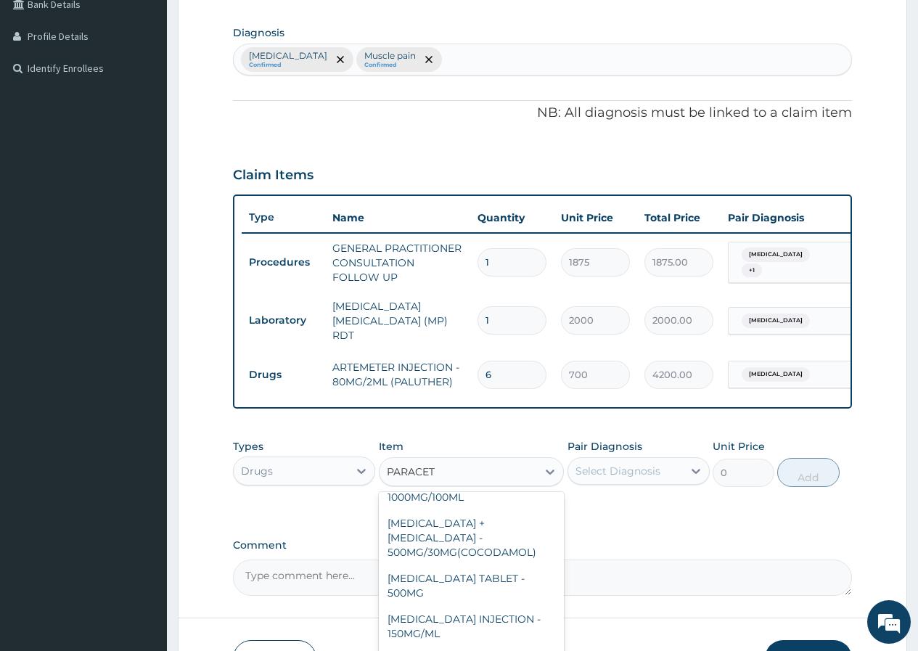
scroll to position [145, 0]
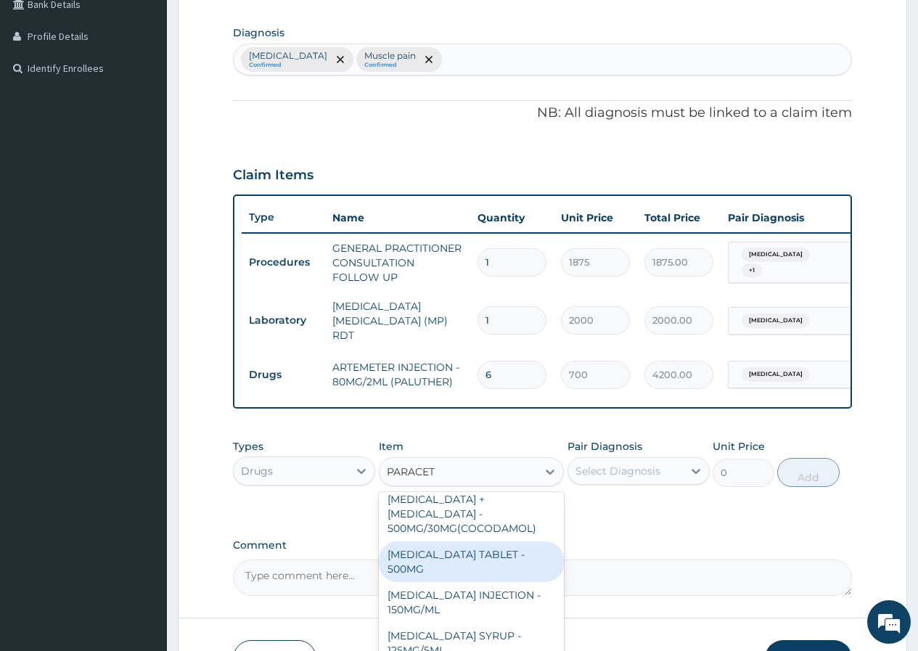
click at [513, 549] on div "PARACETAMOL TABLET - 500MG" at bounding box center [472, 561] width 186 height 41
type input "33.599999999999994"
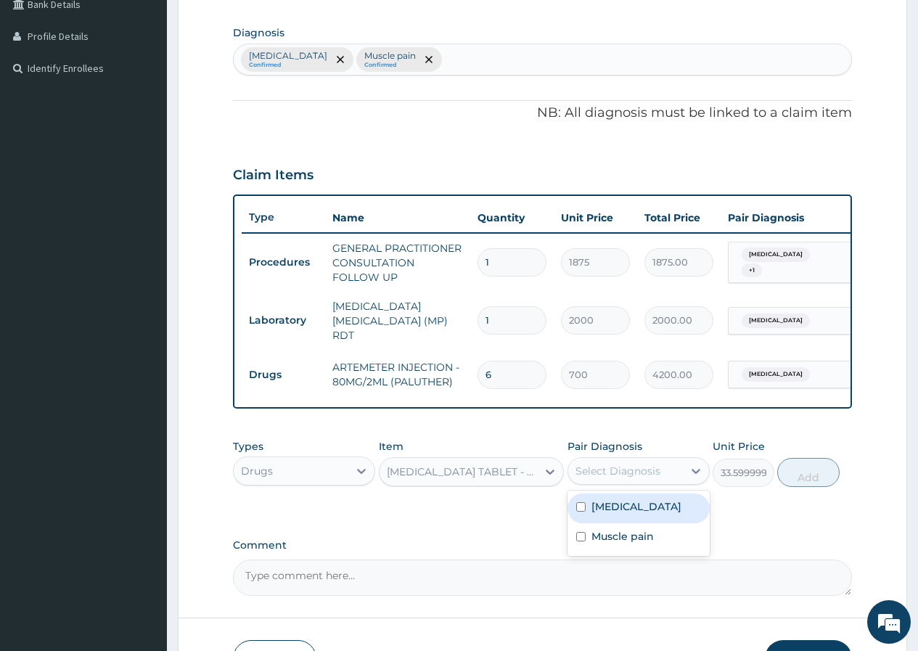
click at [599, 478] on div "Select Diagnosis" at bounding box center [618, 471] width 85 height 15
click at [631, 504] on label "Falciparum malaria" at bounding box center [636, 506] width 90 height 15
checkbox input "true"
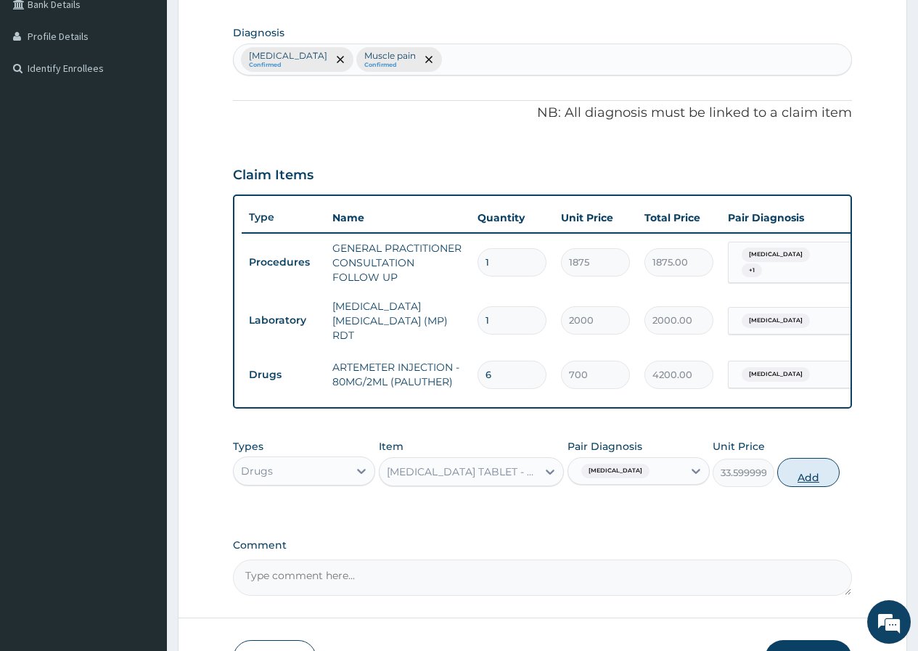
click at [800, 479] on button "Add" at bounding box center [808, 472] width 62 height 29
type input "0"
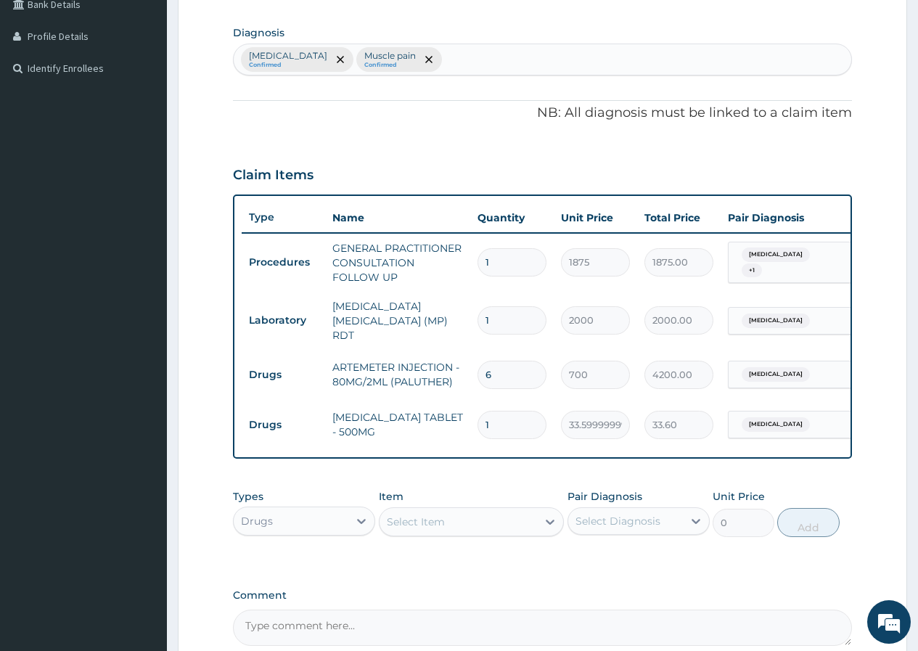
type input "18"
type input "604.80"
type input "18"
click at [389, 527] on div "Select Item" at bounding box center [416, 522] width 58 height 15
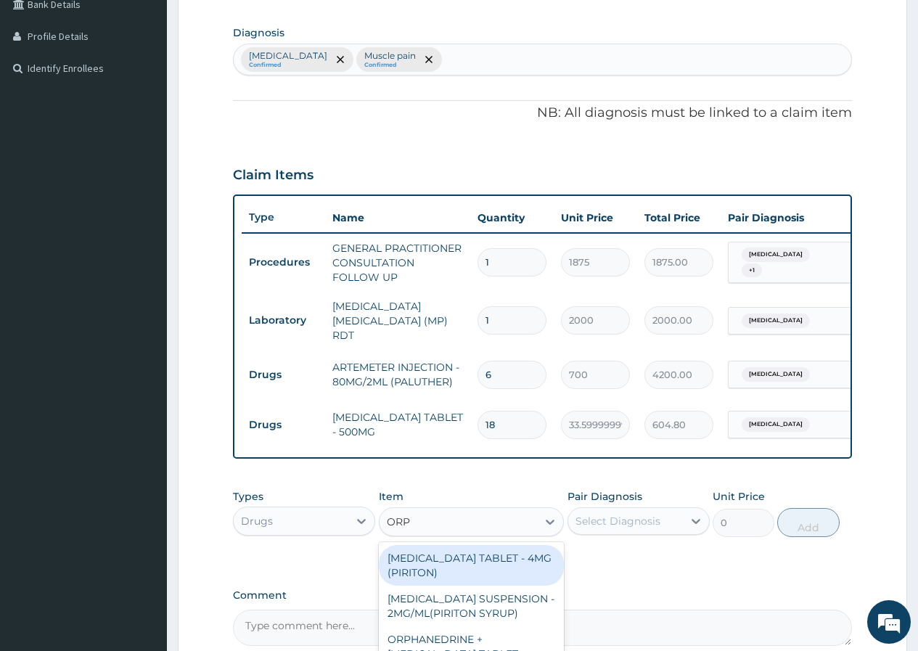
type input "ORPH"
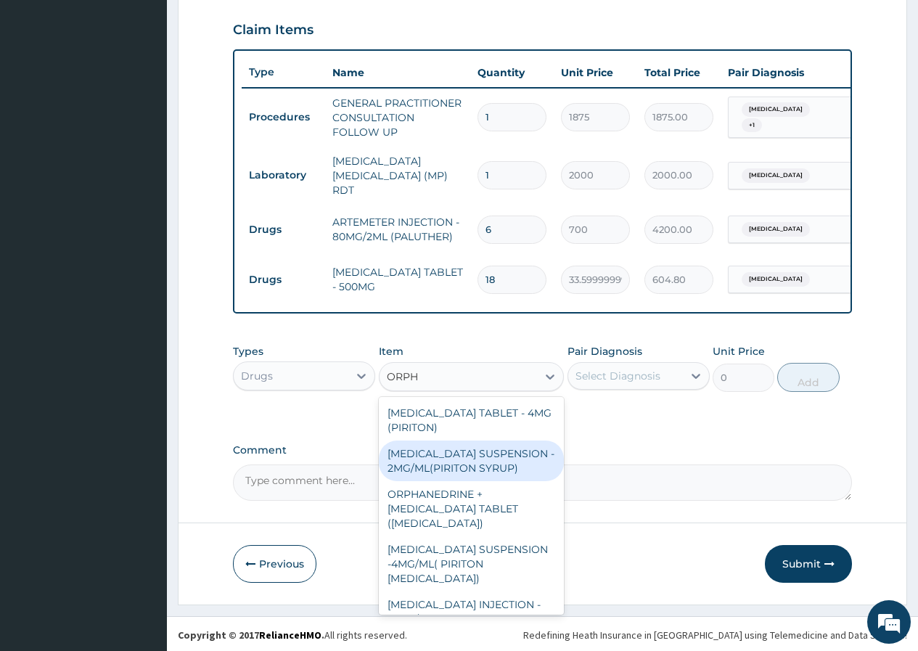
scroll to position [73, 0]
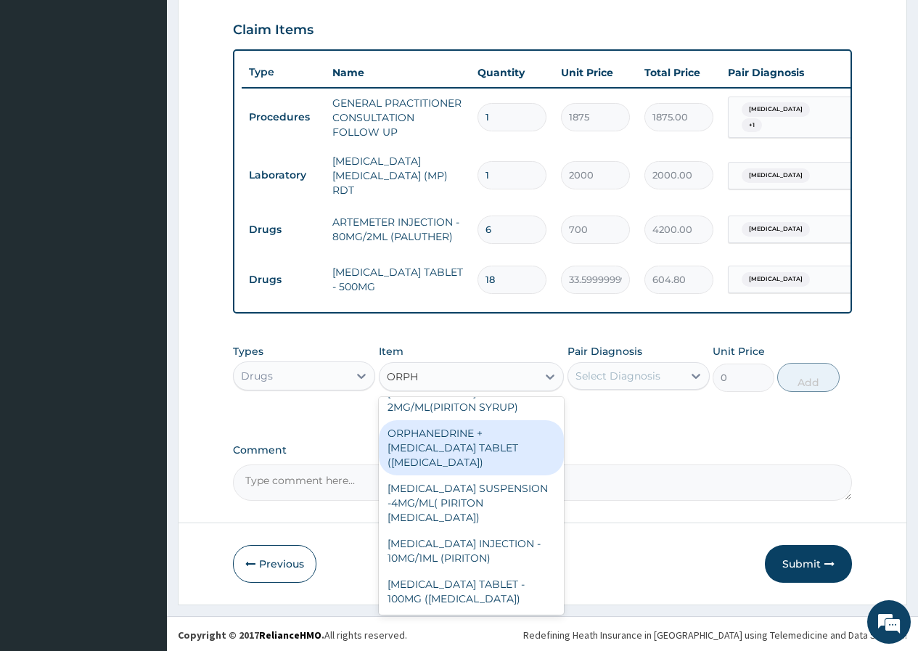
click at [467, 456] on div "ORPHANEDRINE + PARACETAMOL TABLET (NORGESIC)" at bounding box center [472, 447] width 186 height 55
type input "168"
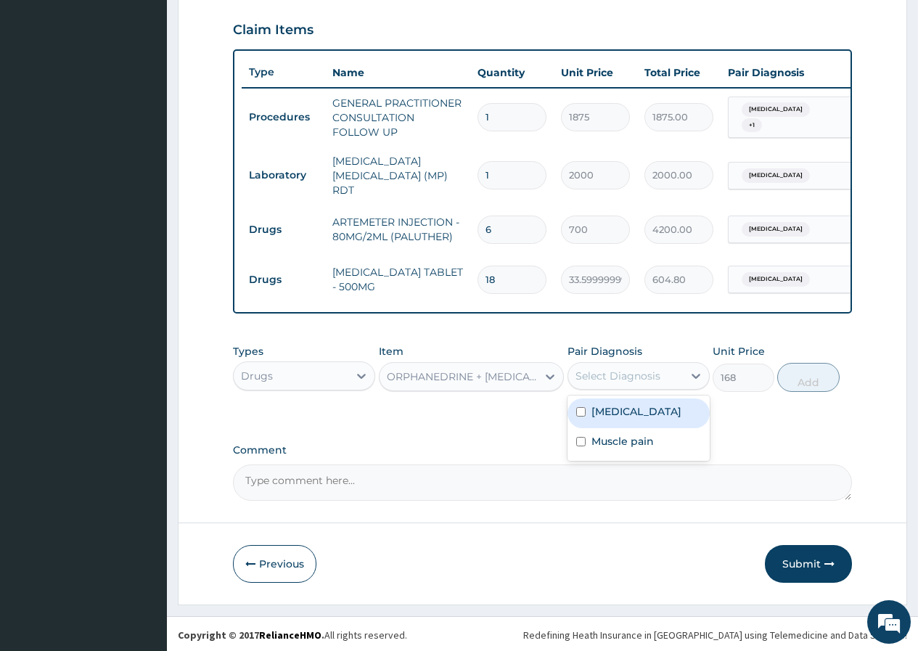
click at [614, 372] on div "Select Diagnosis" at bounding box center [618, 376] width 85 height 15
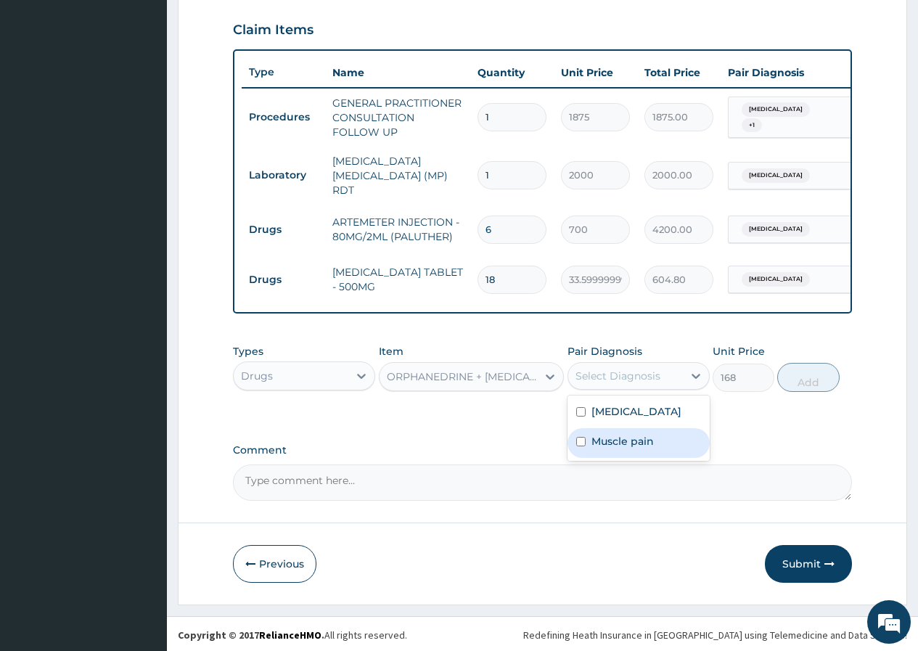
click at [616, 449] on label "Muscle pain" at bounding box center [622, 441] width 62 height 15
checkbox input "true"
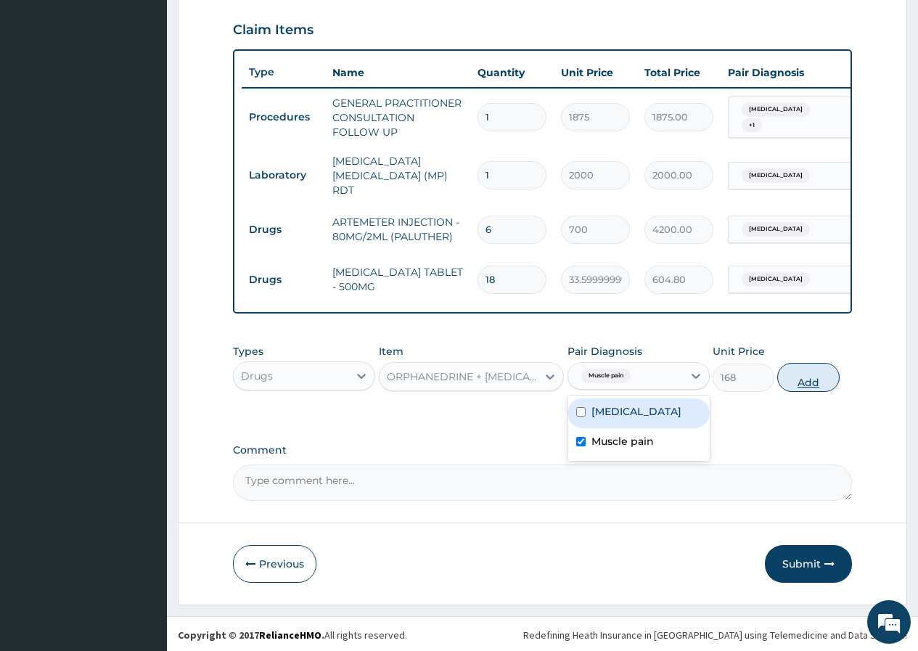
click at [804, 379] on button "Add" at bounding box center [808, 377] width 62 height 29
type input "0"
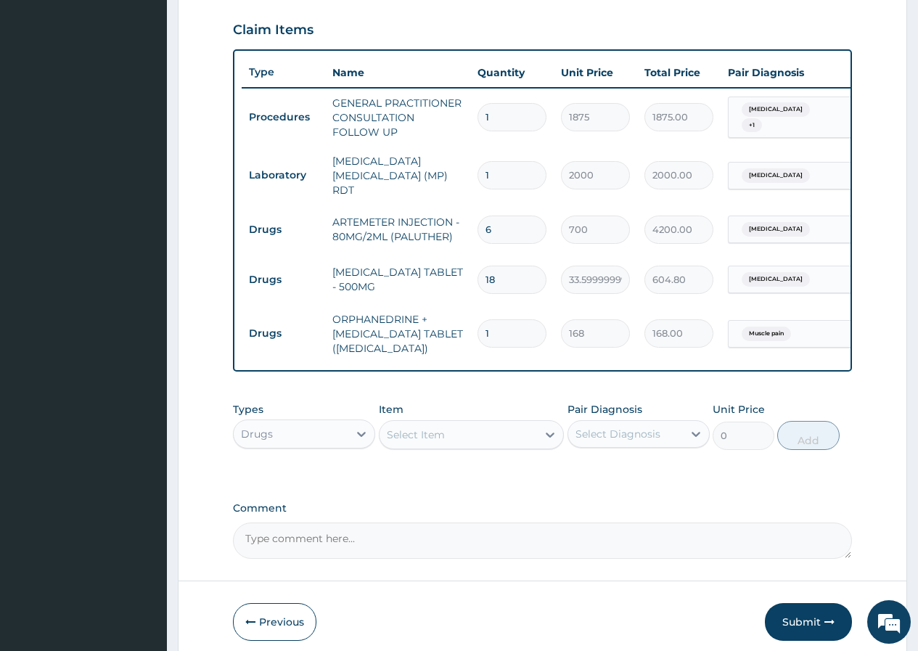
type input "10"
type input "1680.00"
type input "10"
click at [408, 430] on div "Select Item" at bounding box center [416, 434] width 58 height 15
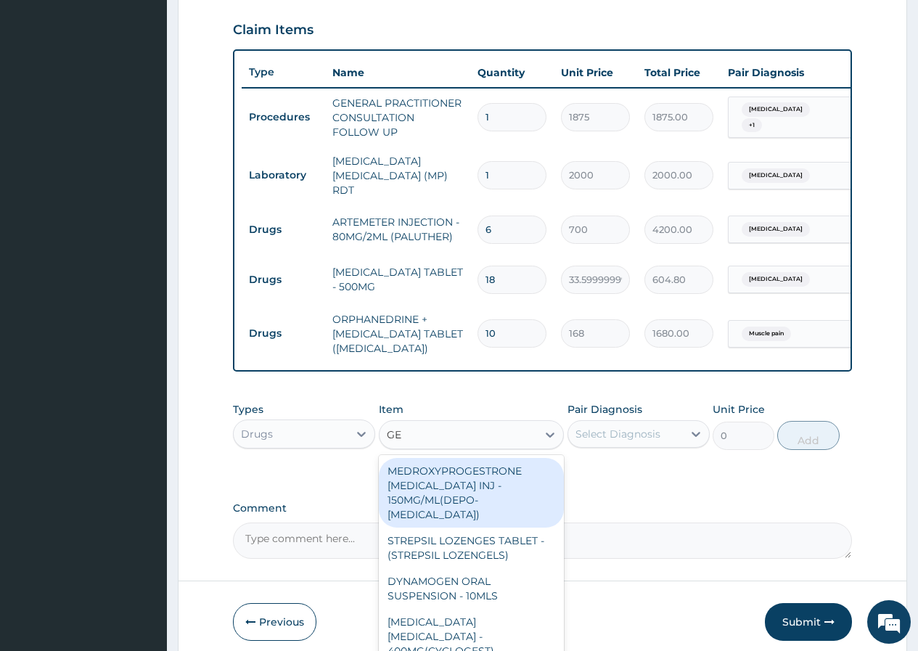
type input "GEL"
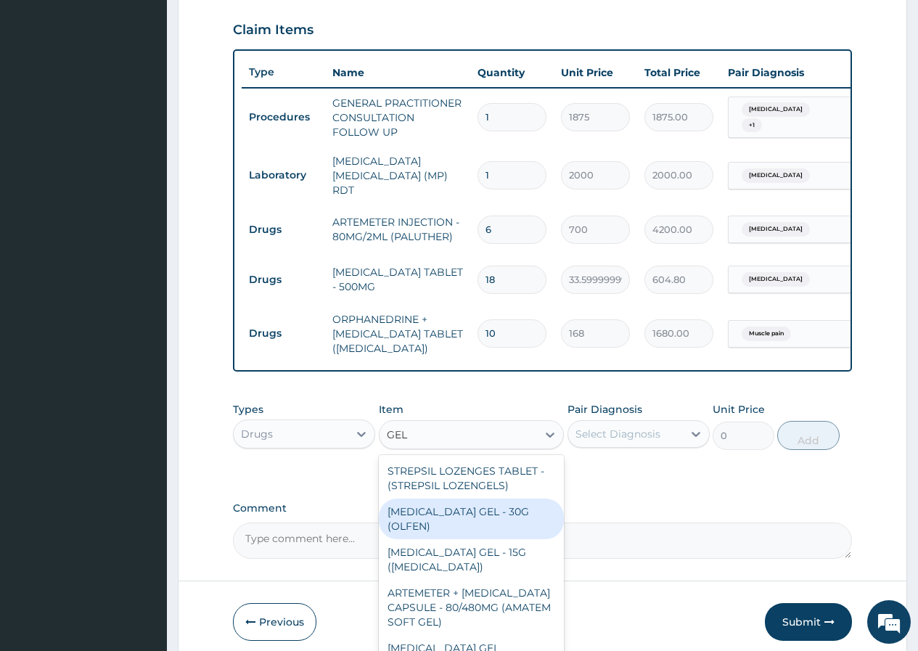
click at [485, 517] on div "DICLOFENAC GEL - 30G (OLFEN)" at bounding box center [472, 519] width 186 height 41
type input "1120"
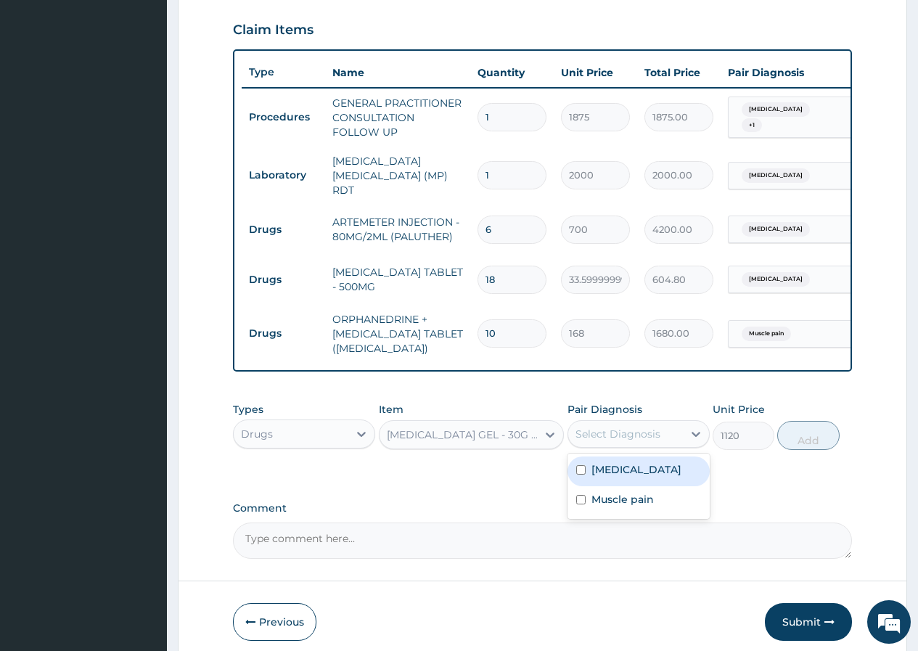
click at [617, 429] on div "Select Diagnosis" at bounding box center [618, 434] width 85 height 15
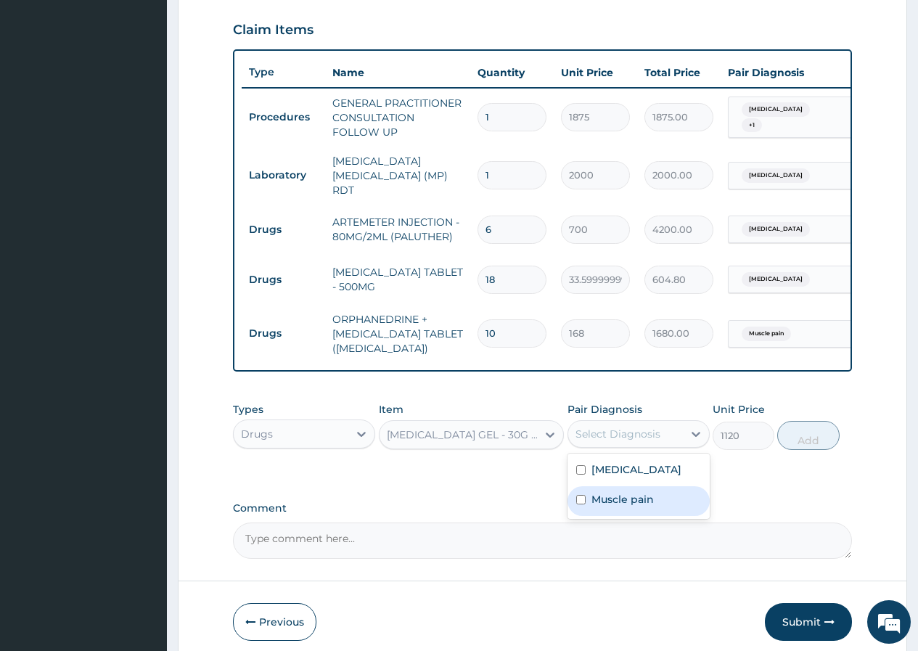
click at [631, 506] on label "Muscle pain" at bounding box center [622, 499] width 62 height 15
checkbox input "true"
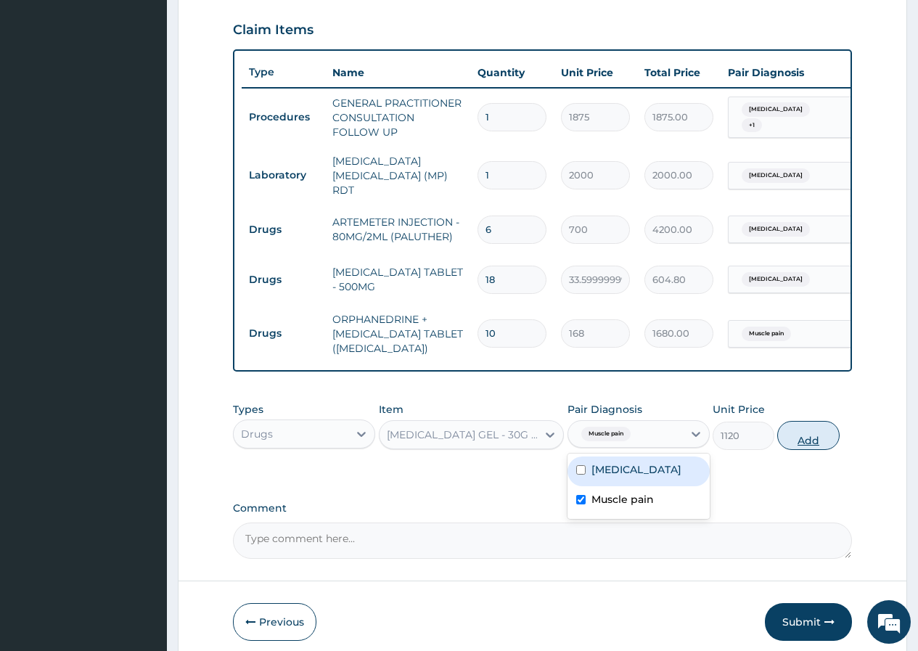
click at [802, 444] on button "Add" at bounding box center [808, 435] width 62 height 29
type input "0"
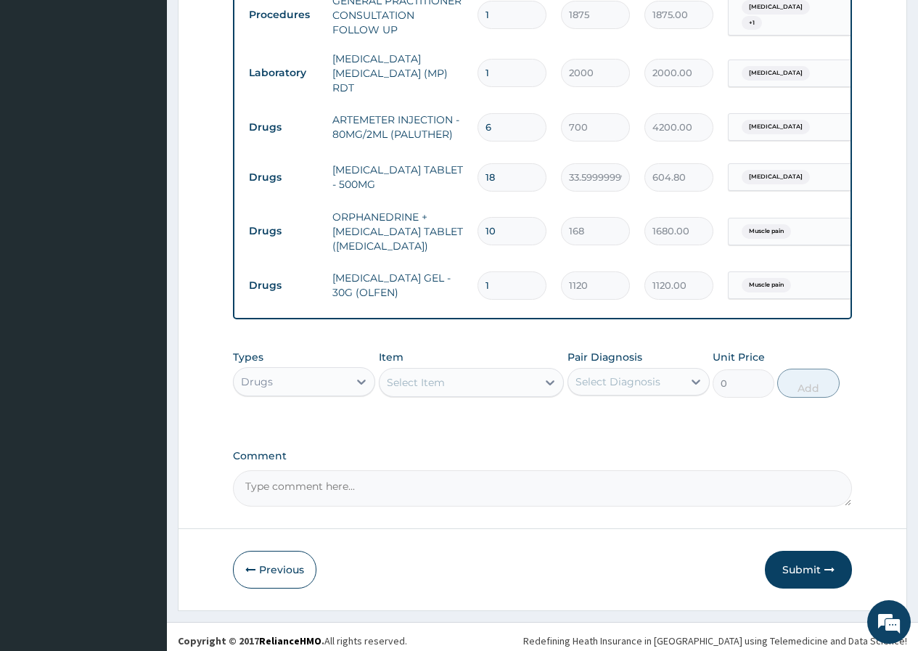
scroll to position [604, 0]
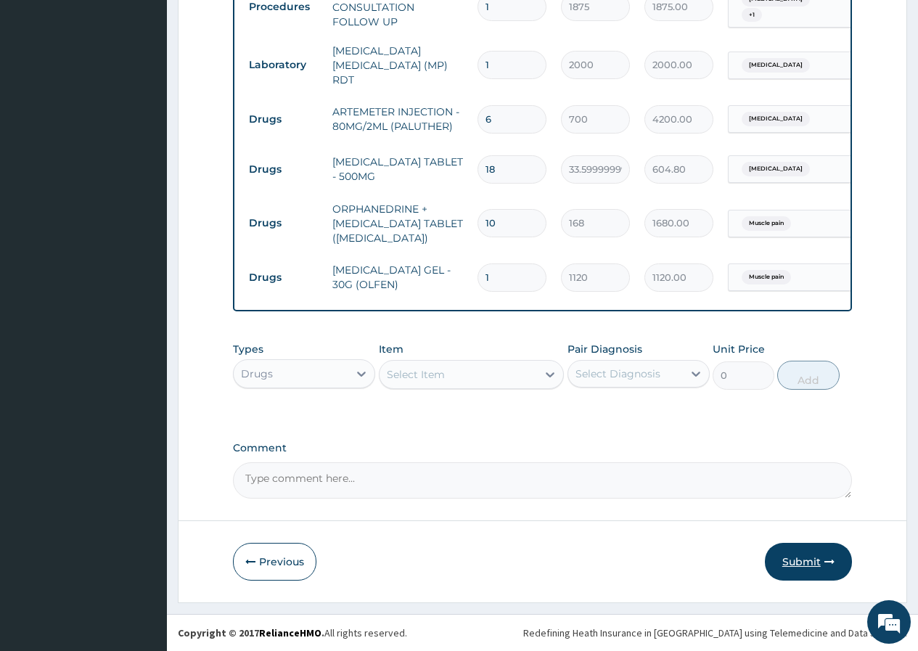
click at [791, 561] on button "Submit" at bounding box center [808, 562] width 87 height 38
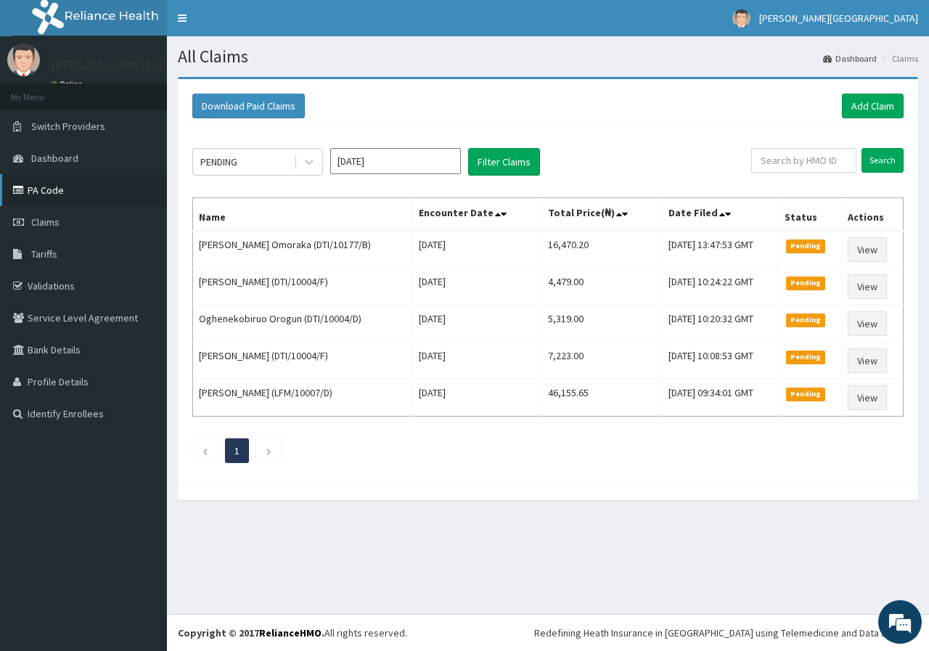
click at [73, 201] on link "PA Code" at bounding box center [83, 190] width 167 height 32
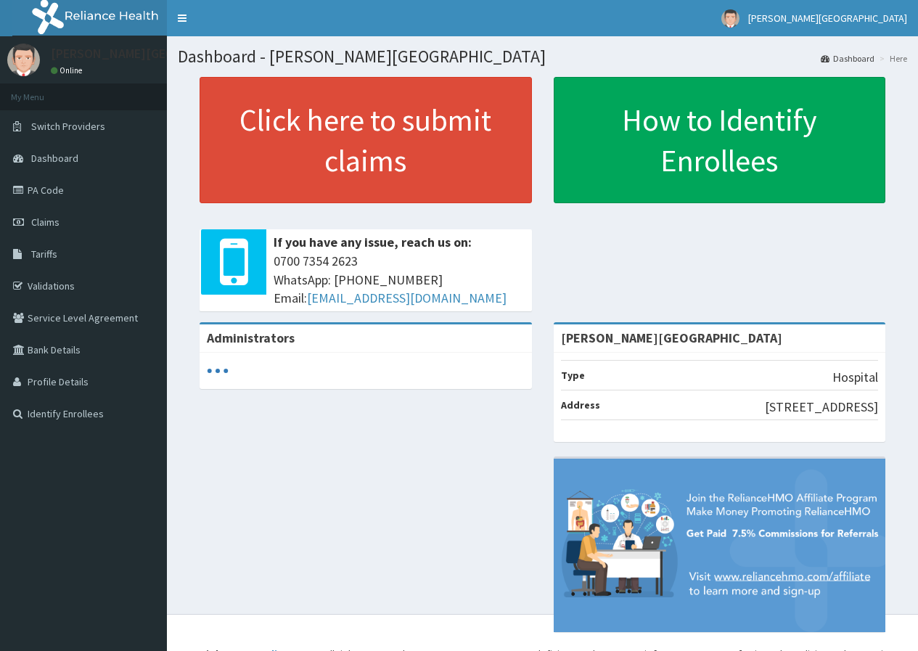
click at [75, 192] on link "PA Code" at bounding box center [83, 190] width 167 height 32
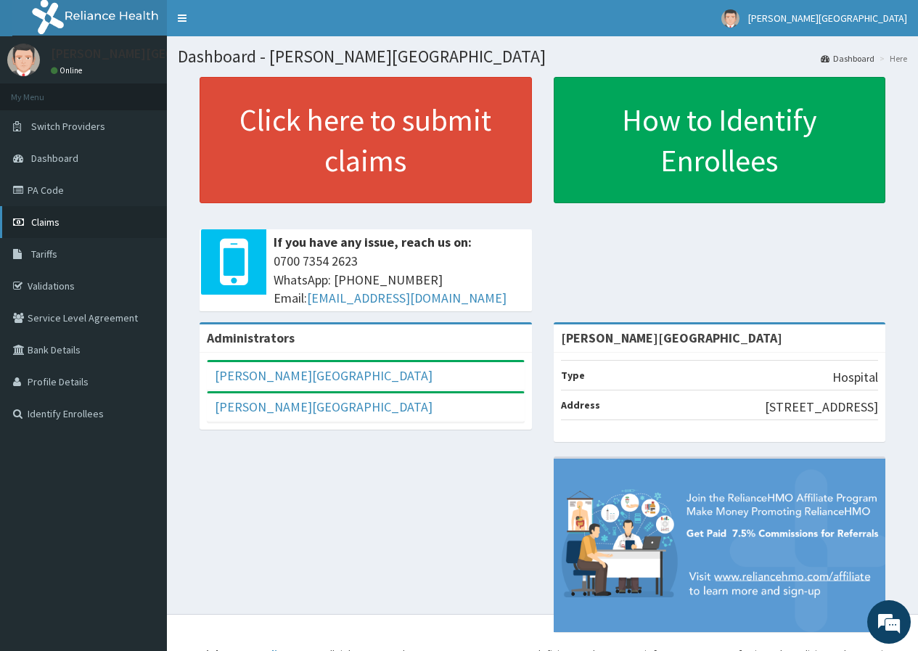
click at [62, 231] on link "Claims" at bounding box center [83, 222] width 167 height 32
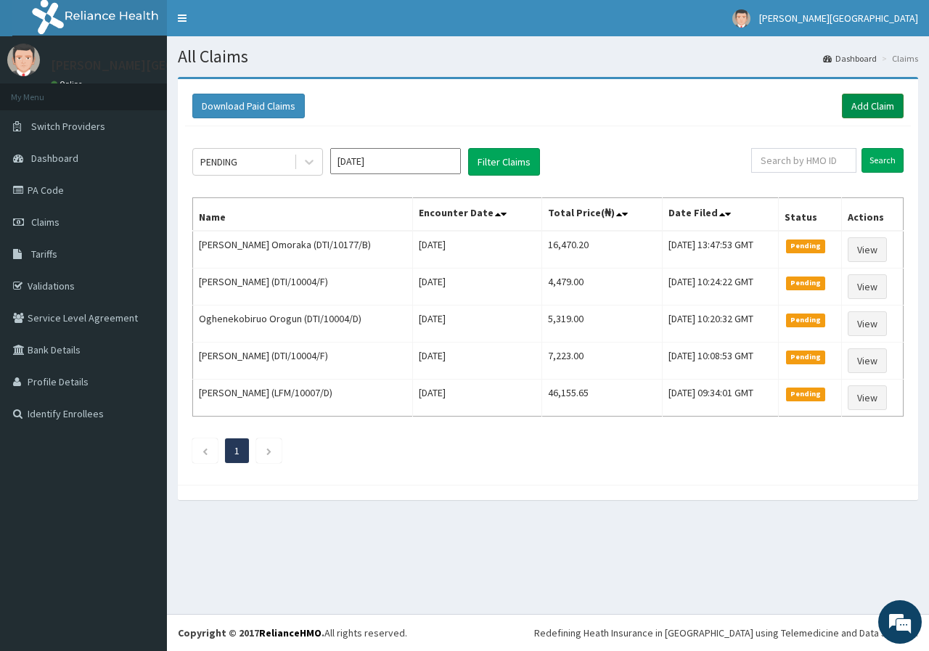
click at [877, 103] on link "Add Claim" at bounding box center [873, 106] width 62 height 25
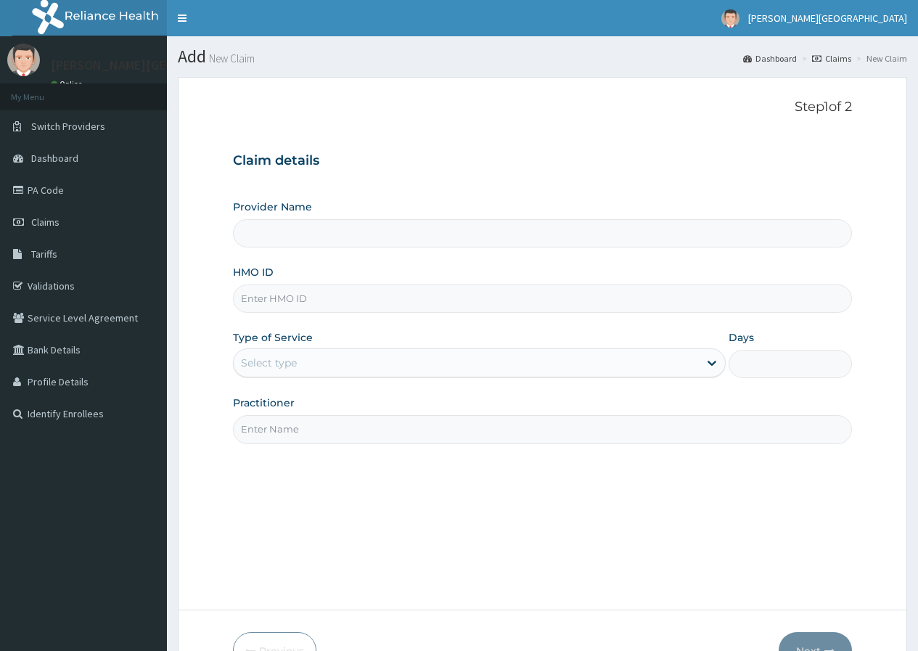
type input "[PERSON_NAME][GEOGRAPHIC_DATA]"
click at [300, 296] on input "HMO ID" at bounding box center [542, 298] width 619 height 28
click at [275, 297] on input "HMO ID" at bounding box center [542, 298] width 619 height 28
paste input "DTI/10177/A"
type input "DTI/10177/A"
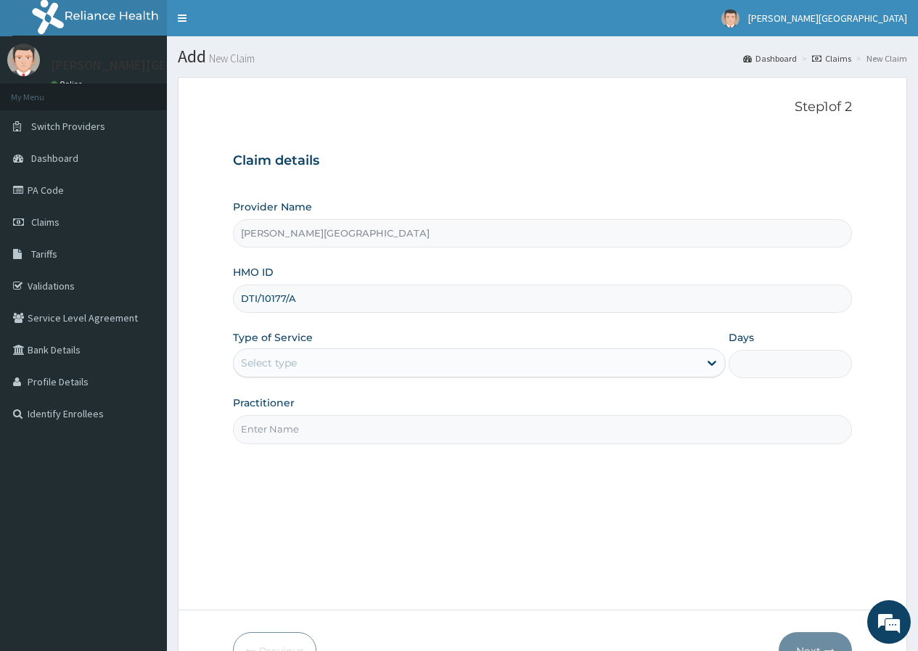
click at [263, 371] on div "Select type" at bounding box center [466, 362] width 465 height 23
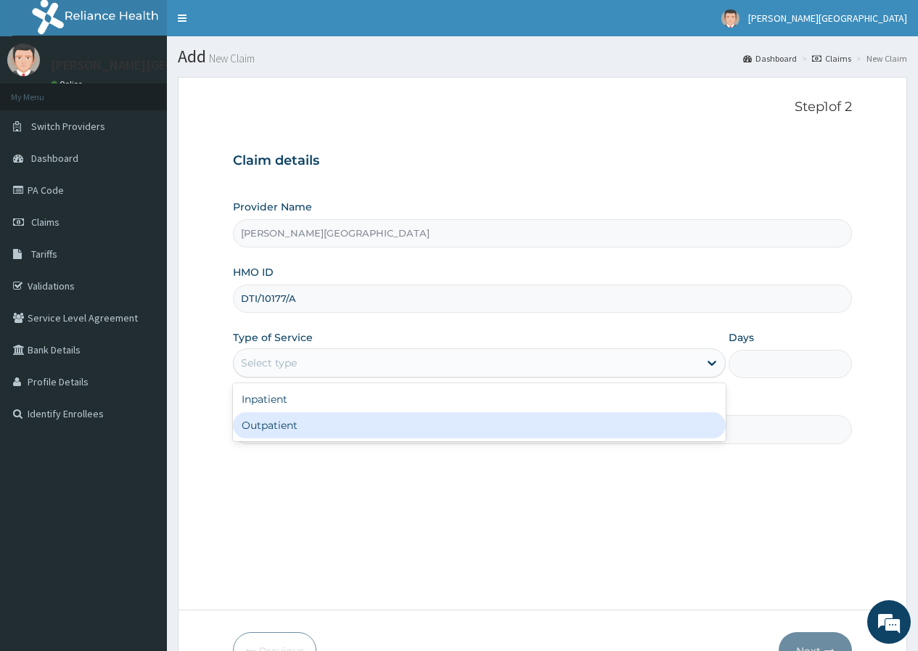
click at [269, 427] on div "Outpatient" at bounding box center [479, 425] width 493 height 26
type input "1"
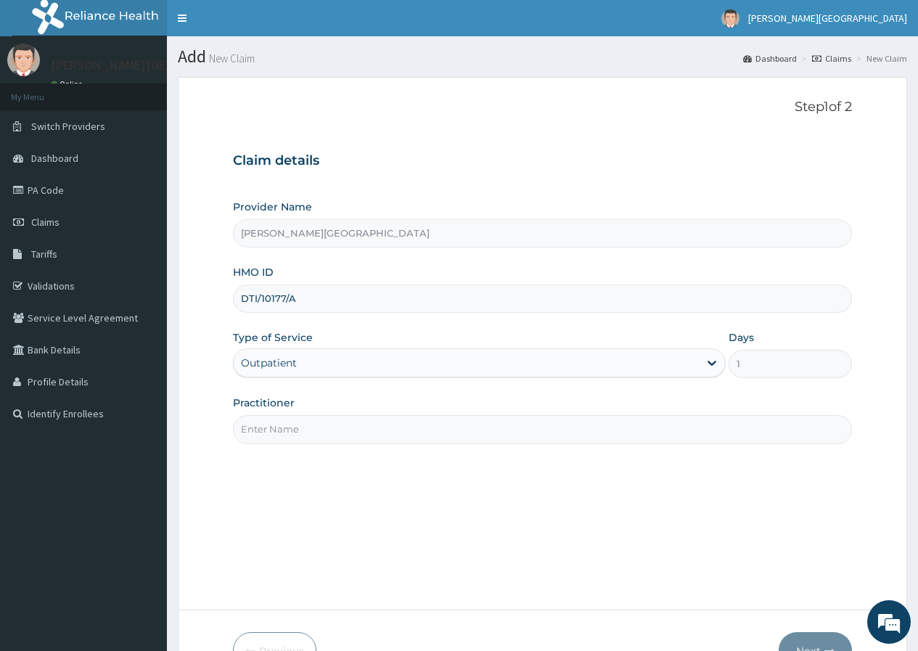
click at [259, 428] on input "Practitioner" at bounding box center [542, 429] width 619 height 28
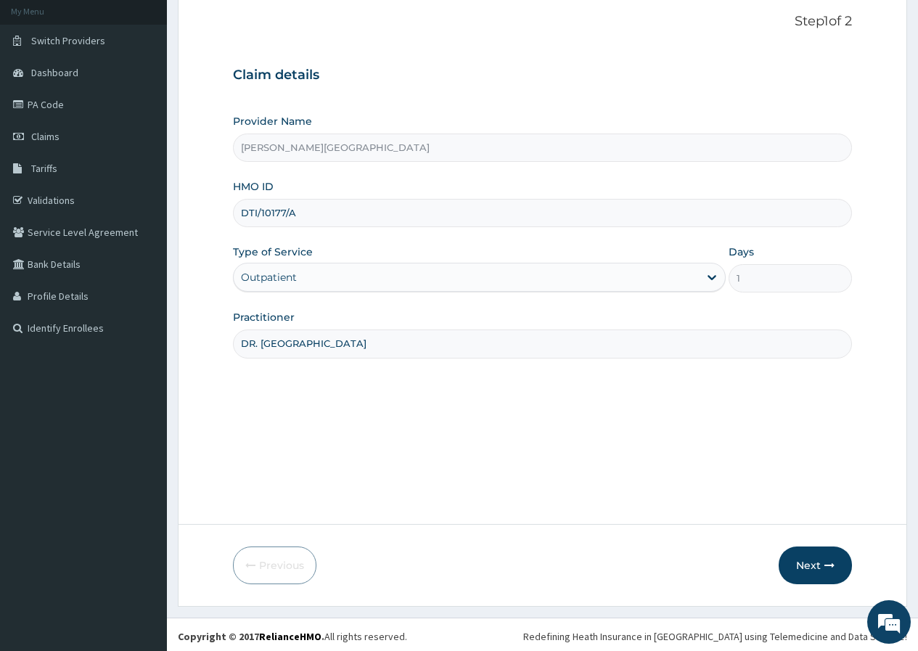
scroll to position [89, 0]
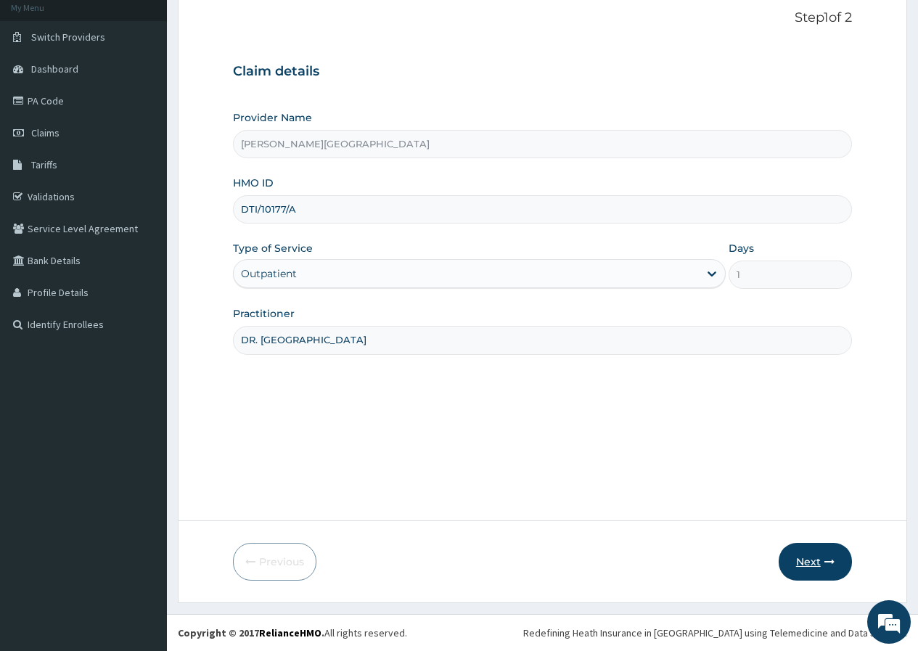
type input "DR. [GEOGRAPHIC_DATA]"
click at [802, 564] on button "Next" at bounding box center [815, 562] width 73 height 38
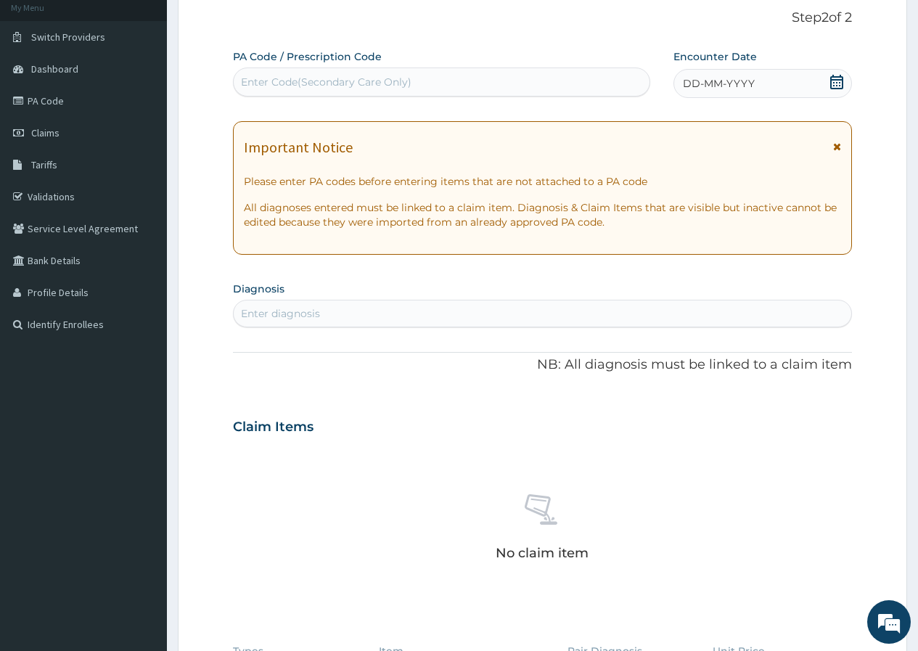
drag, startPoint x: 266, startPoint y: 72, endPoint x: 247, endPoint y: 75, distance: 19.2
click at [247, 75] on div "Enter Code(Secondary Care Only)" at bounding box center [326, 82] width 171 height 15
paste input "PA/3EECE4"
type input "PA/3EECE4"
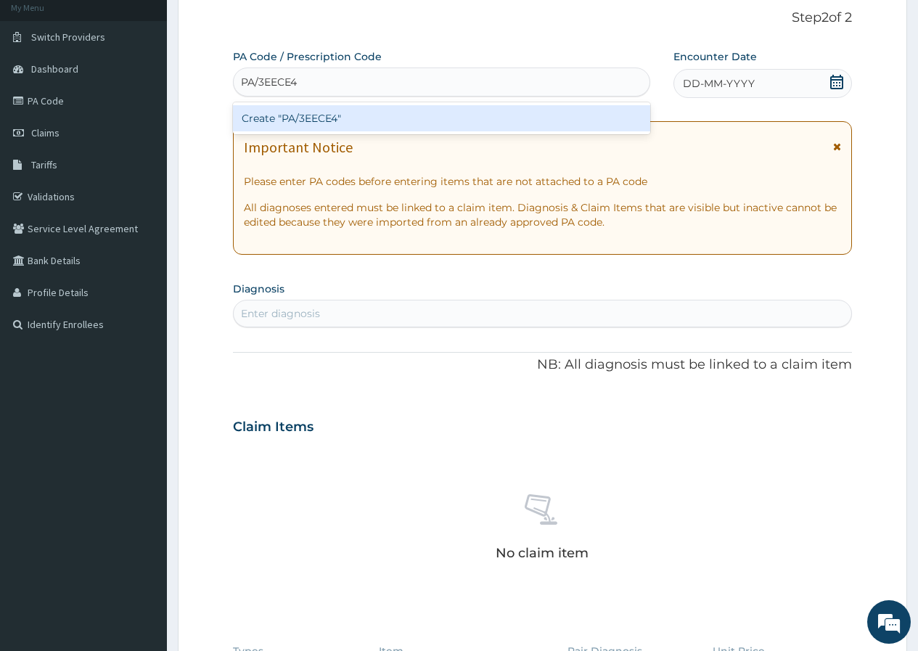
click at [298, 115] on div "Create "PA/3EECE4"" at bounding box center [441, 118] width 417 height 26
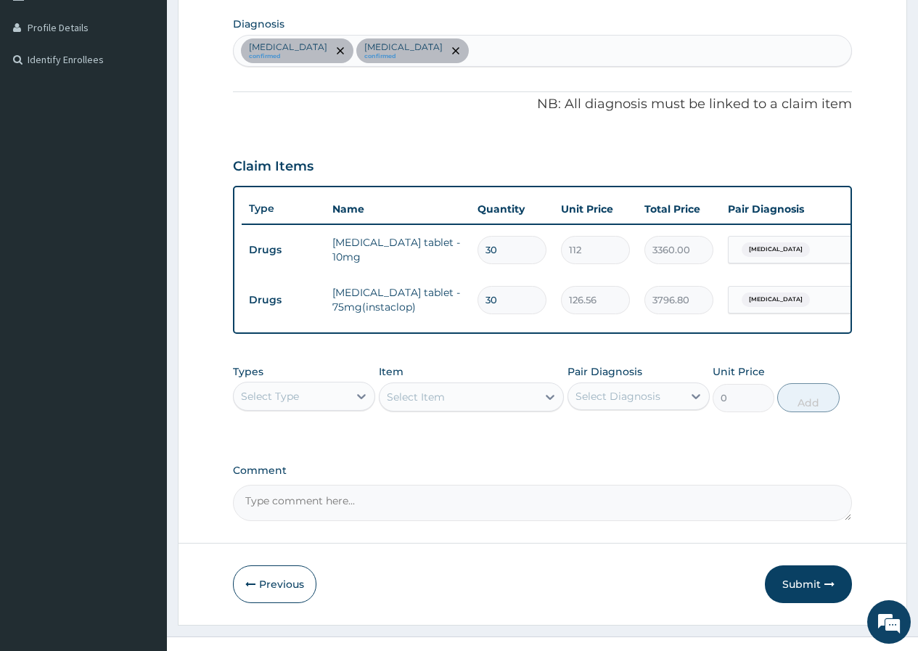
scroll to position [388, 0]
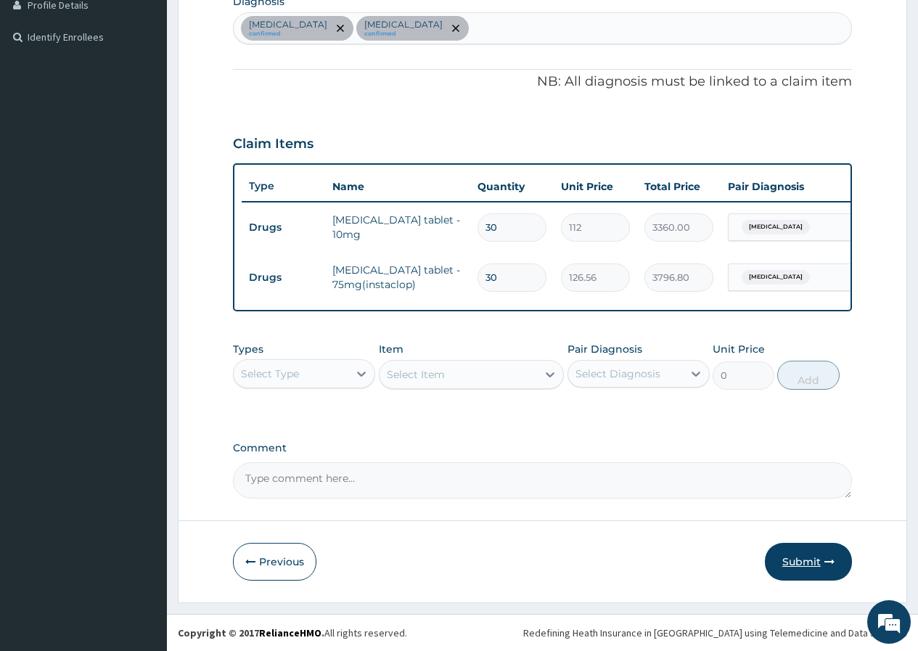
click at [798, 549] on button "Submit" at bounding box center [808, 562] width 87 height 38
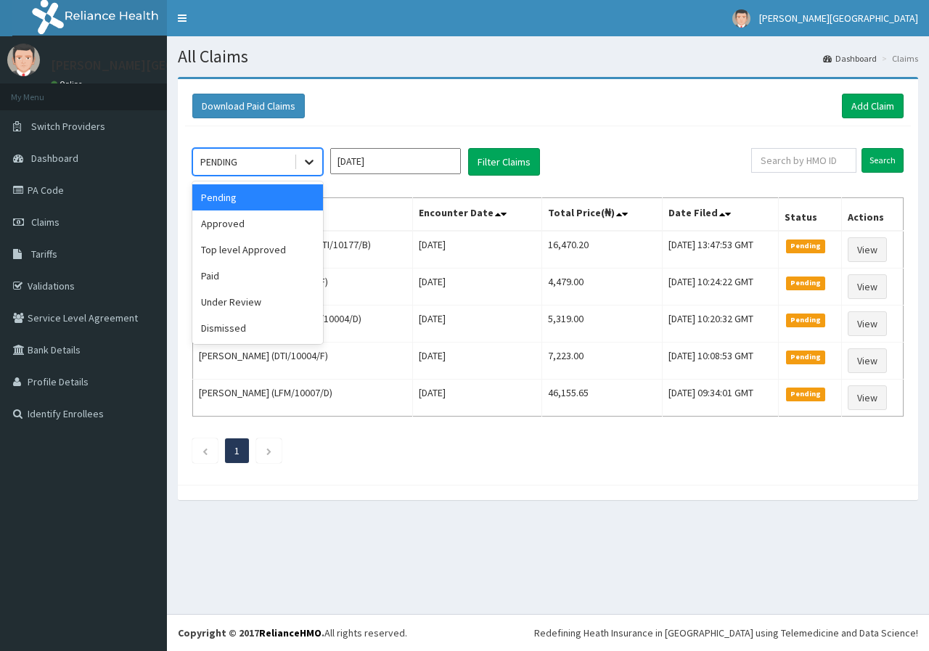
click at [313, 160] on icon at bounding box center [309, 162] width 9 height 5
click at [277, 234] on div "Approved" at bounding box center [257, 223] width 131 height 26
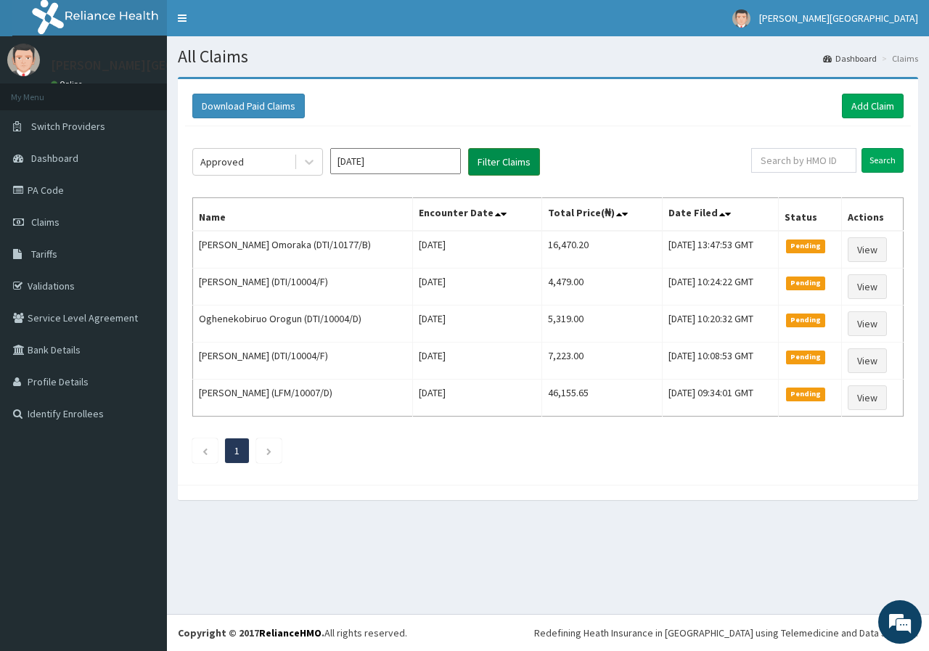
click at [503, 165] on button "Filter Claims" at bounding box center [504, 162] width 72 height 28
